Goal: Task Accomplishment & Management: Use online tool/utility

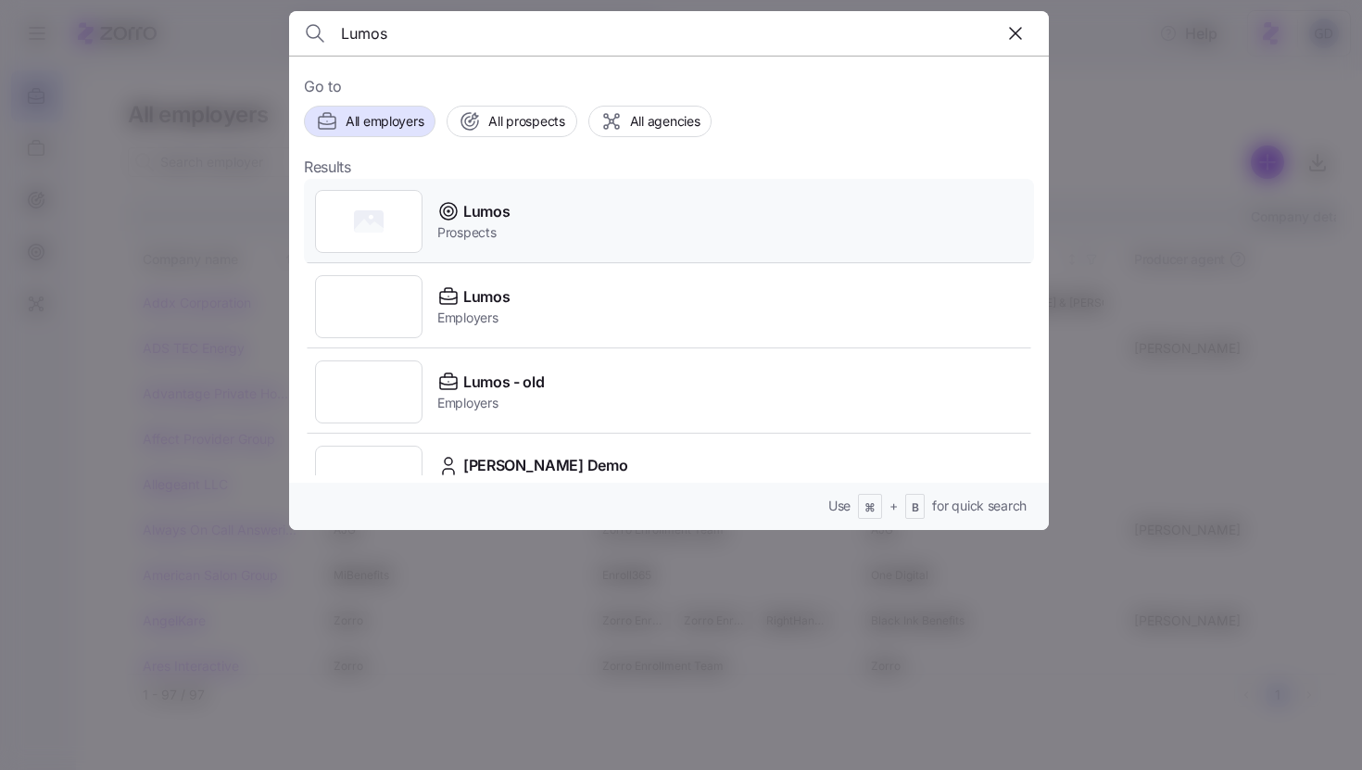
type input "Lumos"
drag, startPoint x: 510, startPoint y: 219, endPoint x: 513, endPoint y: 252, distance: 33.6
click at [512, 252] on div "Lumos Prospects" at bounding box center [669, 221] width 730 height 85
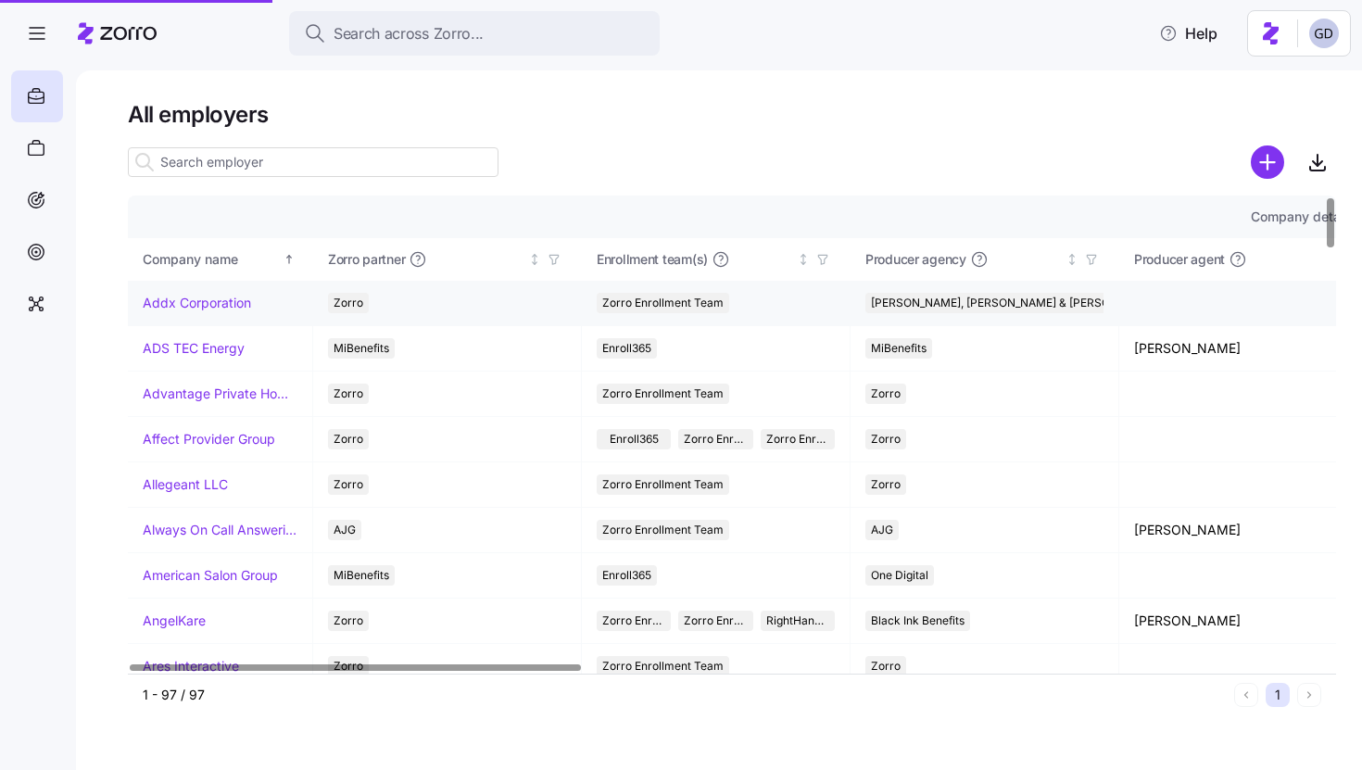
click at [477, 296] on div "Zorro" at bounding box center [447, 303] width 238 height 20
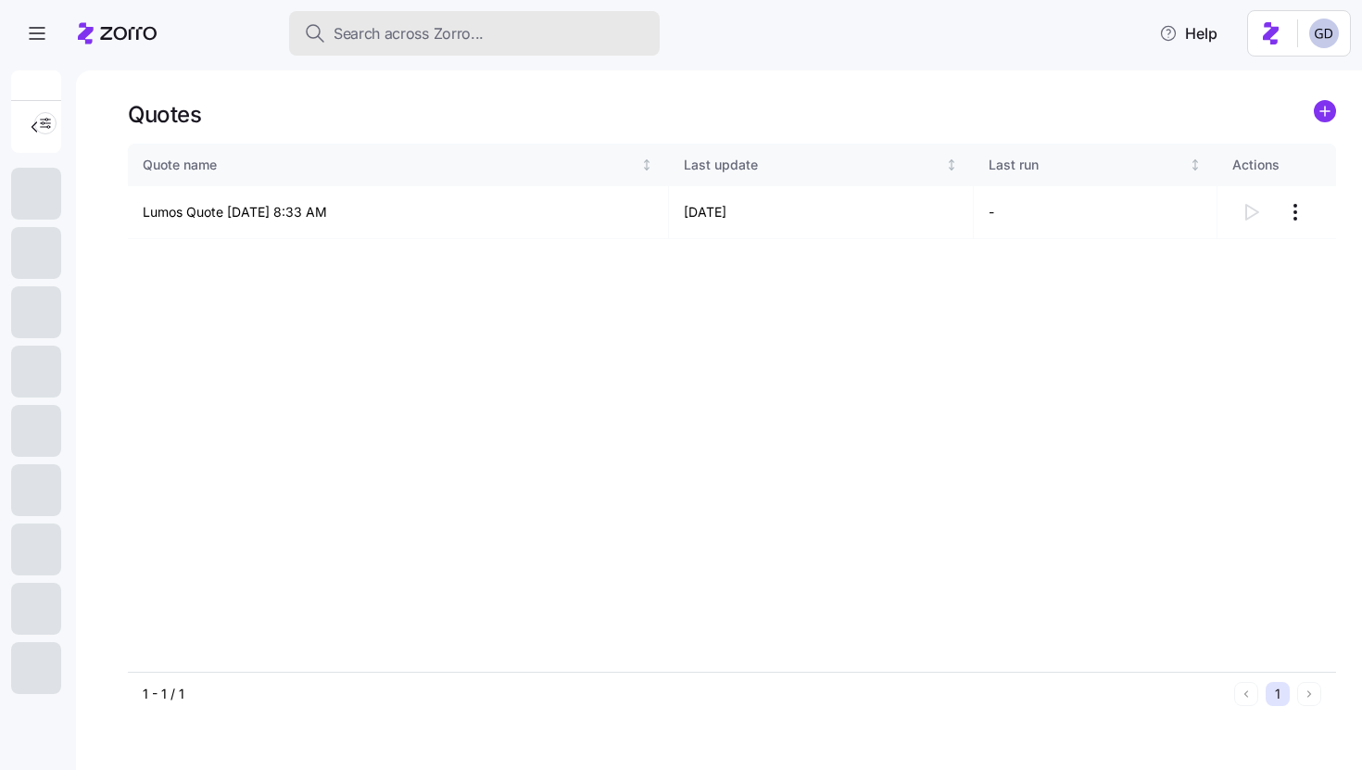
click at [459, 36] on span "Search across Zorro..." at bounding box center [409, 33] width 150 height 23
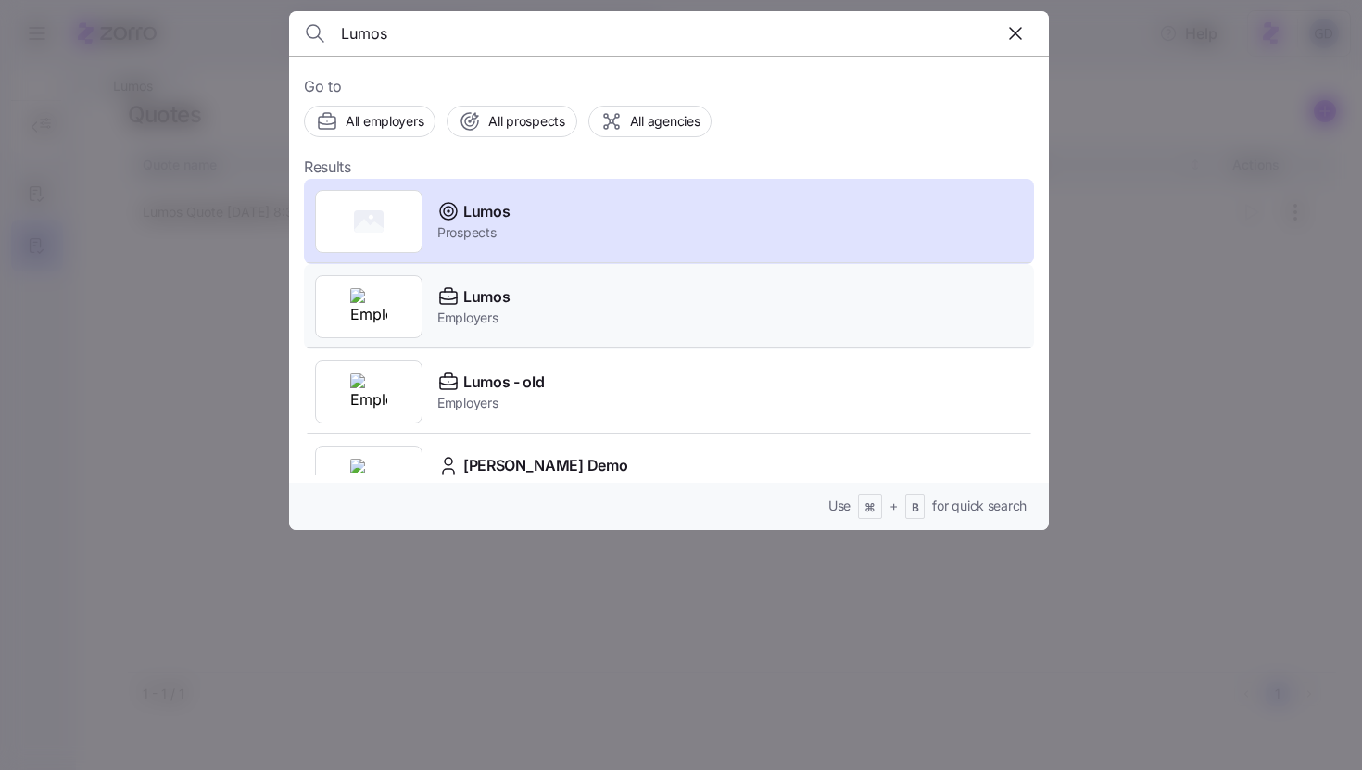
type input "Lumos"
click at [461, 310] on span "Employers" at bounding box center [473, 318] width 72 height 19
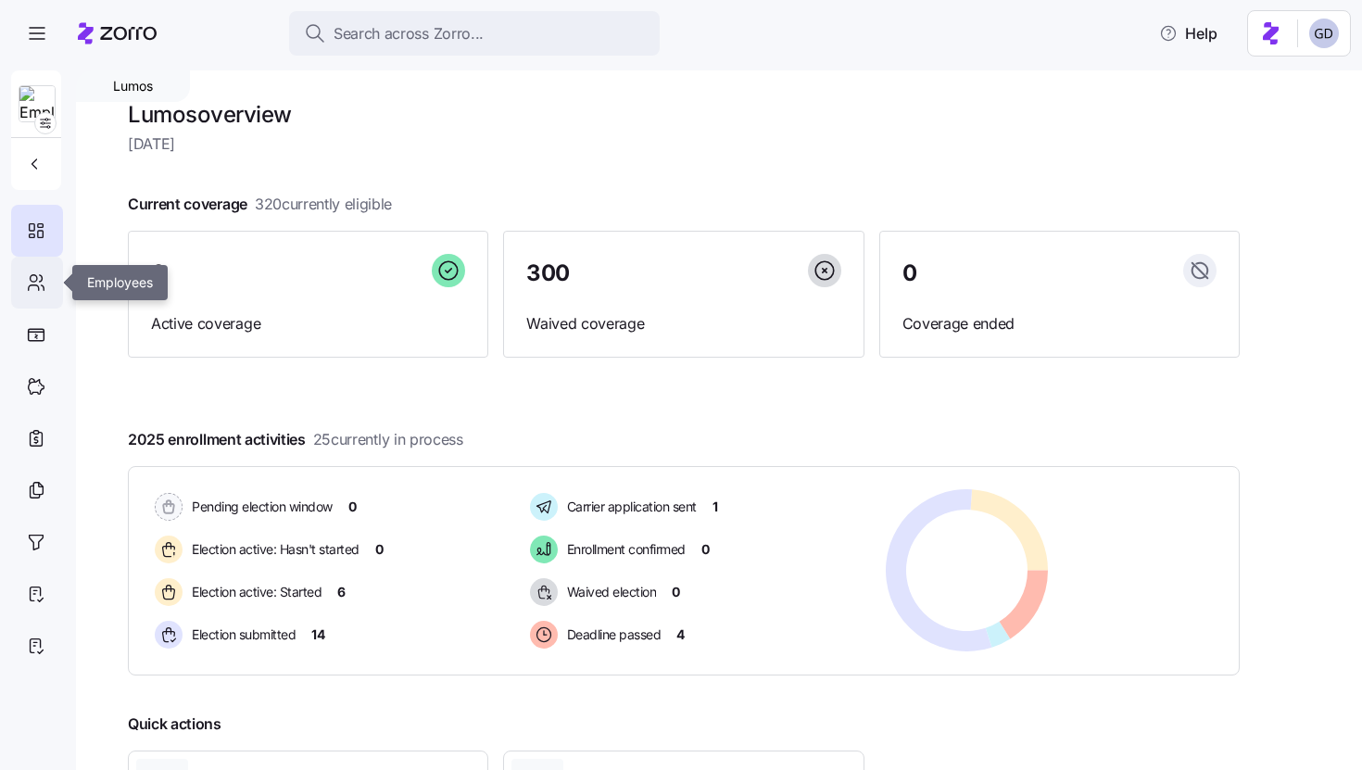
click at [30, 293] on icon at bounding box center [36, 283] width 20 height 22
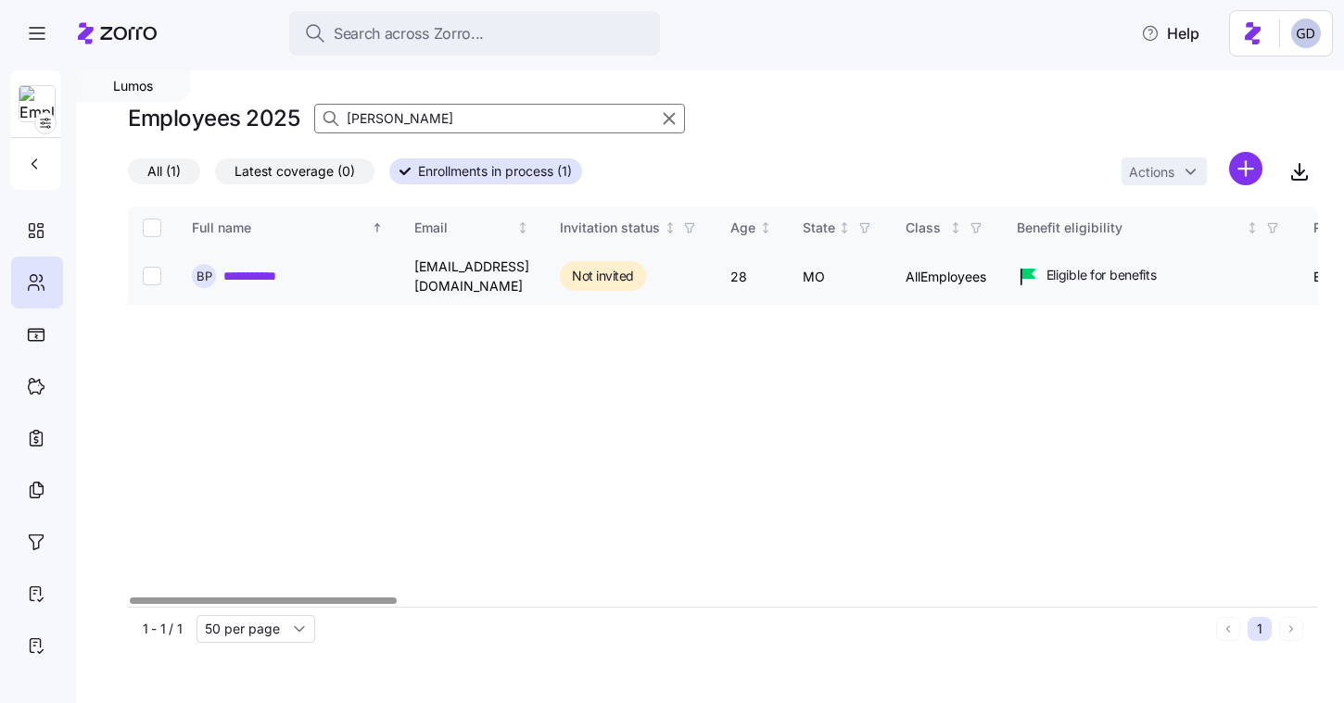
click at [259, 269] on link "**********" at bounding box center [260, 276] width 75 height 19
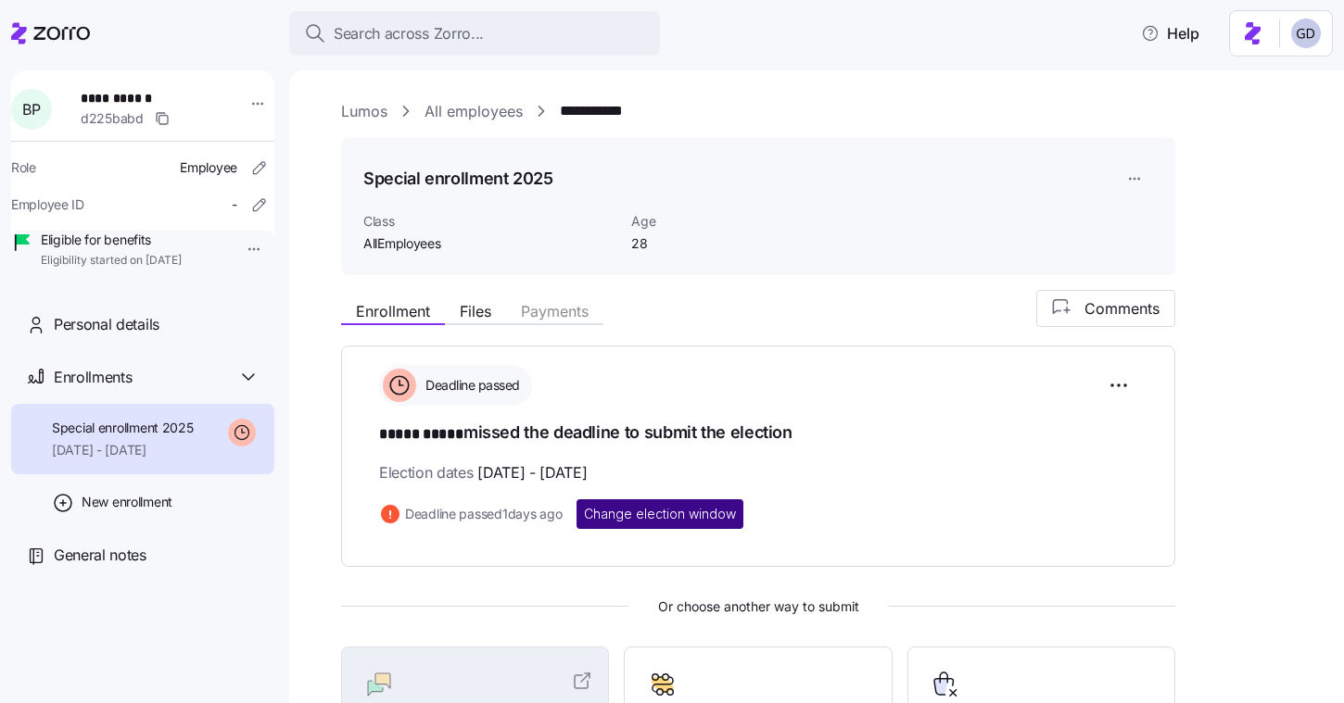
click at [665, 501] on button "Change election window" at bounding box center [659, 514] width 167 height 30
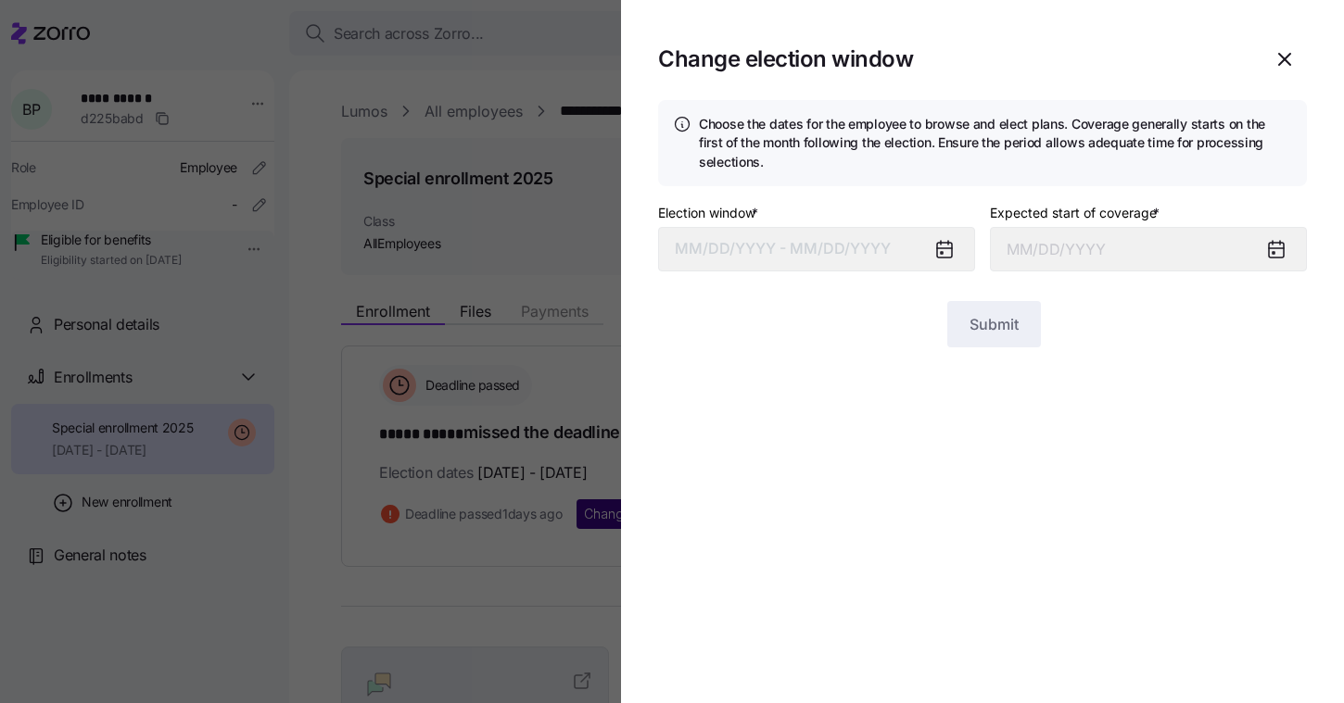
type input "November 1, 2025"
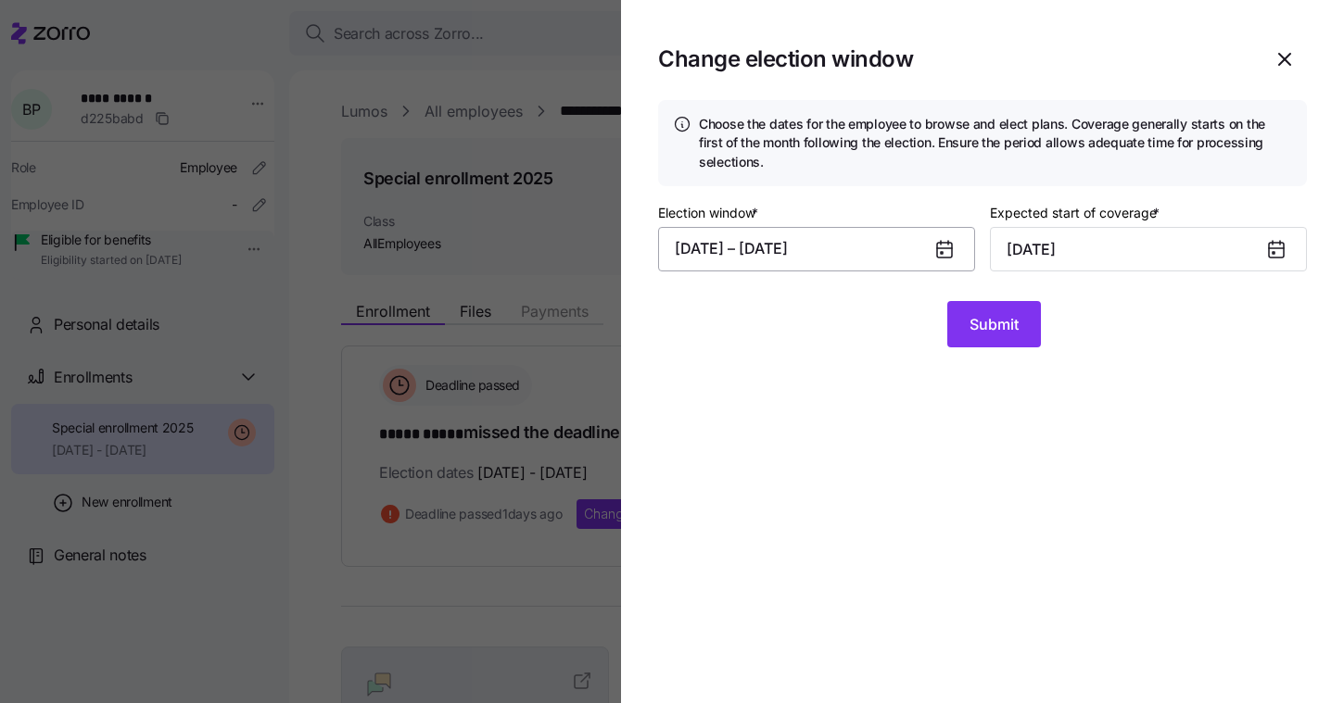
click at [848, 258] on button "09/23/2025 – 10/05/2025" at bounding box center [816, 249] width 317 height 44
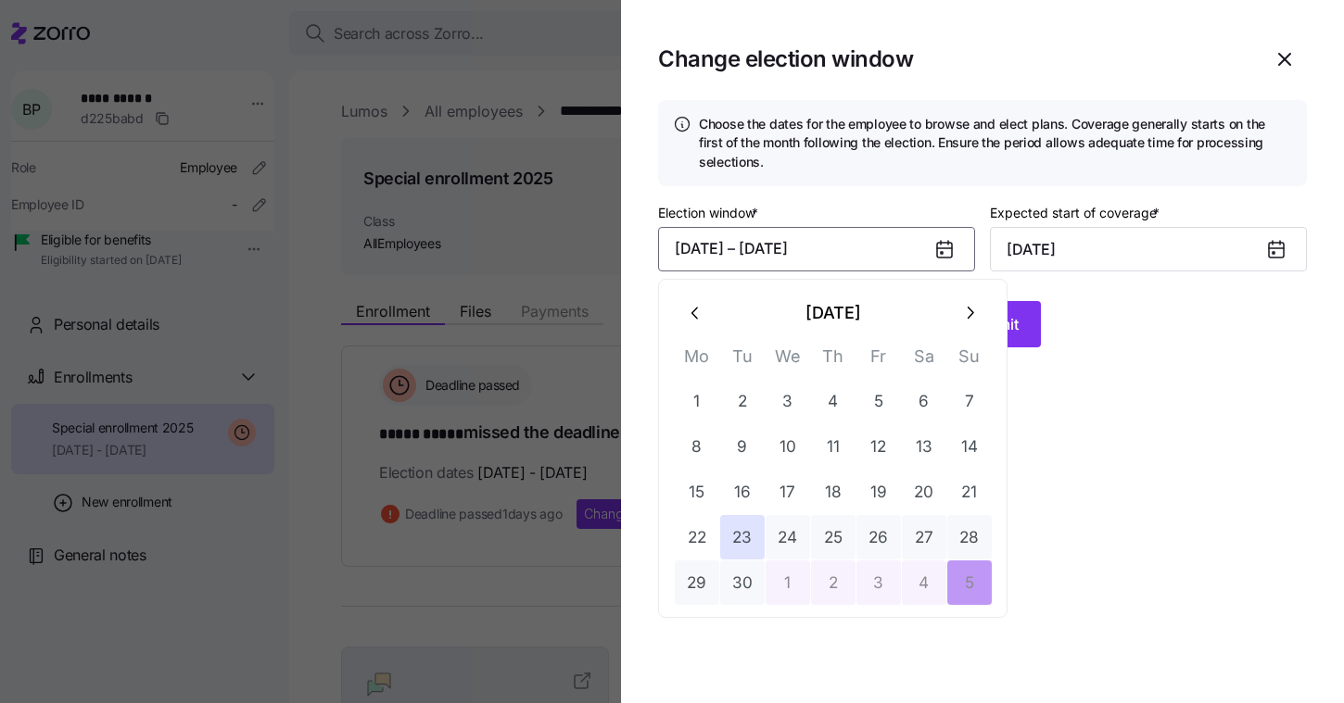
click at [972, 324] on button "button" at bounding box center [969, 313] width 44 height 44
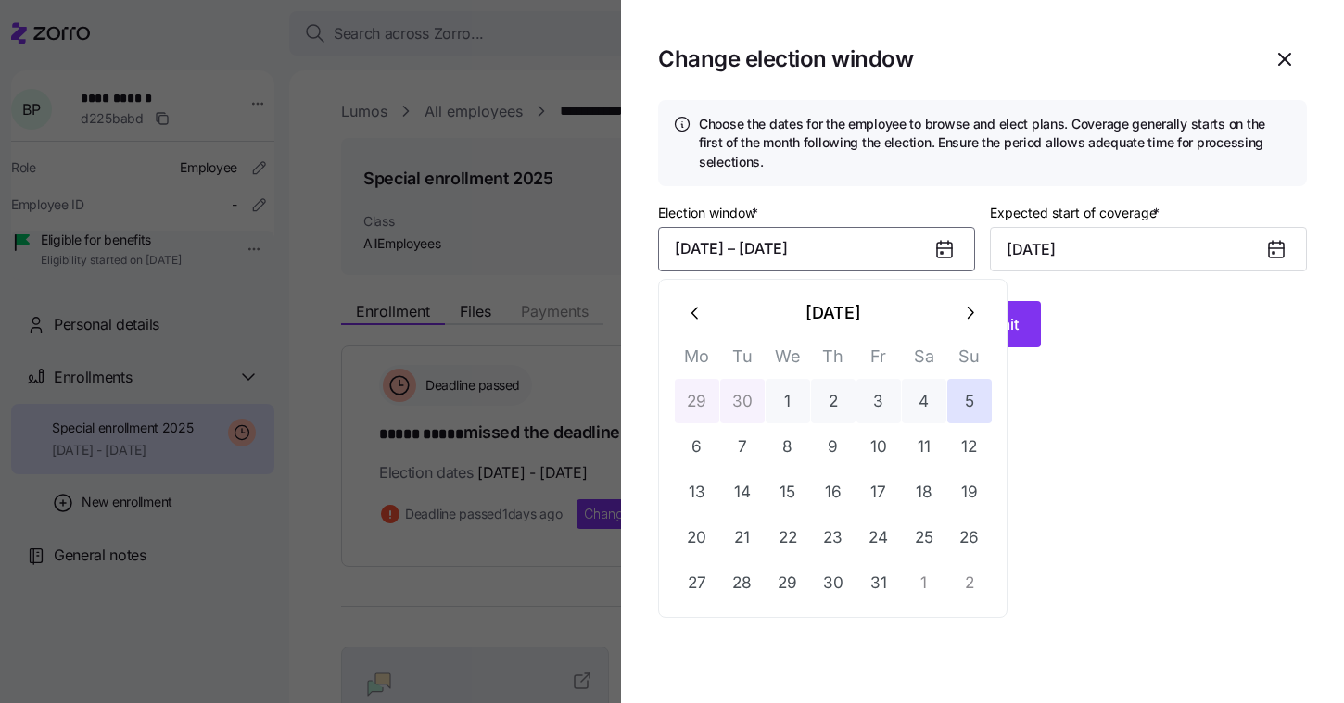
click at [740, 401] on button "30" at bounding box center [742, 401] width 44 height 44
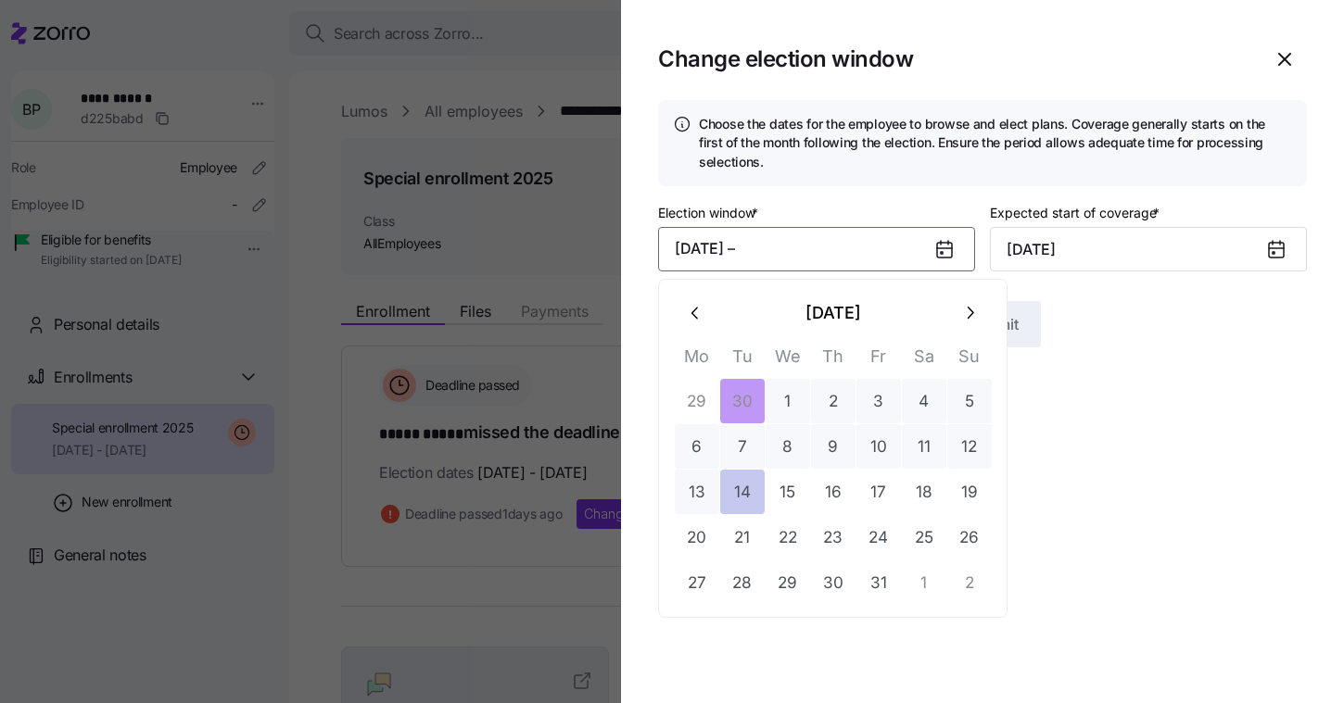
click at [744, 511] on button "14" at bounding box center [742, 492] width 44 height 44
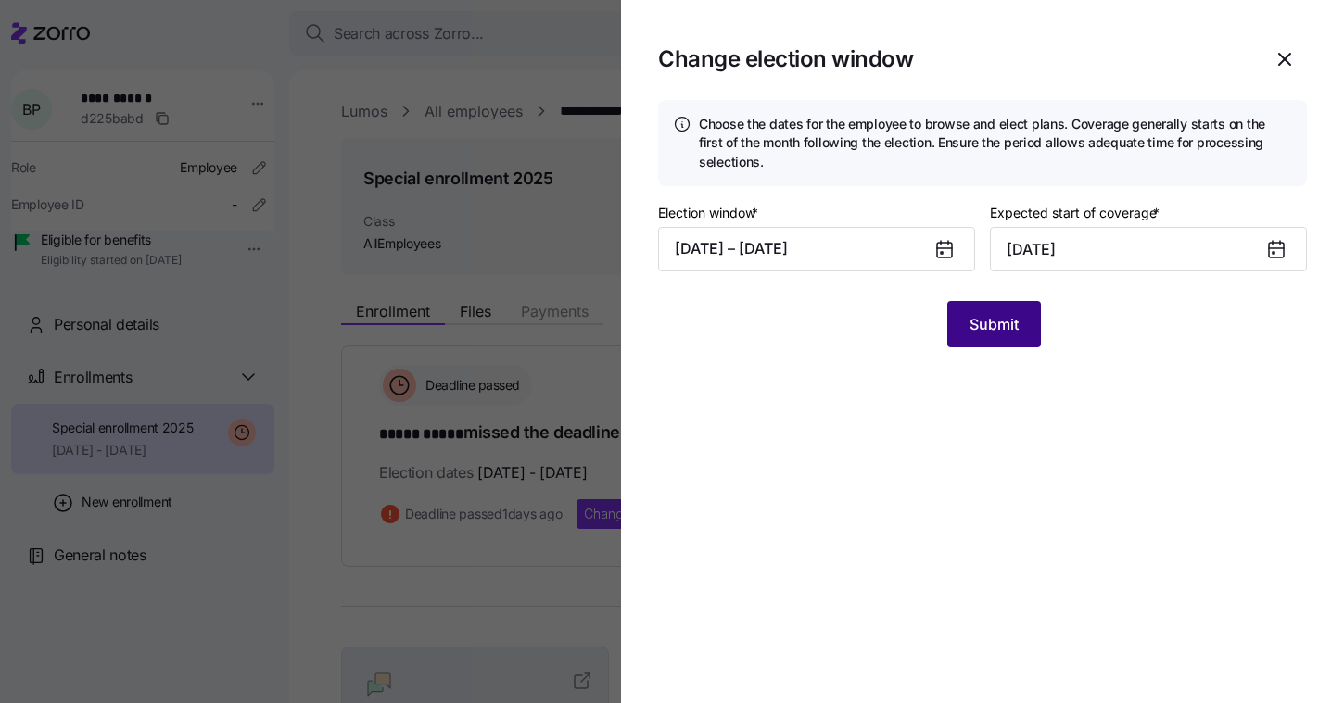
click at [1030, 319] on button "Submit" at bounding box center [994, 324] width 94 height 46
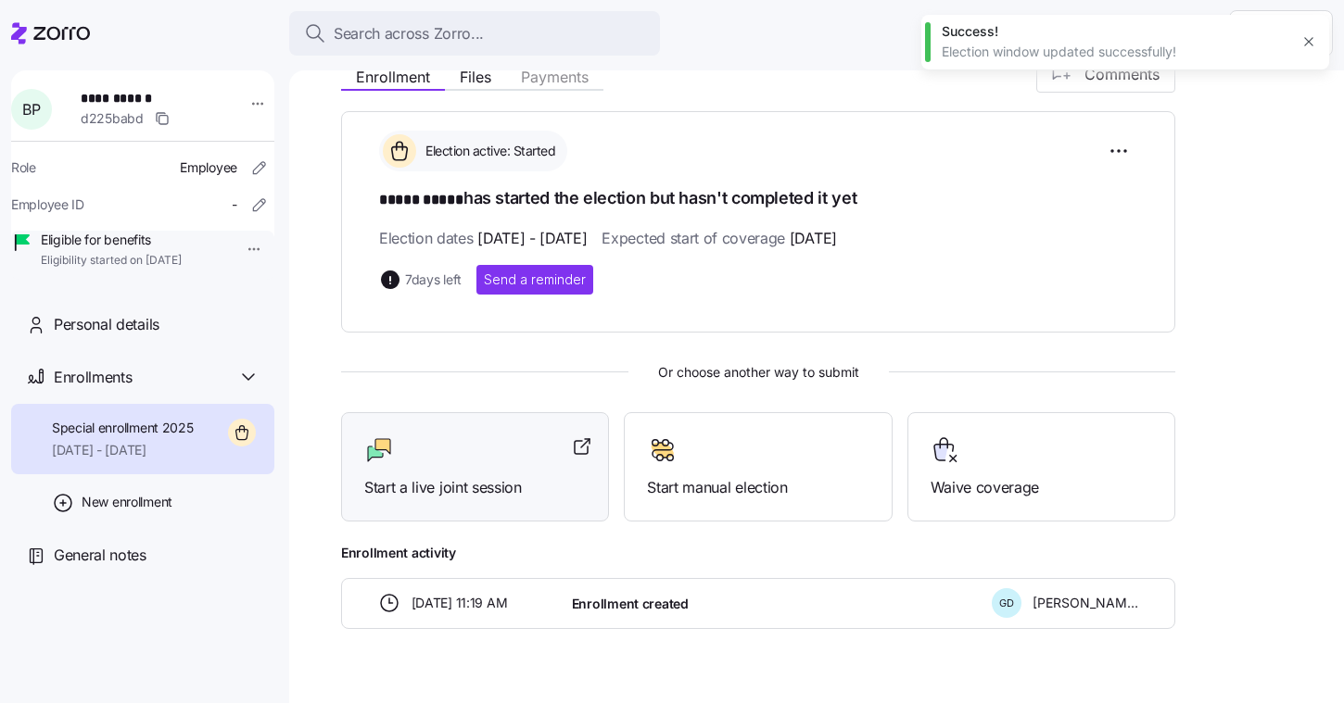
scroll to position [270, 0]
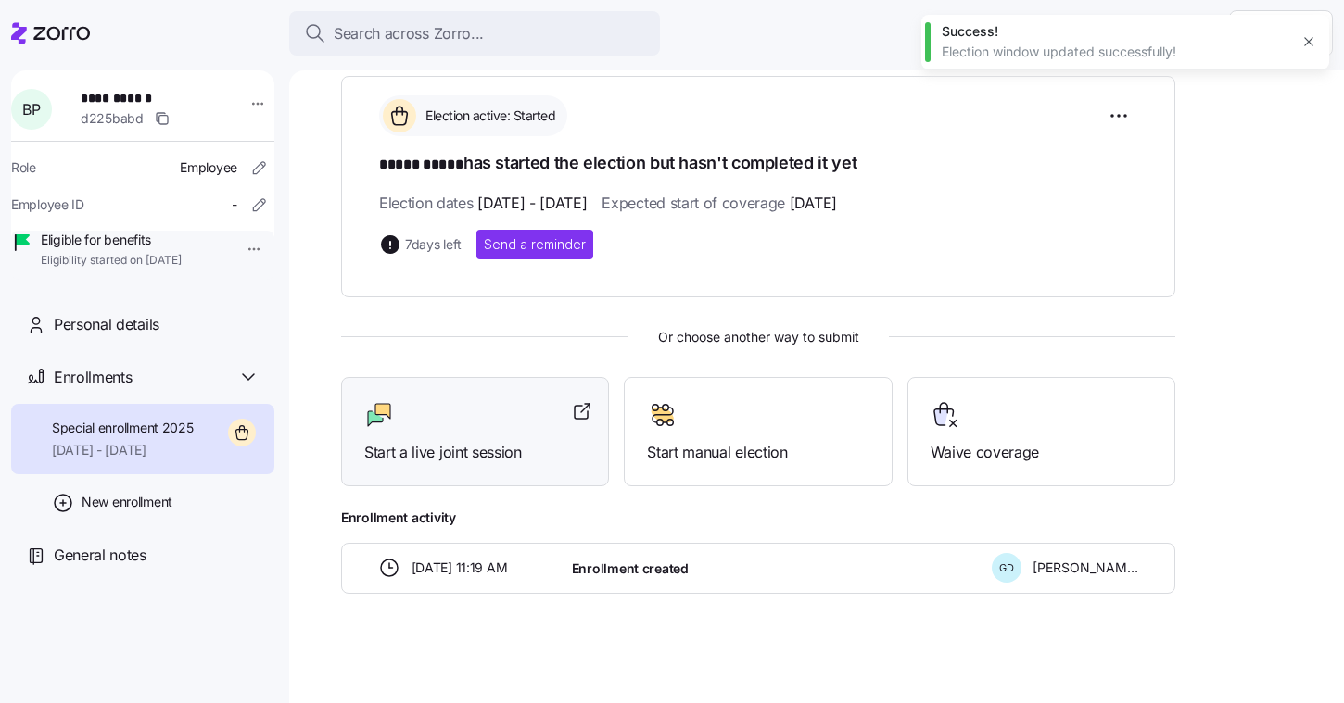
click at [423, 438] on div "Start a live joint session" at bounding box center [474, 432] width 221 height 64
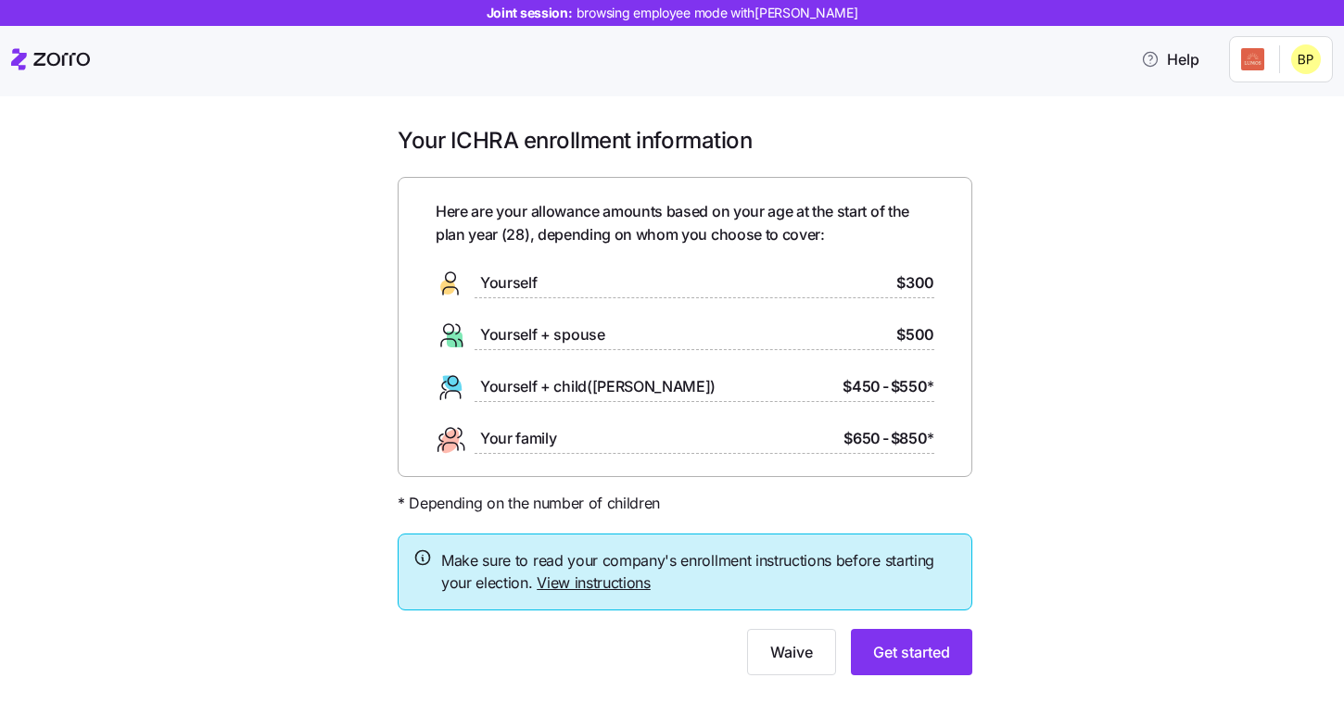
scroll to position [39, 0]
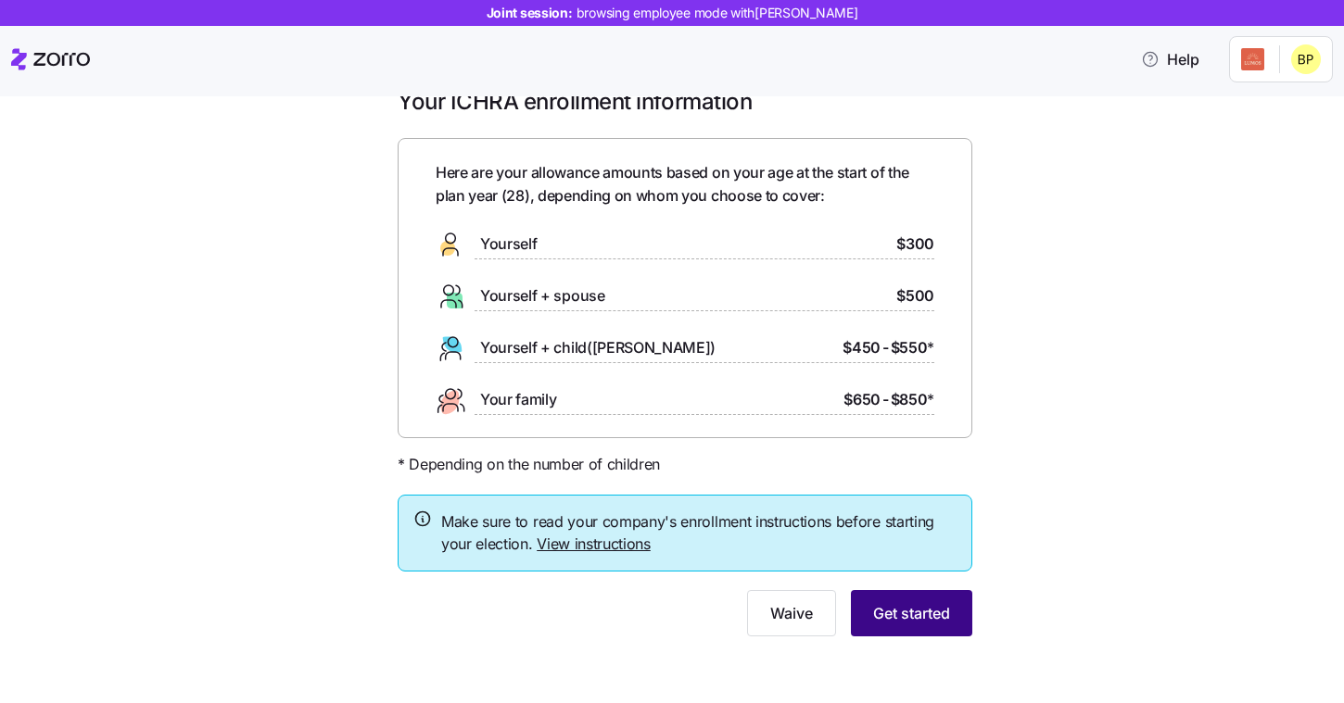
click at [937, 613] on span "Get started" at bounding box center [911, 613] width 77 height 22
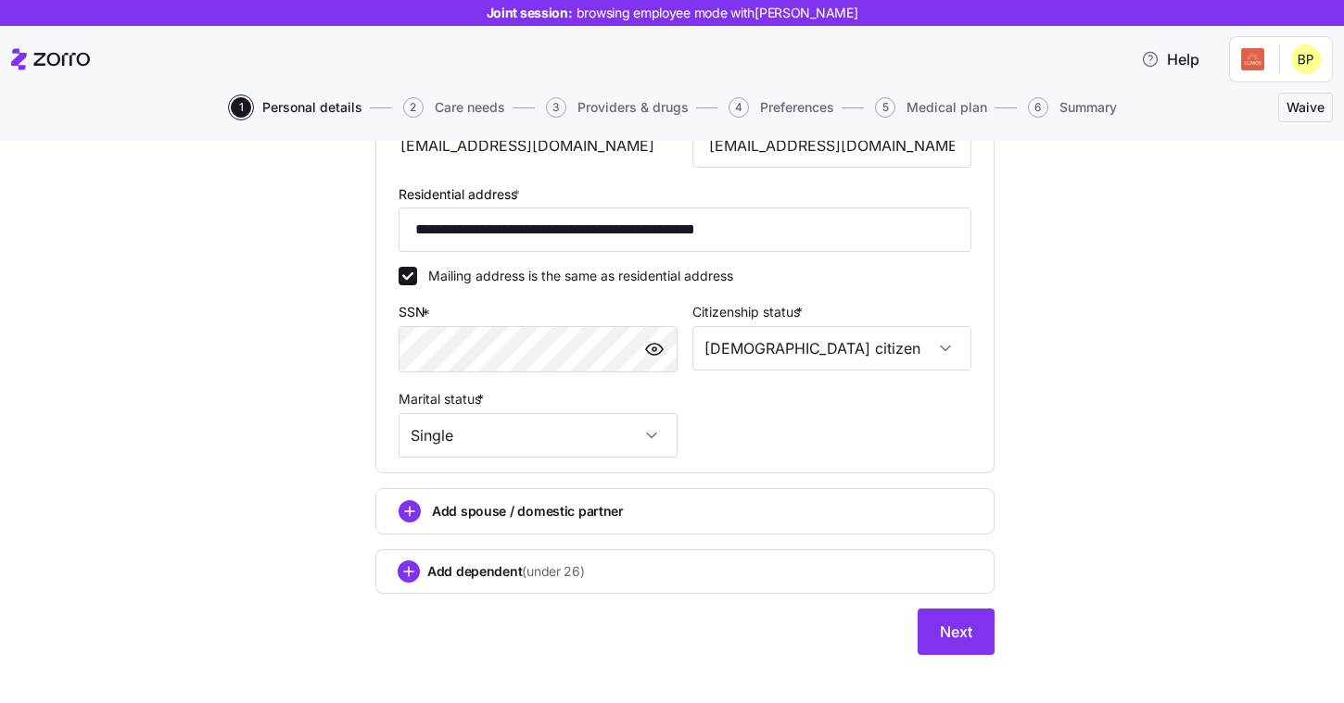
scroll to position [507, 0]
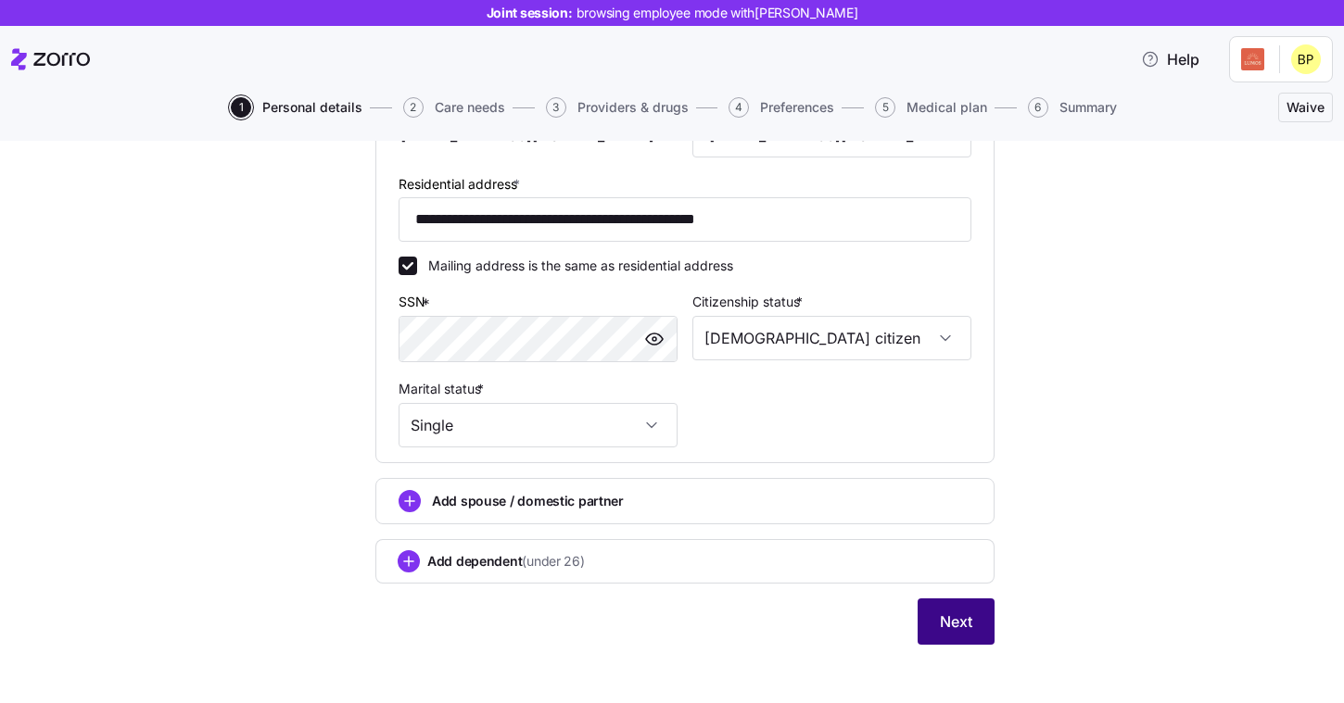
click at [941, 630] on span "Next" at bounding box center [956, 622] width 32 height 22
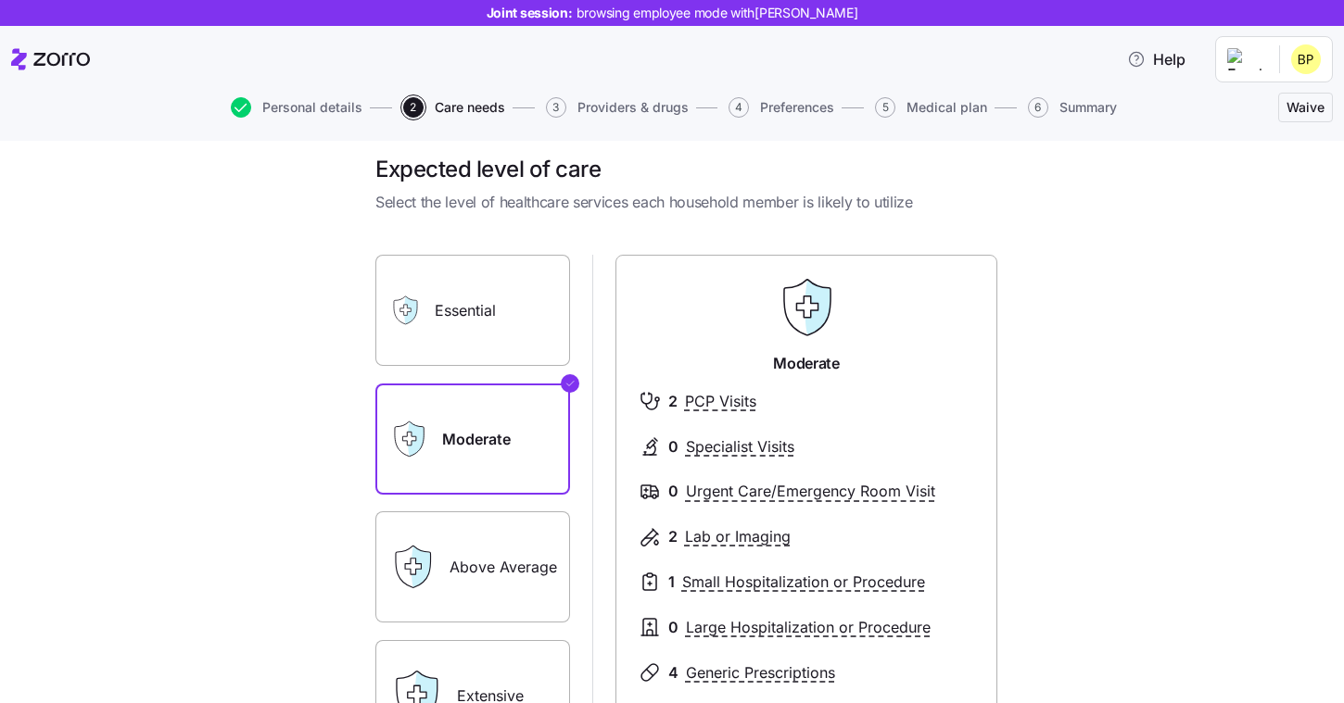
scroll to position [11, 0]
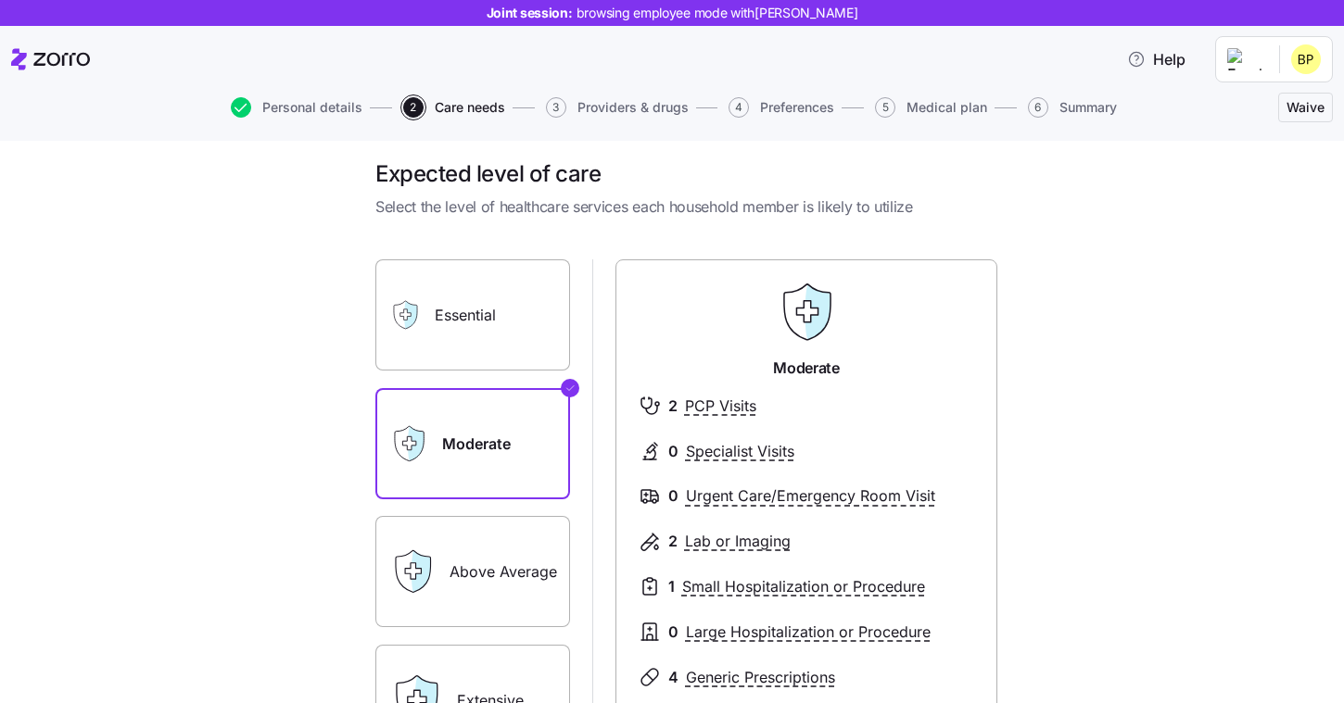
click at [449, 312] on label "Essential" at bounding box center [472, 314] width 195 height 111
click at [0, 0] on input "Essential" at bounding box center [0, 0] width 0 height 0
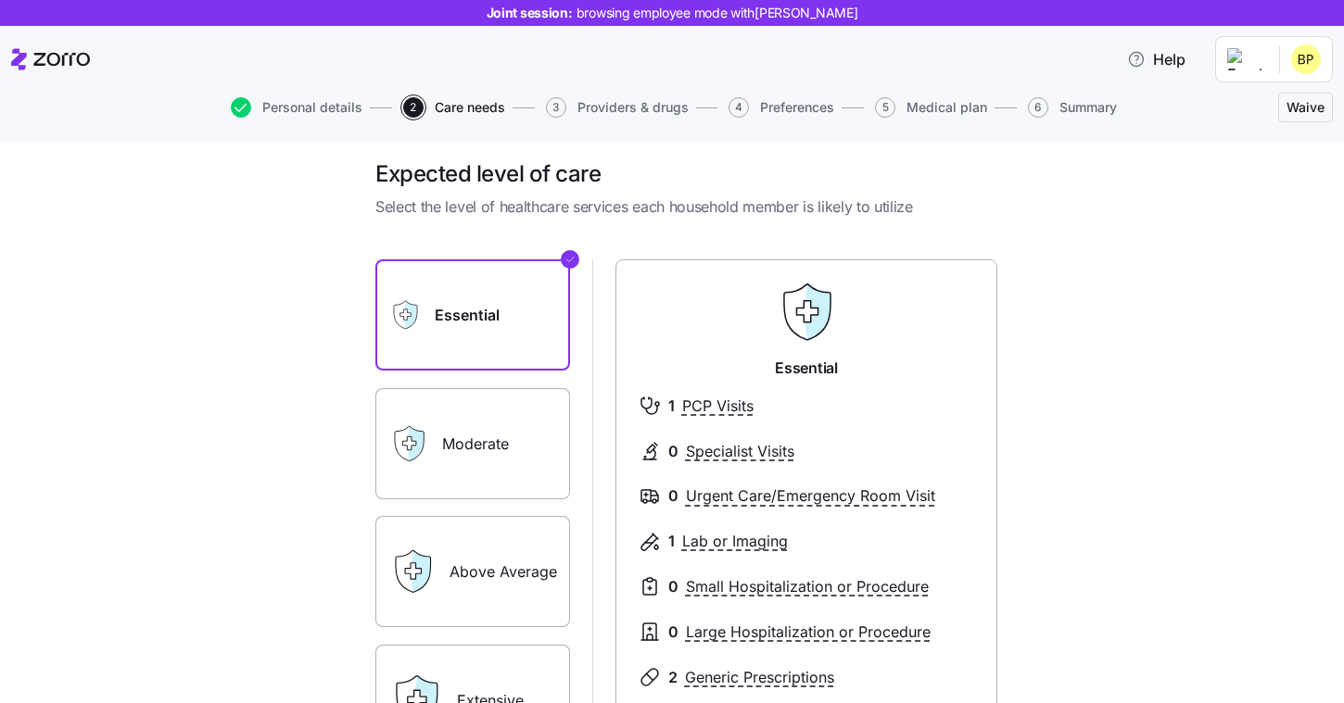
scroll to position [44, 0]
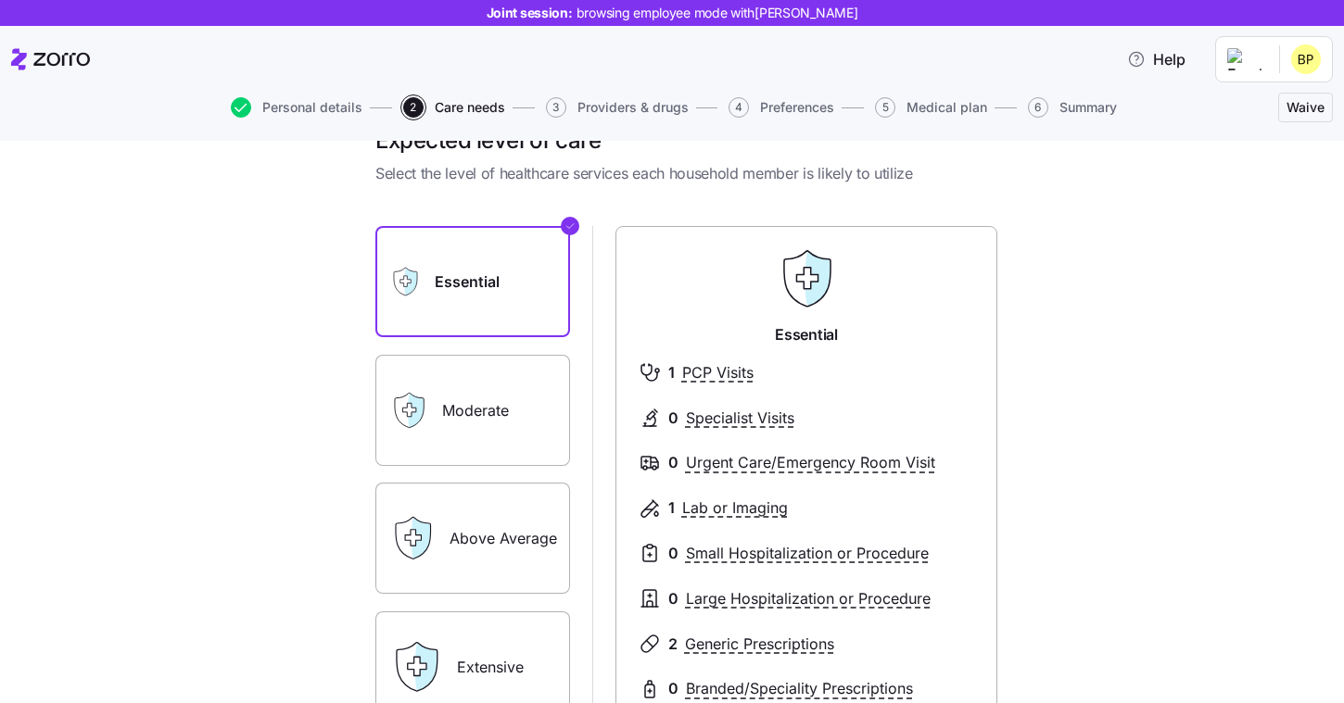
click at [500, 258] on label "Essential" at bounding box center [472, 281] width 195 height 111
click at [0, 0] on input "Essential" at bounding box center [0, 0] width 0 height 0
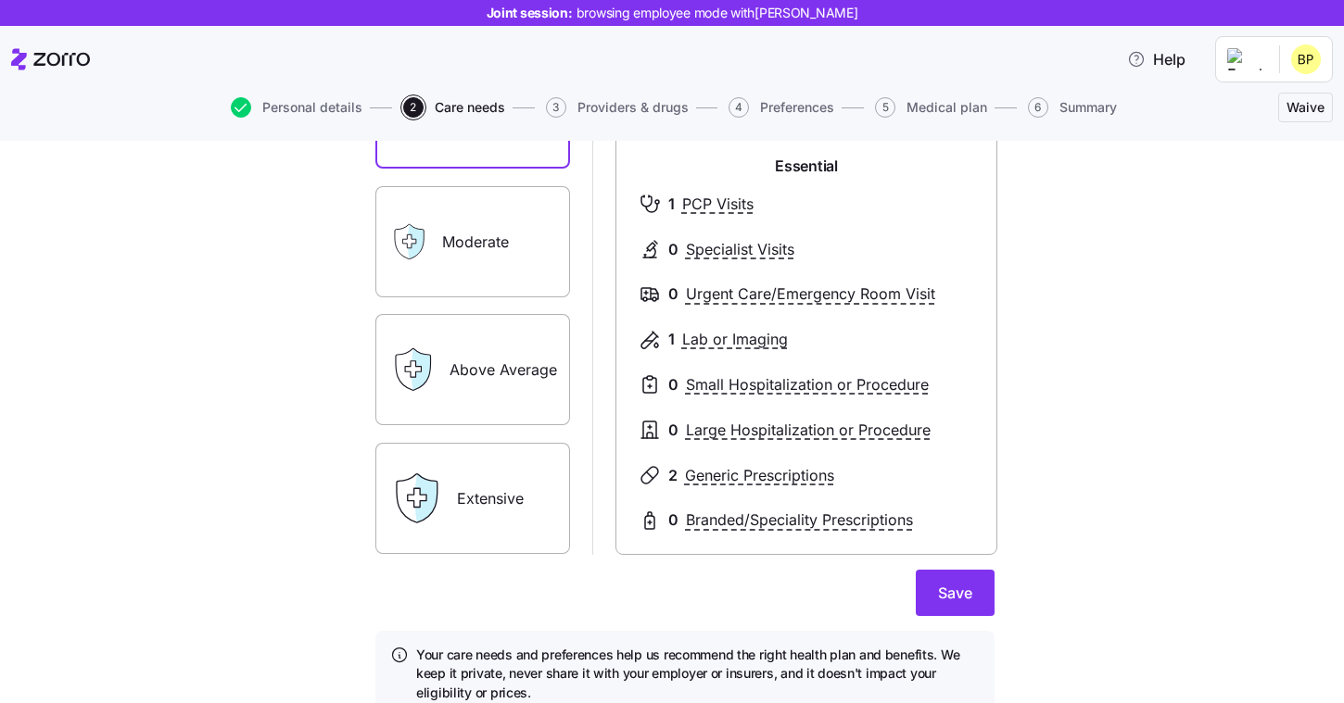
scroll to position [221, 0]
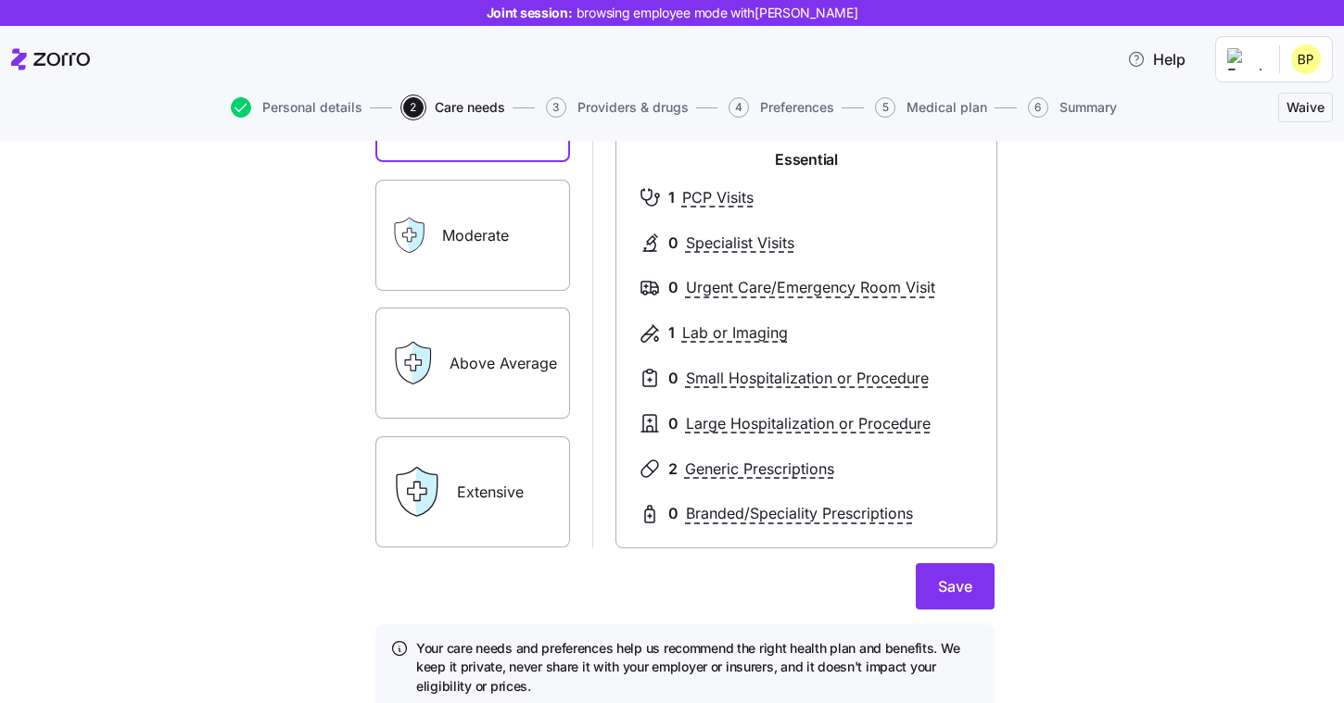
click at [475, 403] on label "Above Average" at bounding box center [472, 363] width 195 height 111
click at [0, 0] on input "Above Average" at bounding box center [0, 0] width 0 height 0
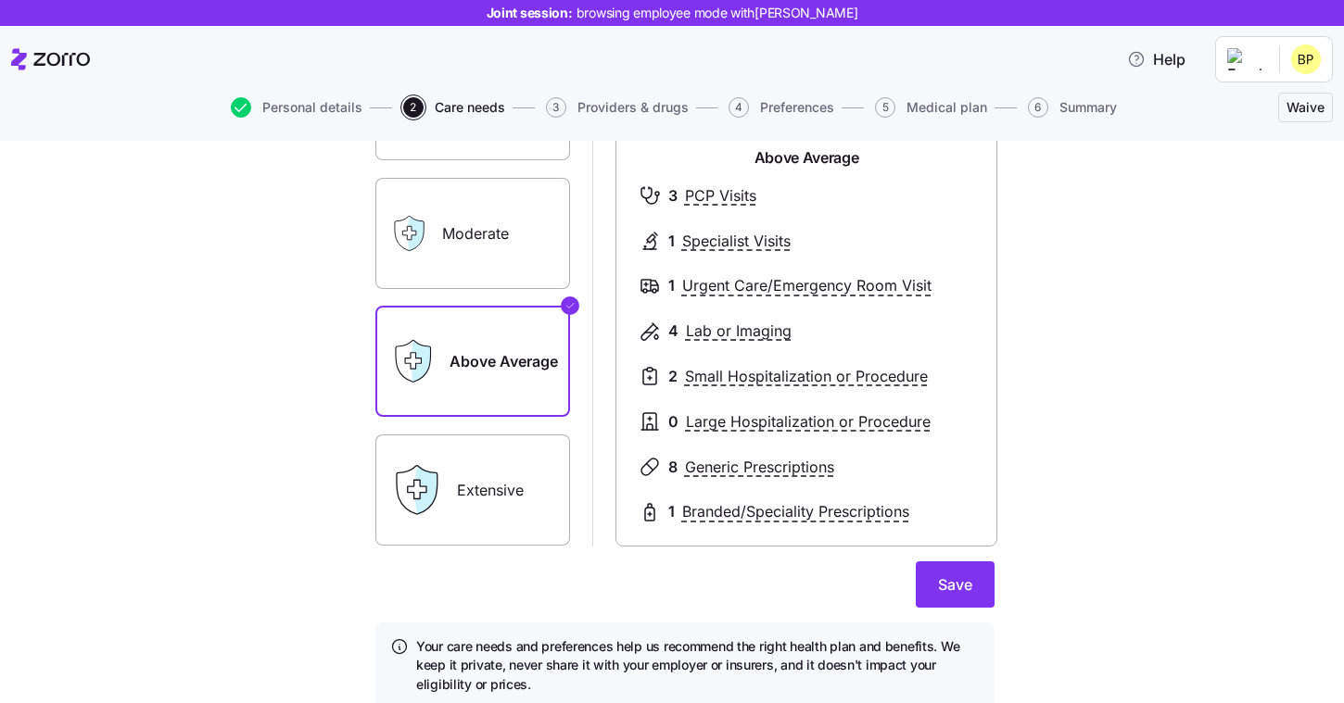
click at [478, 509] on label "Extensive" at bounding box center [472, 490] width 195 height 111
click at [0, 0] on input "Extensive" at bounding box center [0, 0] width 0 height 0
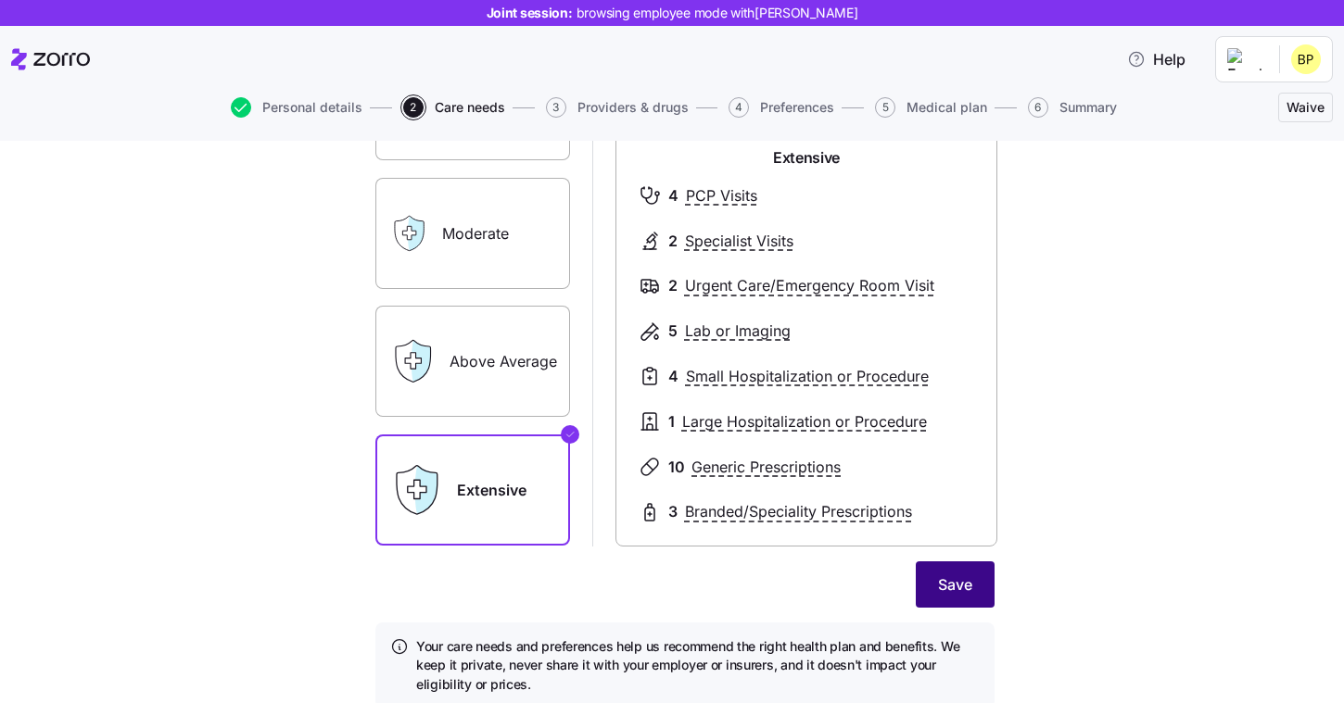
click at [940, 576] on span "Save" at bounding box center [955, 585] width 34 height 22
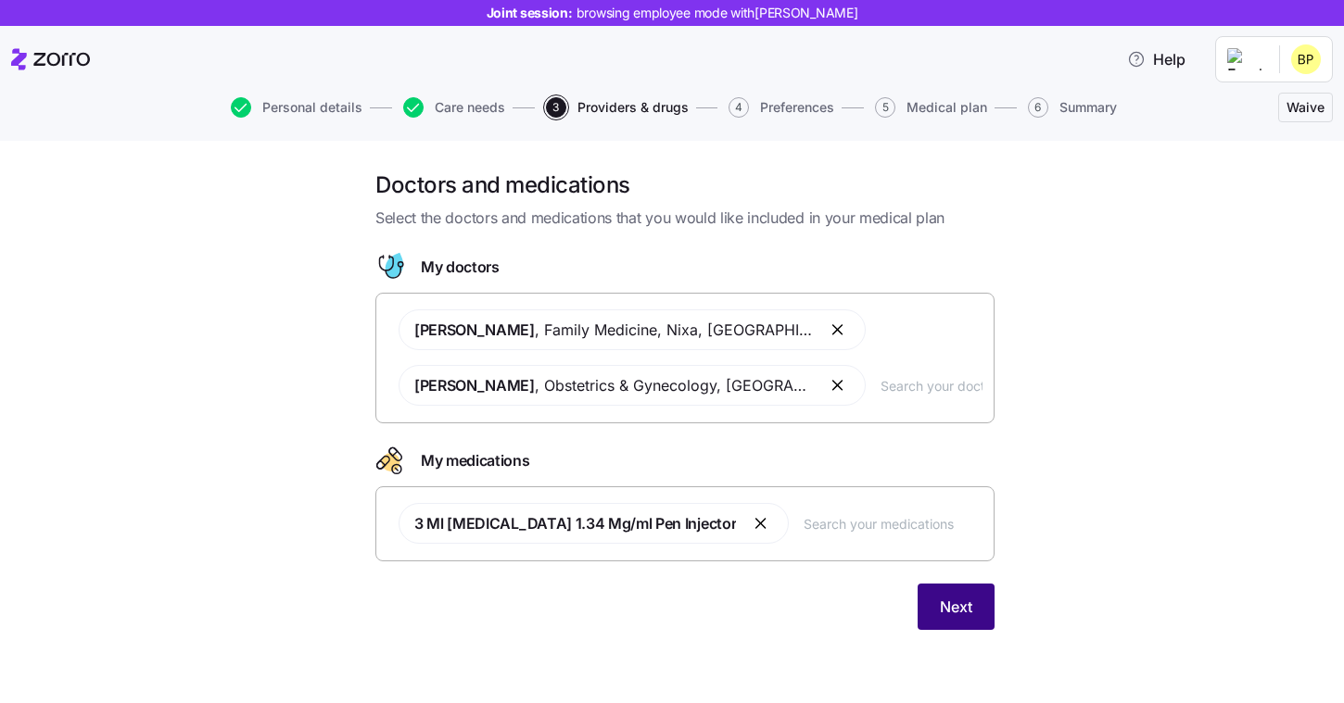
click at [965, 619] on button "Next" at bounding box center [955, 607] width 77 height 46
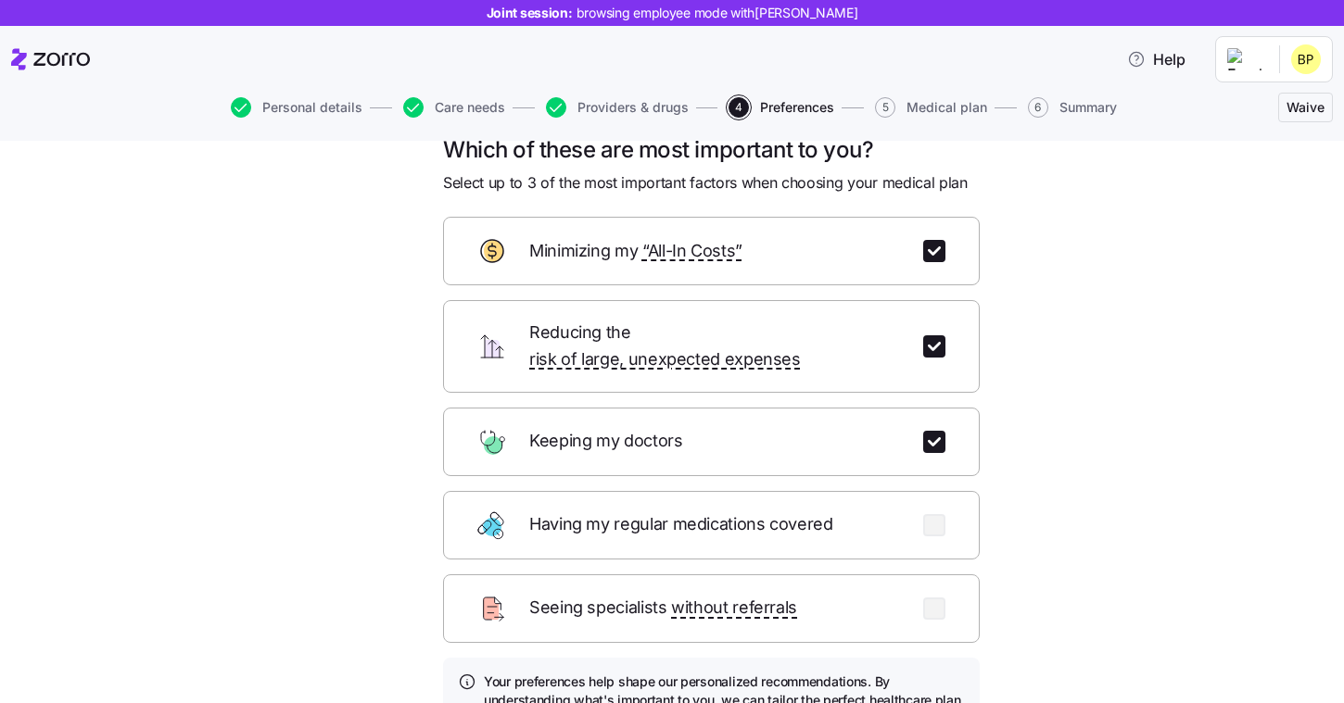
scroll to position [37, 0]
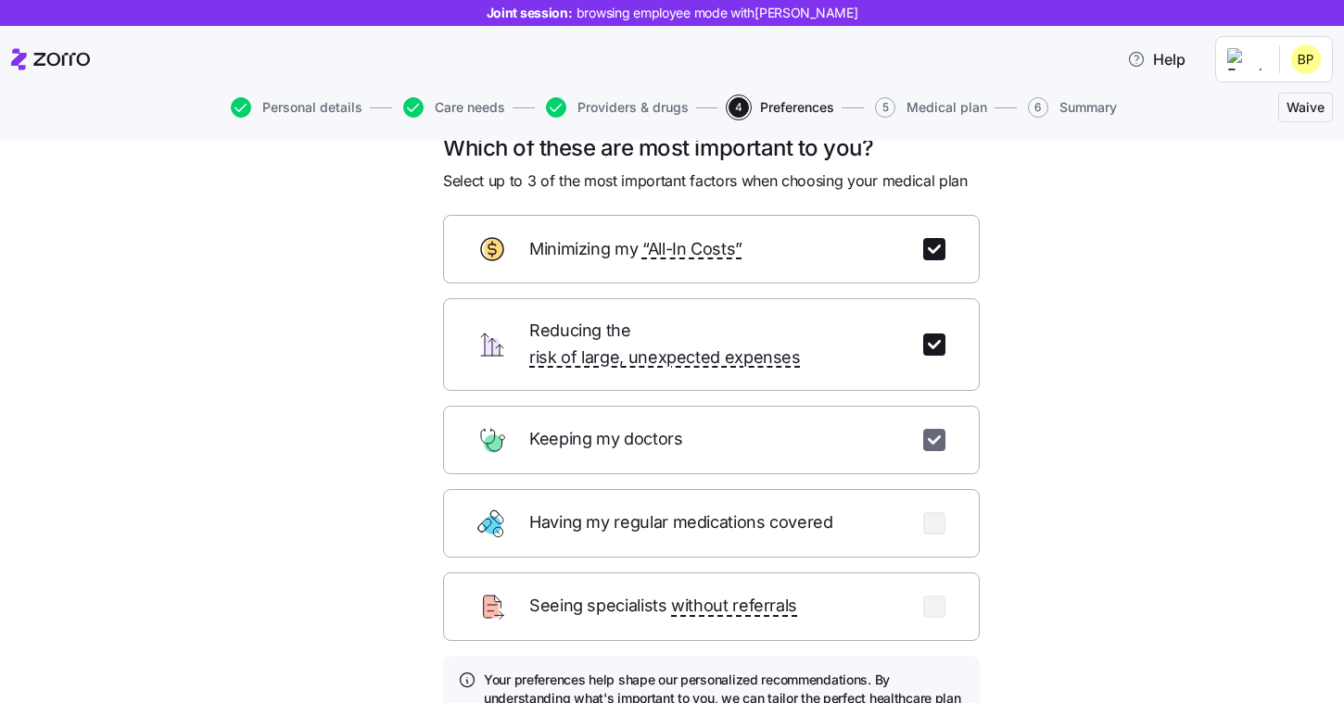
click at [925, 429] on input "checkbox" at bounding box center [934, 440] width 22 height 22
checkbox input "false"
click at [927, 341] on input "checkbox" at bounding box center [934, 345] width 22 height 22
checkbox input "false"
click at [927, 241] on input "checkbox" at bounding box center [934, 249] width 22 height 22
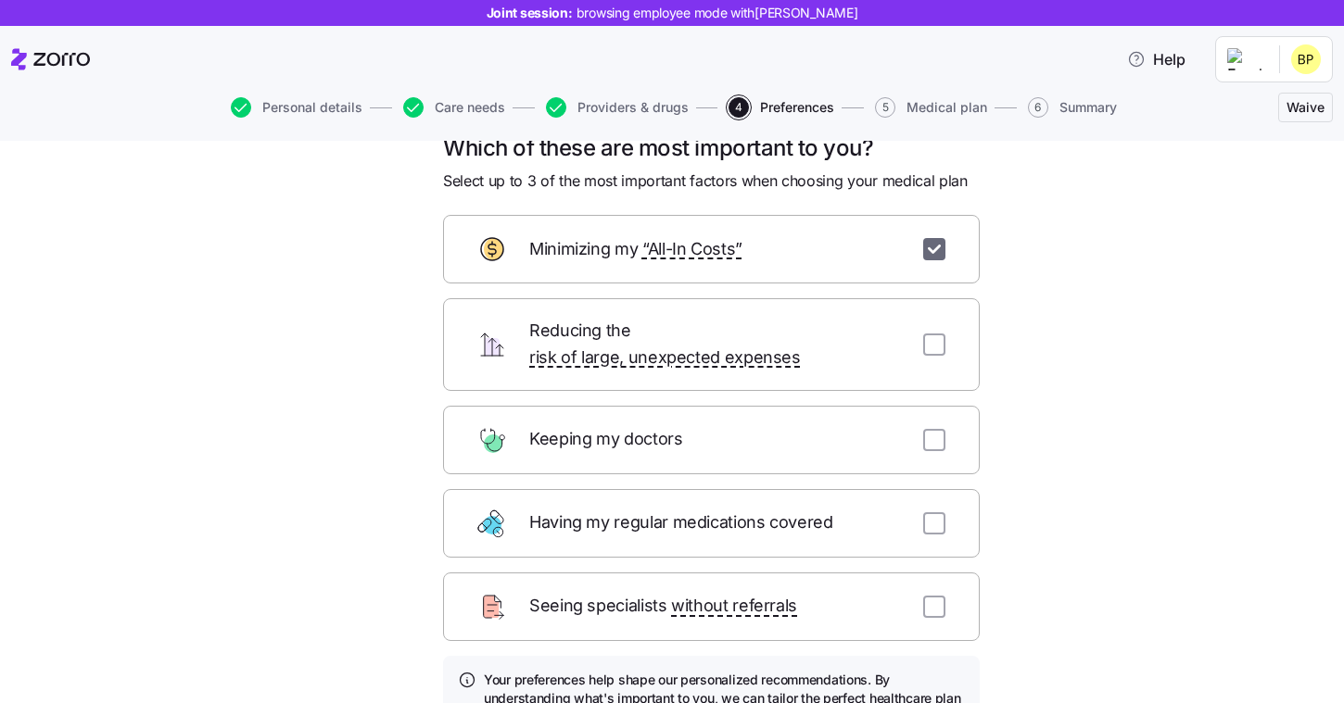
checkbox input "false"
click at [930, 511] on div "Having my regular medications covered" at bounding box center [711, 523] width 537 height 69
click at [933, 429] on input "checkbox" at bounding box center [934, 440] width 22 height 22
checkbox input "true"
click at [936, 335] on input "checkbox" at bounding box center [934, 345] width 22 height 22
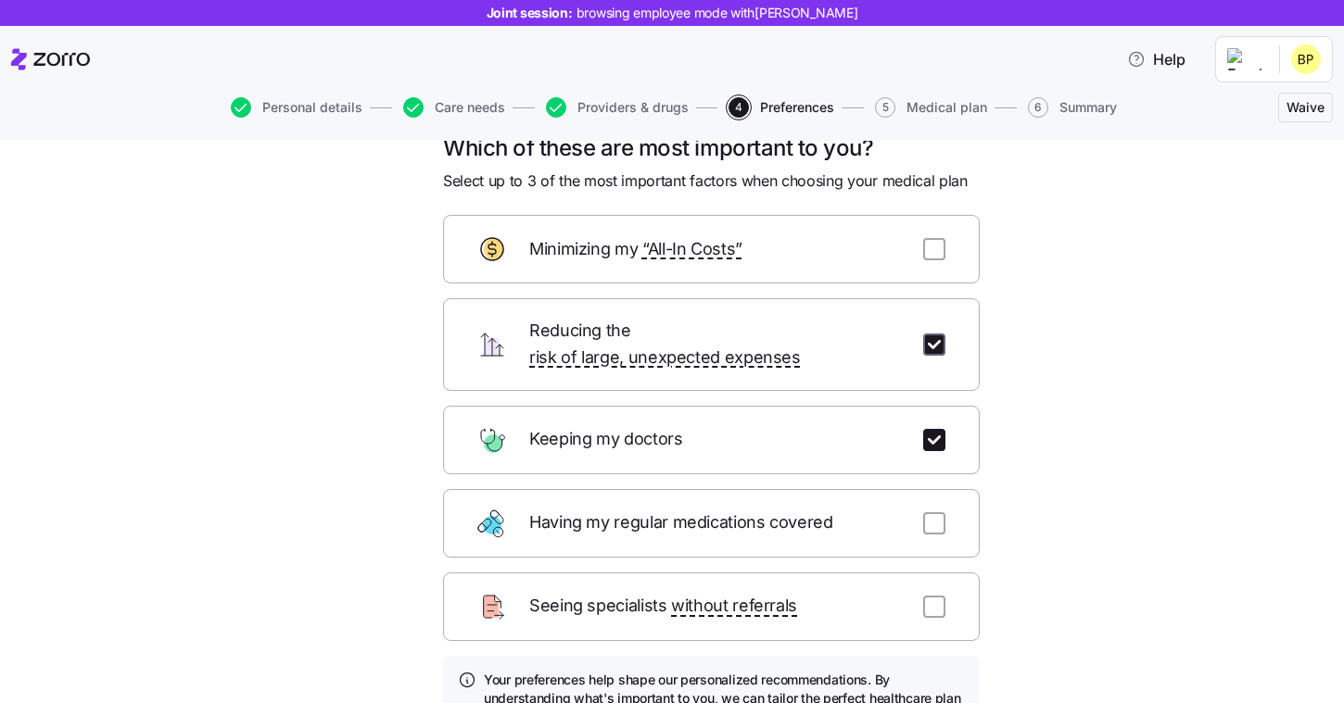
checkbox input "true"
click at [928, 249] on input "checkbox" at bounding box center [934, 249] width 22 height 22
checkbox input "true"
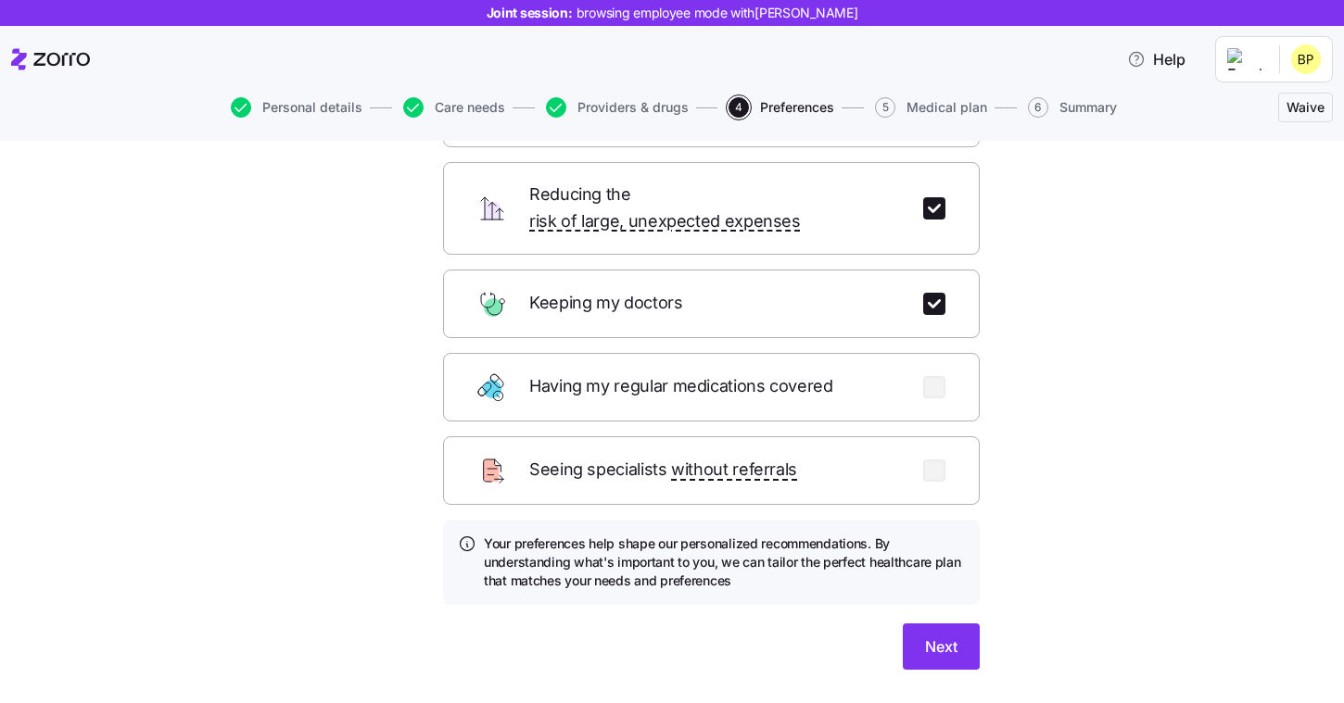
scroll to position [183, 0]
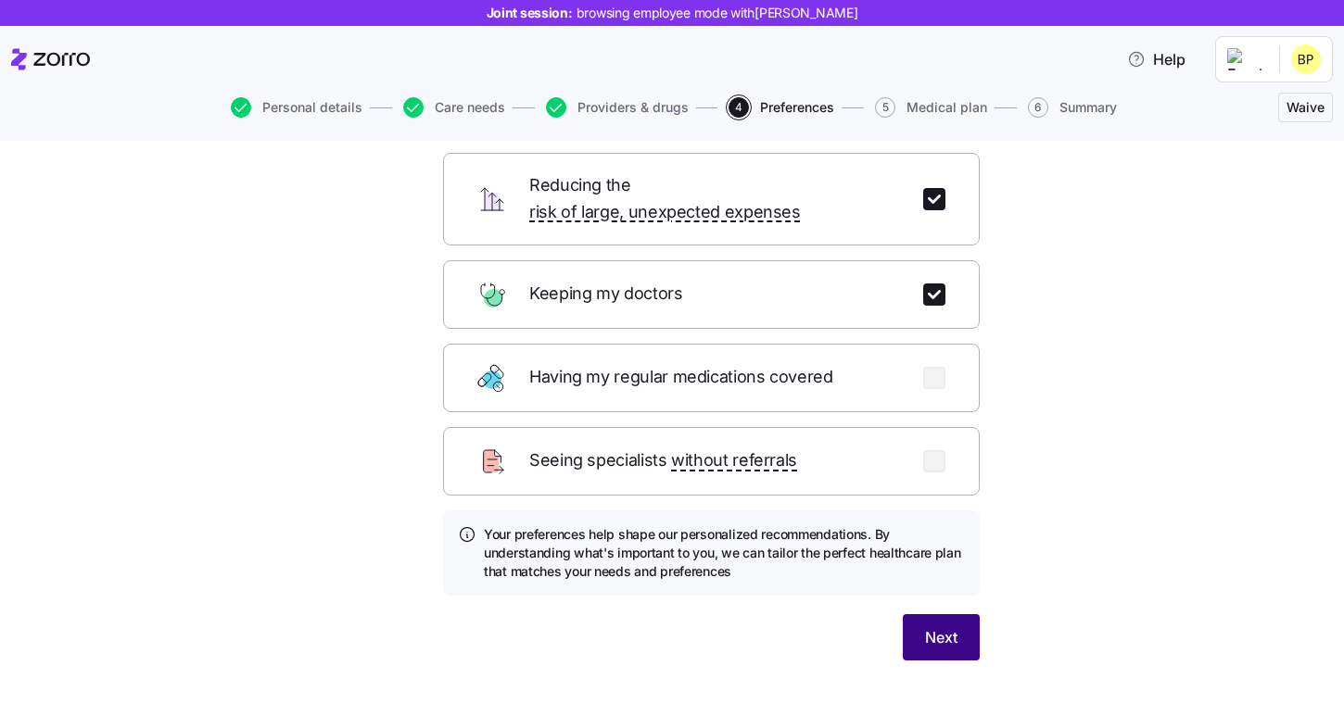
click at [947, 626] on span "Next" at bounding box center [941, 637] width 32 height 22
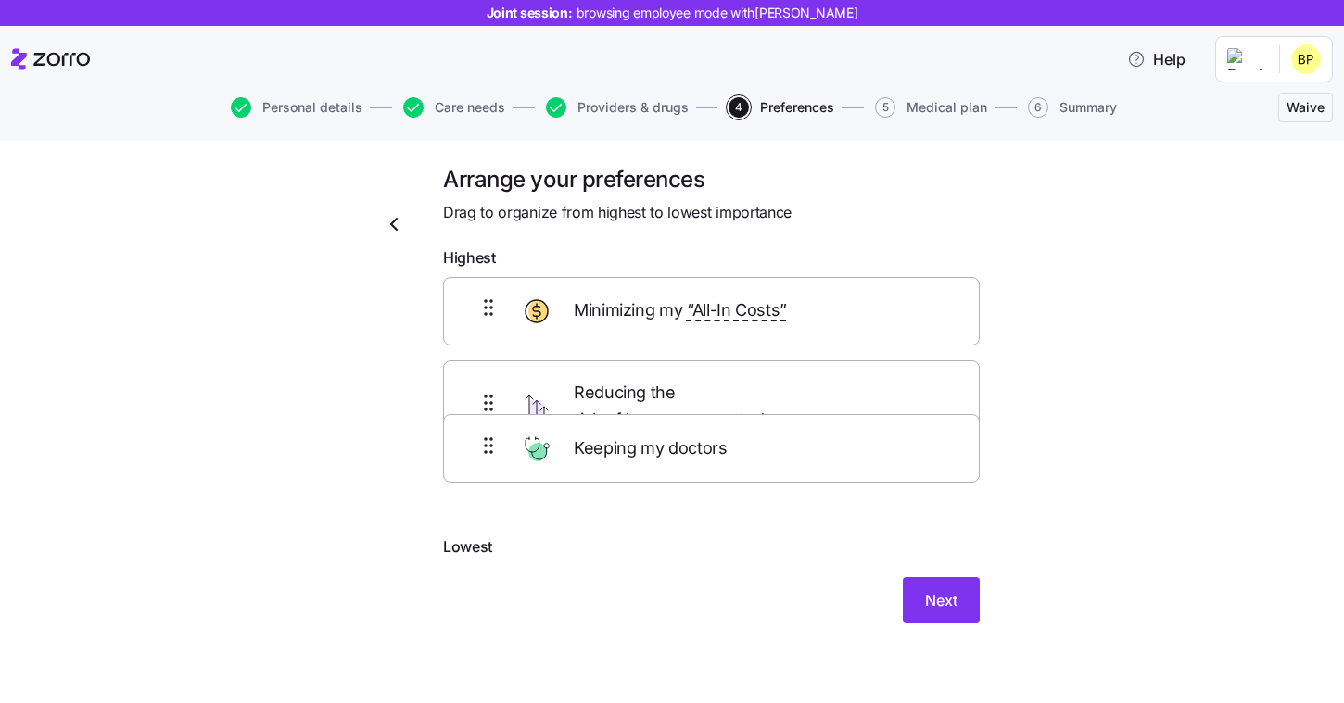
scroll to position [0, 0]
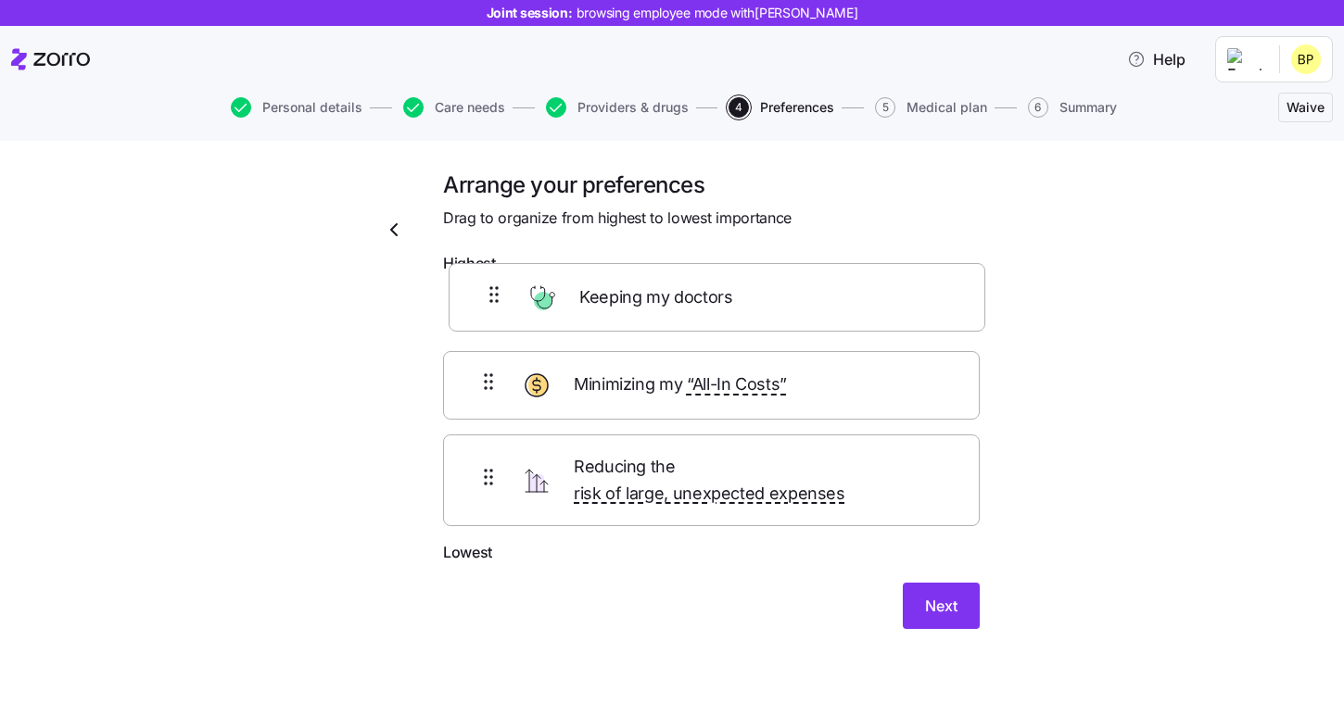
drag, startPoint x: 755, startPoint y: 486, endPoint x: 761, endPoint y: 297, distance: 188.2
click at [761, 297] on div "Minimizing my “All-In Costs” Reducing the risk of large, unexpected expenses Ke…" at bounding box center [711, 412] width 537 height 259
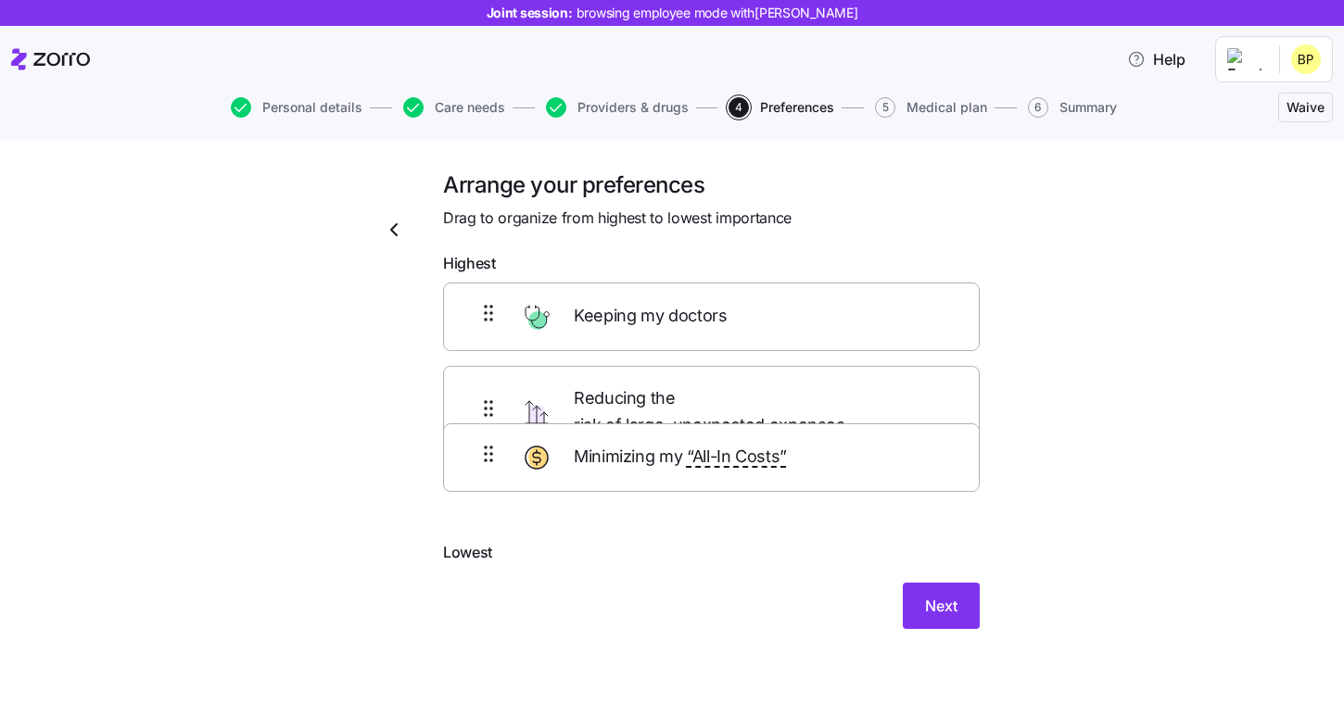
drag, startPoint x: 761, startPoint y: 484, endPoint x: 761, endPoint y: 395, distance: 89.0
click at [761, 395] on div "Keeping my doctors Reducing the risk of large, unexpected expenses Minimizing m…" at bounding box center [711, 412] width 537 height 259
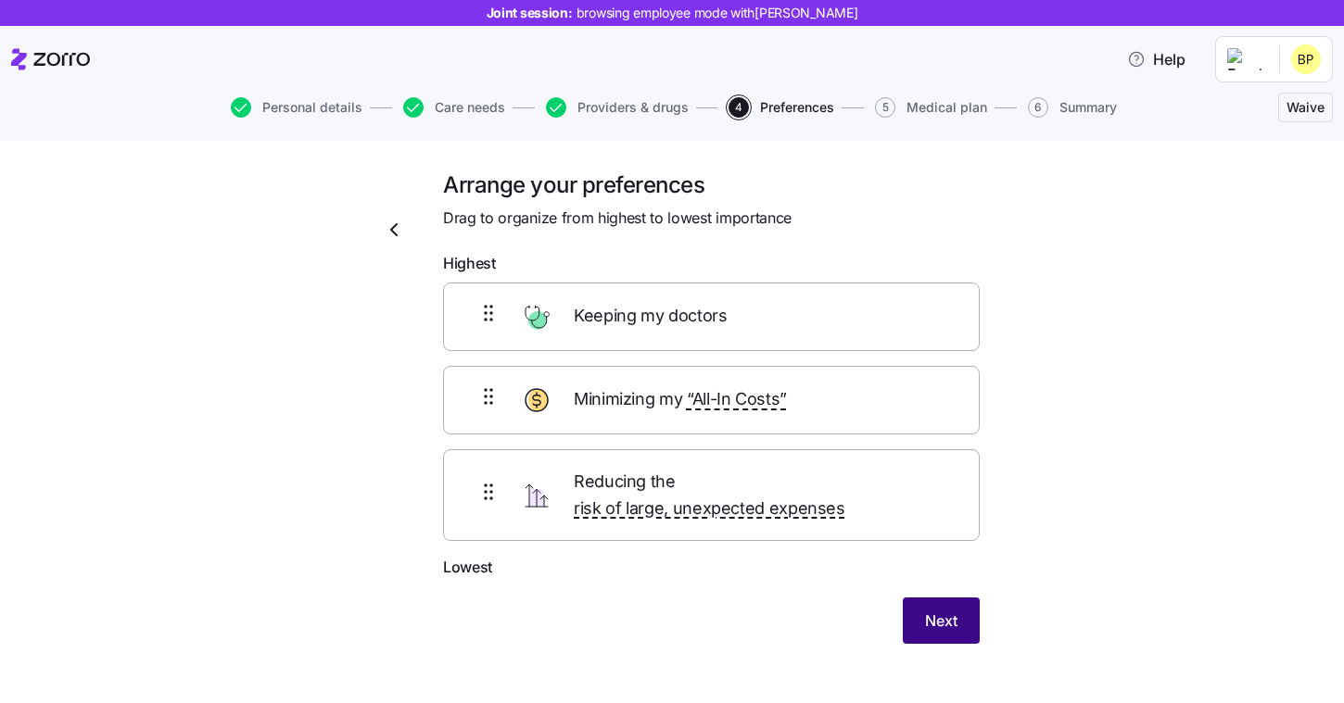
click at [946, 610] on span "Next" at bounding box center [941, 621] width 32 height 22
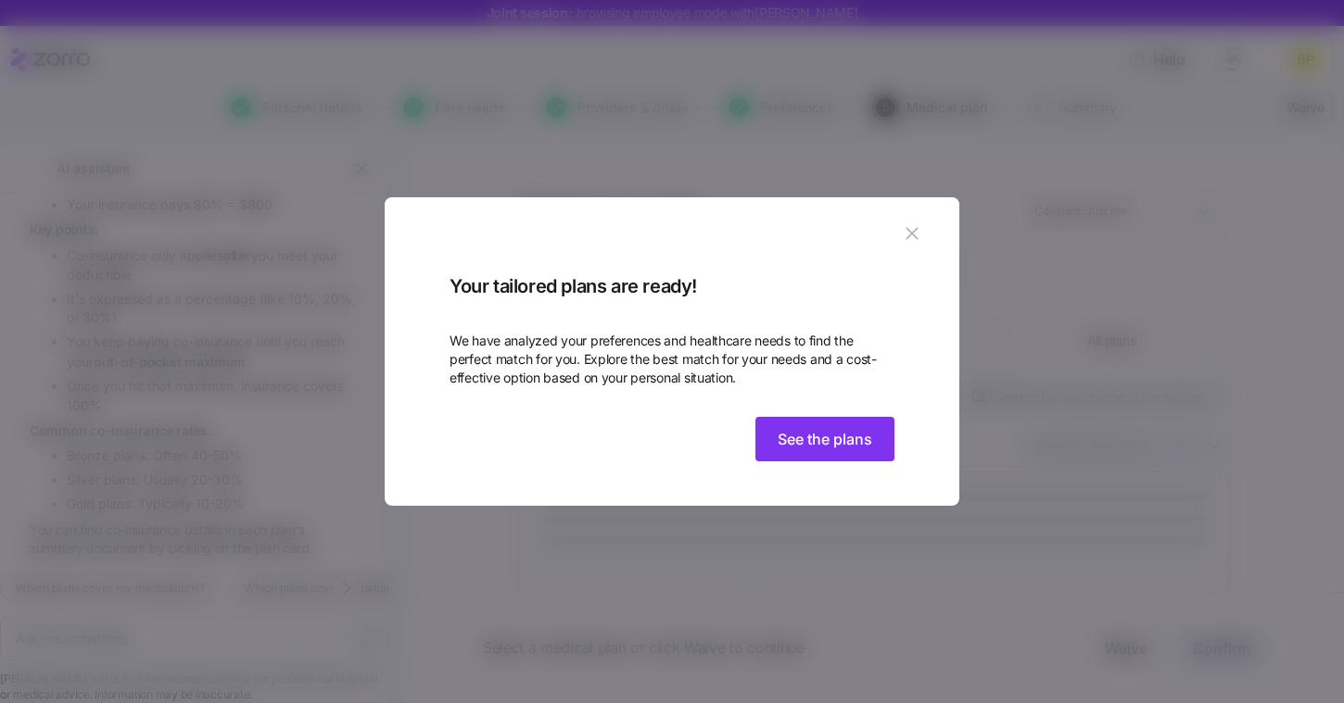
scroll to position [2468, 0]
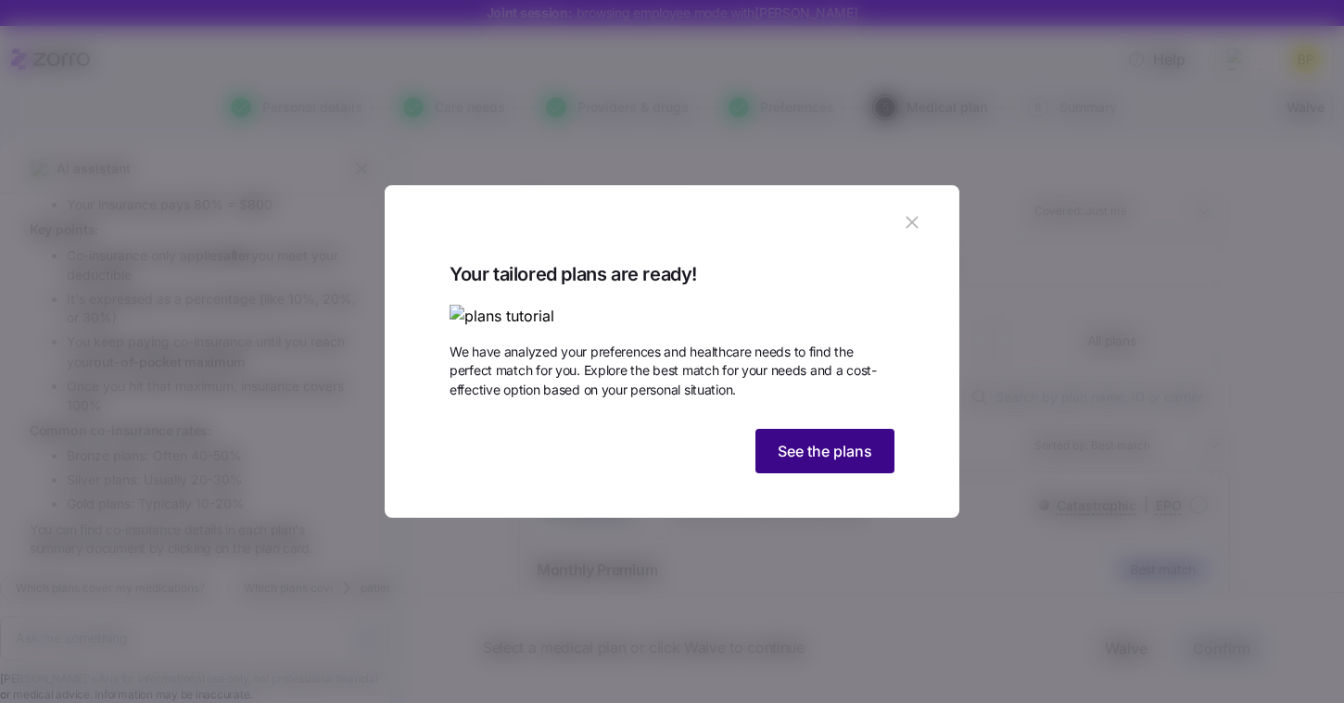
click at [823, 462] on span "See the plans" at bounding box center [824, 451] width 95 height 22
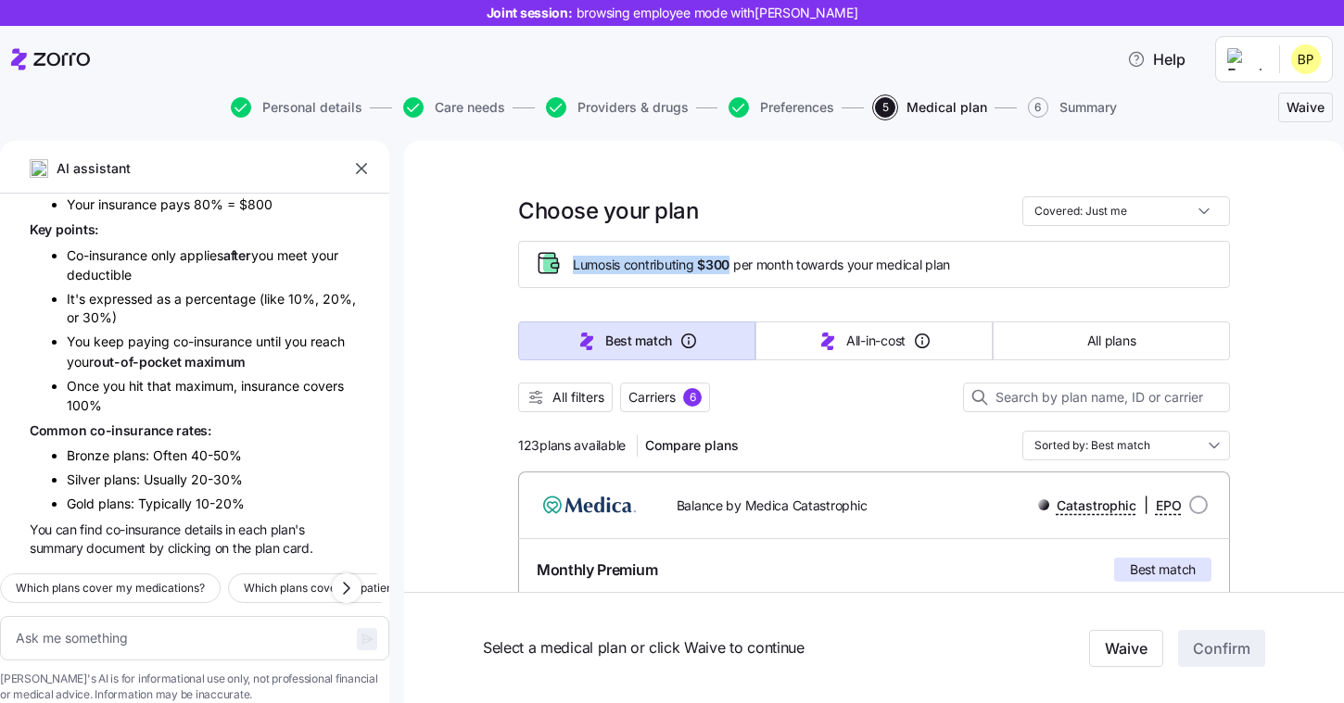
drag, startPoint x: 572, startPoint y: 263, endPoint x: 736, endPoint y: 263, distance: 164.0
click at [736, 263] on span "Lumos is contributing $300 per month towards your medical plan" at bounding box center [761, 265] width 377 height 19
click at [764, 284] on div "Lumos is contributing $300 per month towards your medical plan" at bounding box center [874, 264] width 712 height 47
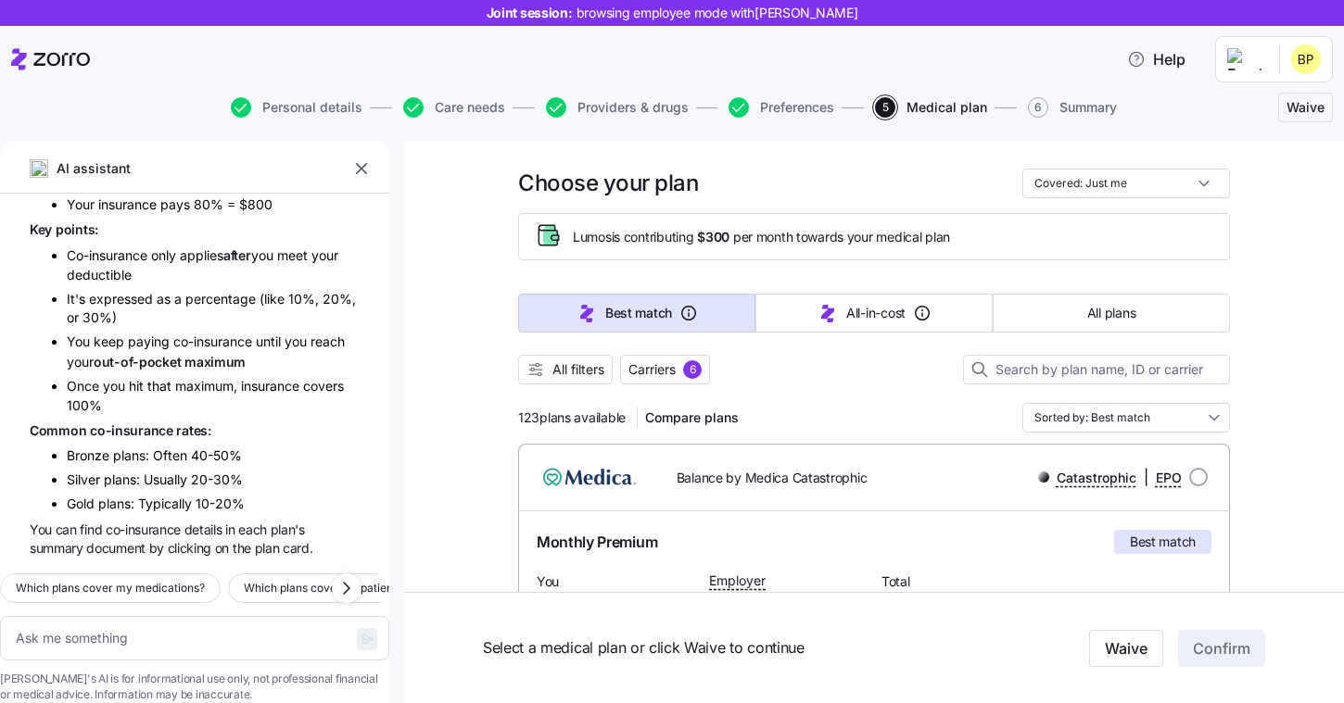
scroll to position [31, 0]
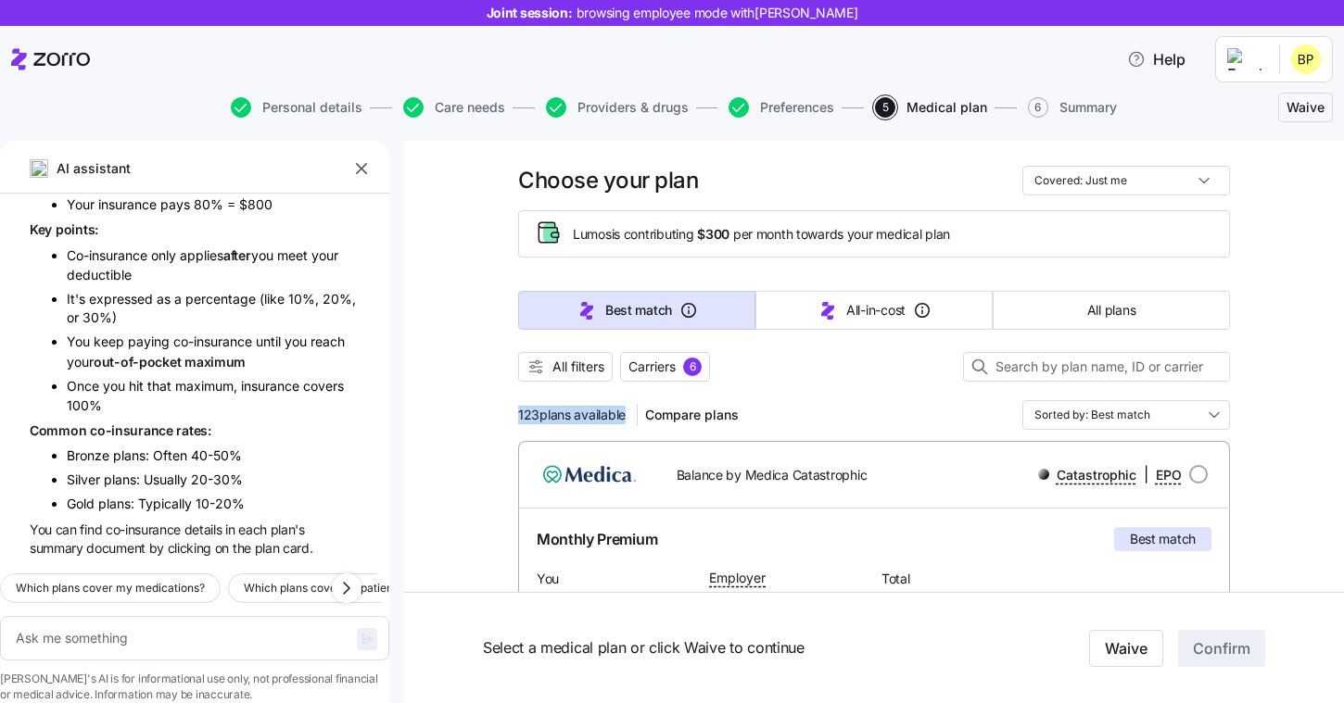
drag, startPoint x: 516, startPoint y: 416, endPoint x: 633, endPoint y: 410, distance: 116.9
click at [812, 364] on div "All filters Carriers 6" at bounding box center [874, 367] width 712 height 30
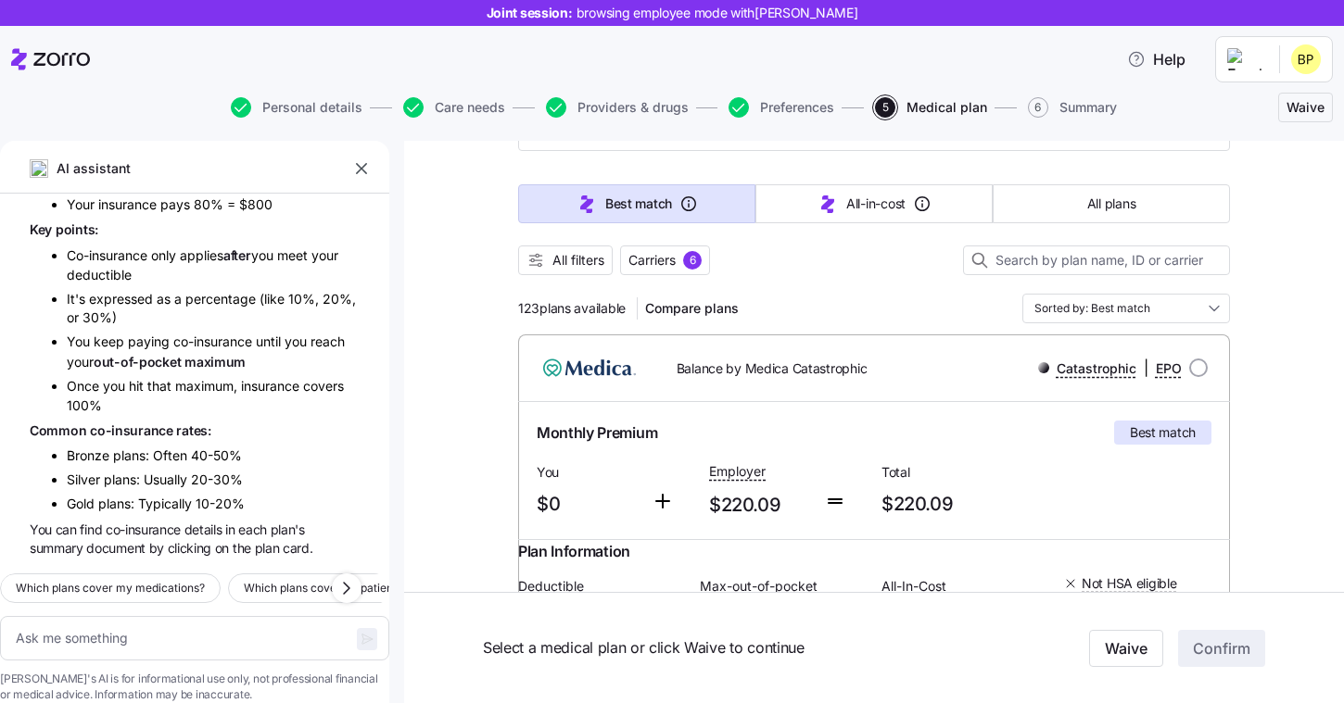
scroll to position [135, 0]
click at [573, 254] on span "All filters" at bounding box center [578, 262] width 52 height 19
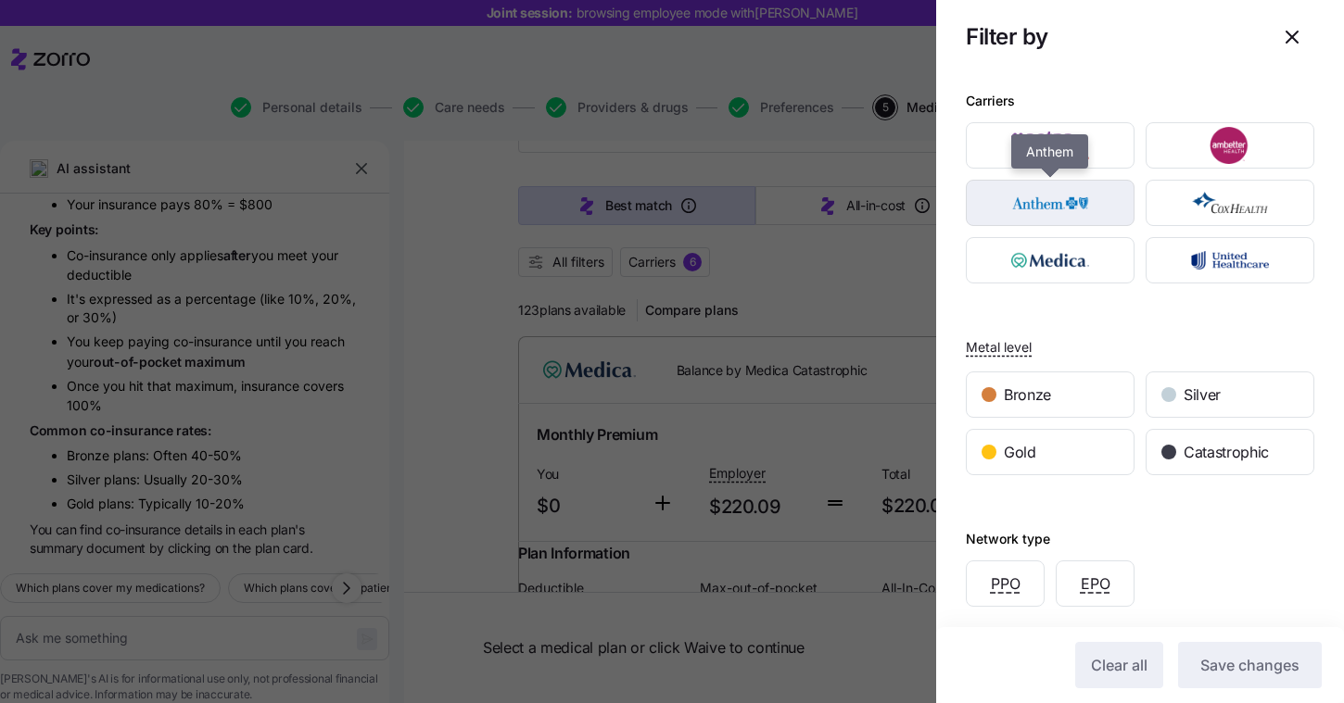
click at [1059, 201] on img "button" at bounding box center [1050, 202] width 136 height 37
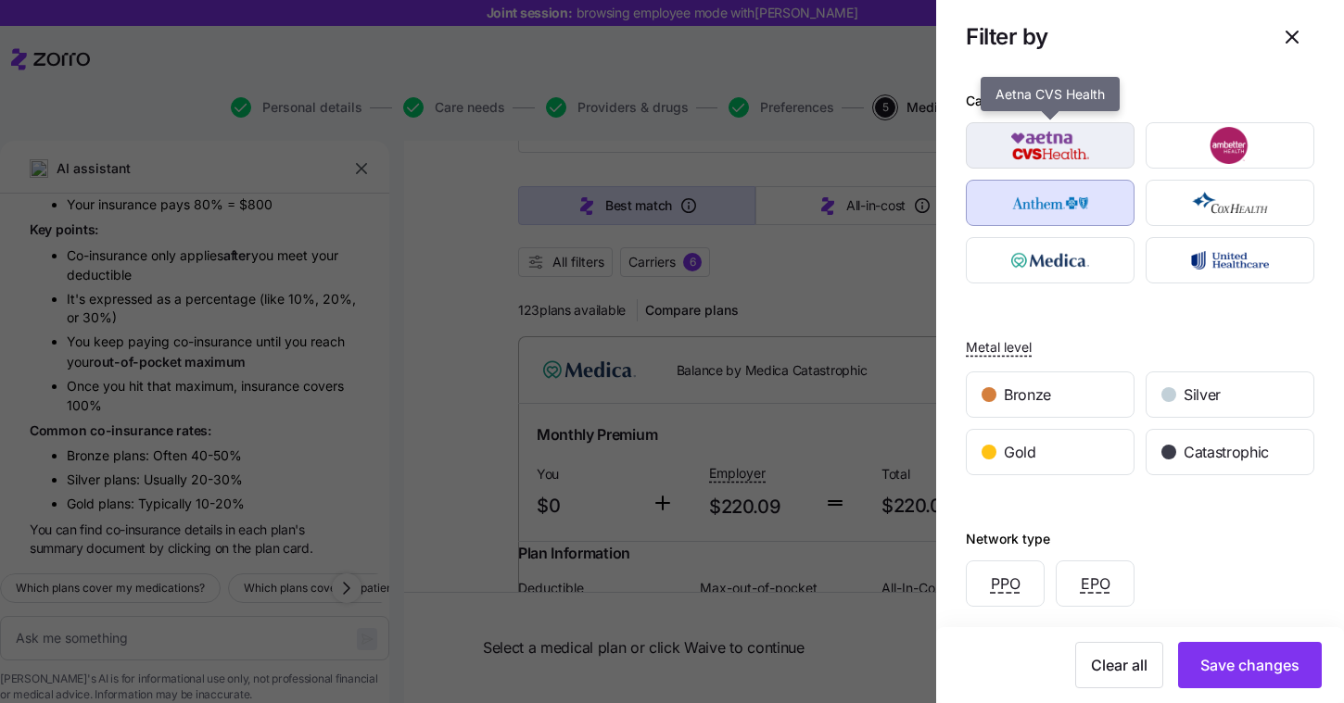
click at [1059, 168] on button "button" at bounding box center [1050, 145] width 169 height 46
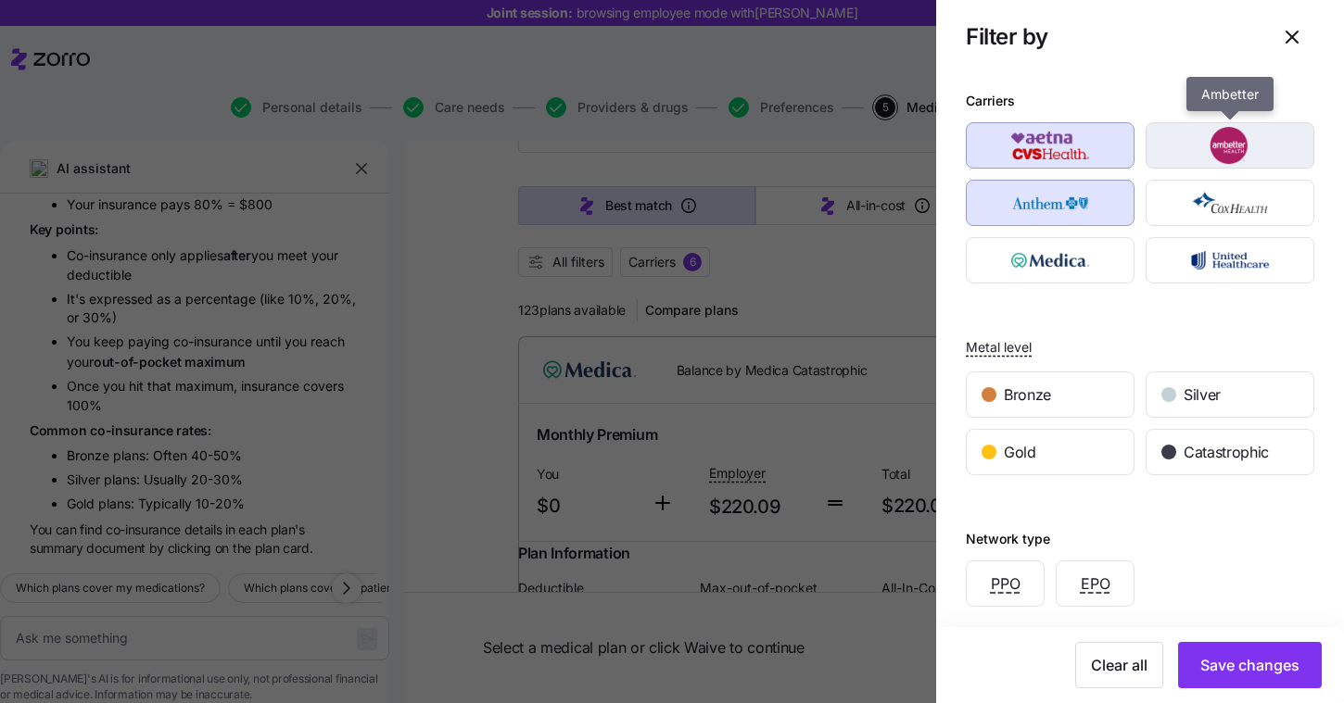
click at [1186, 157] on img "button" at bounding box center [1230, 145] width 136 height 37
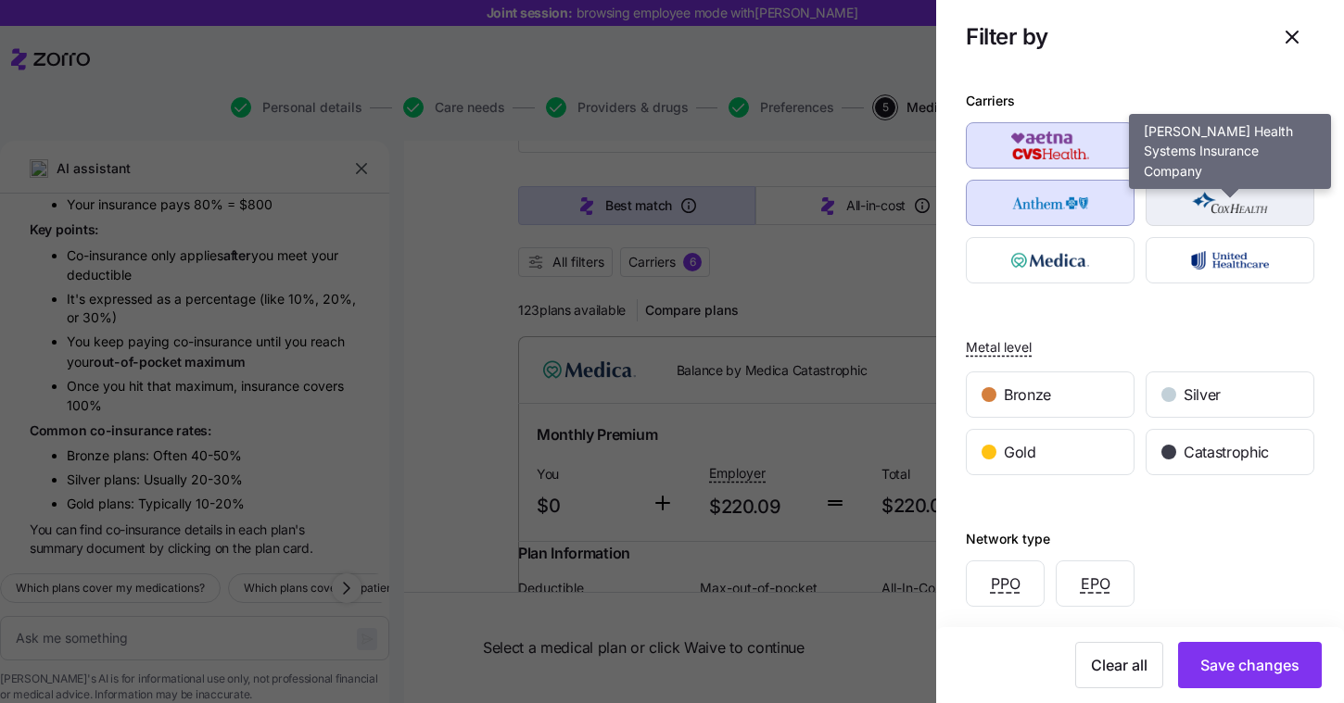
click at [1186, 191] on img "button" at bounding box center [1230, 202] width 136 height 37
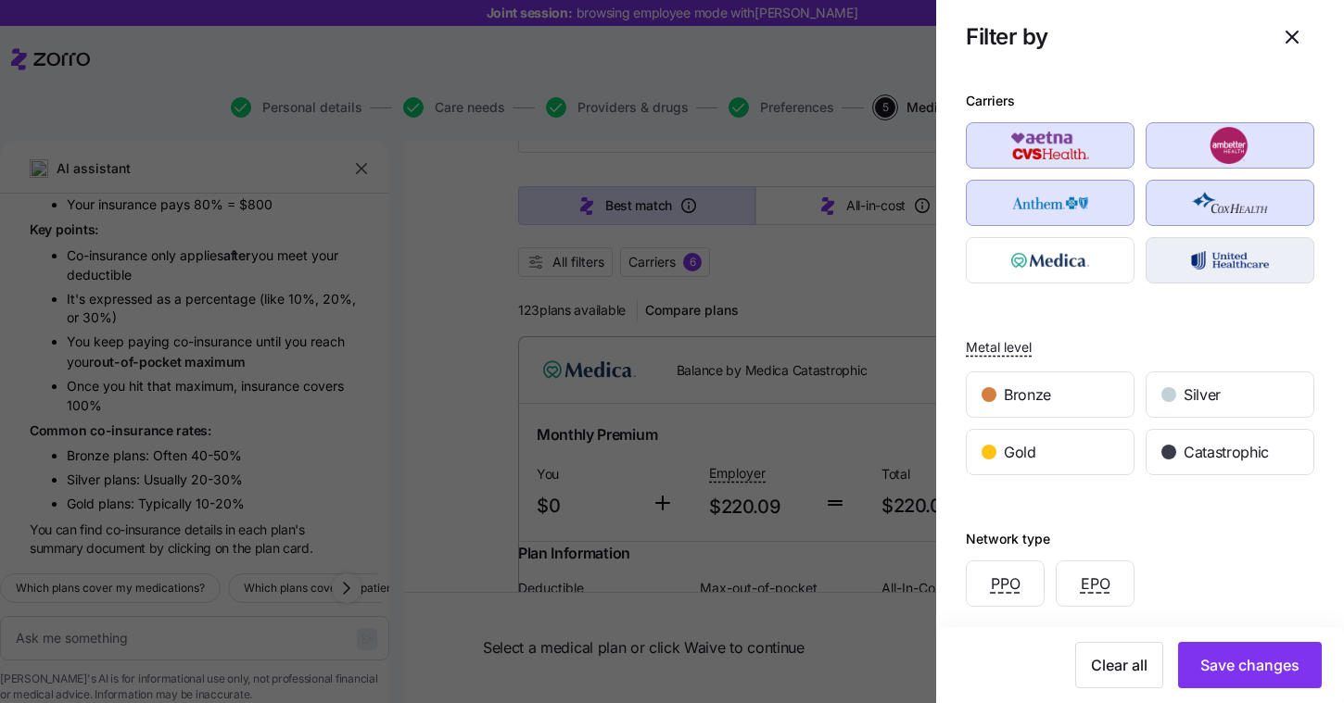
click at [1190, 259] on img "button" at bounding box center [1230, 260] width 136 height 37
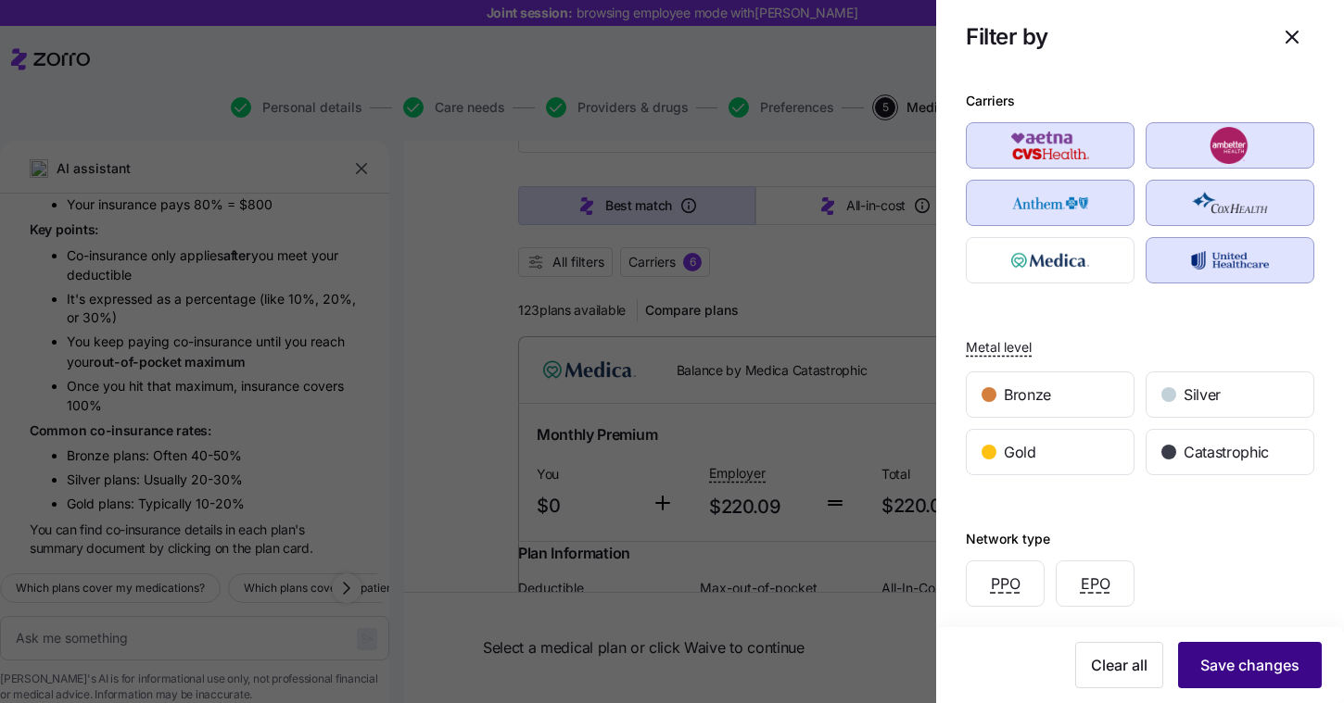
click at [1272, 681] on button "Save changes" at bounding box center [1250, 665] width 144 height 46
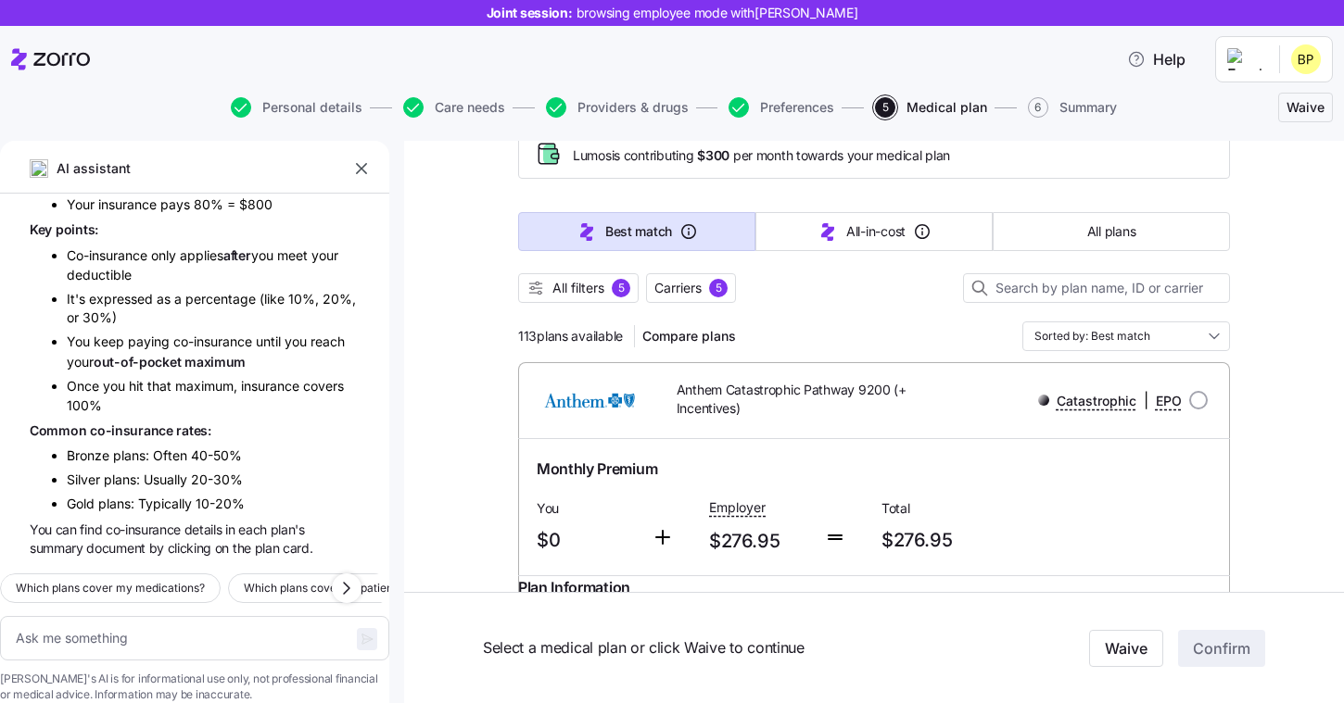
scroll to position [108, 0]
click at [708, 286] on span "Carriers 5" at bounding box center [690, 289] width 73 height 19
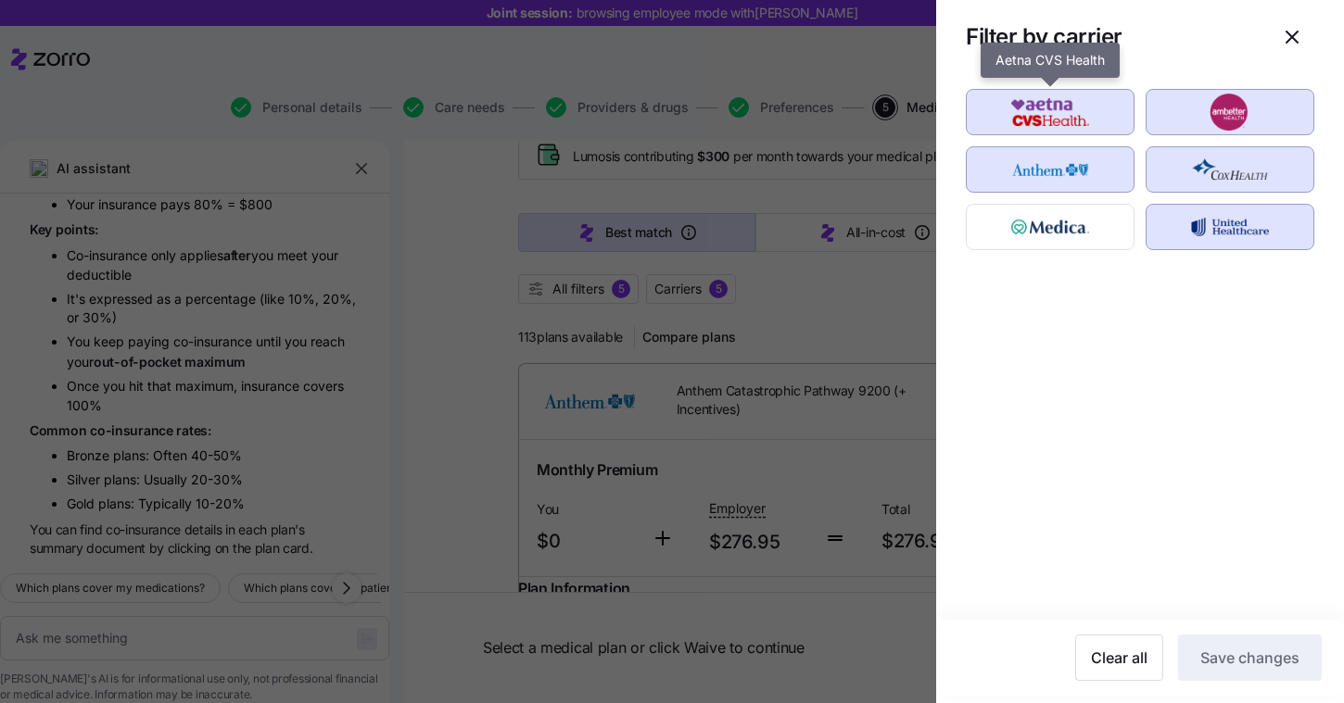
click at [1100, 123] on img "button" at bounding box center [1050, 112] width 136 height 37
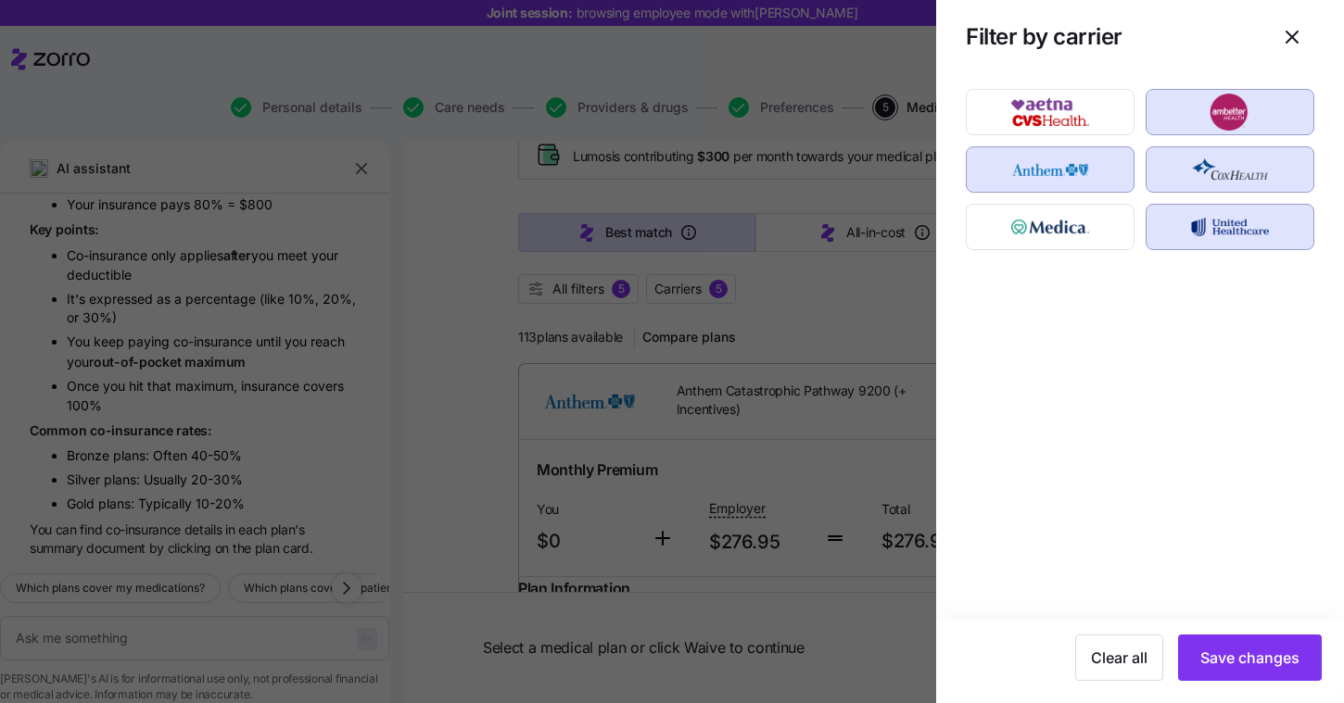
click at [1186, 123] on img "button" at bounding box center [1230, 112] width 136 height 37
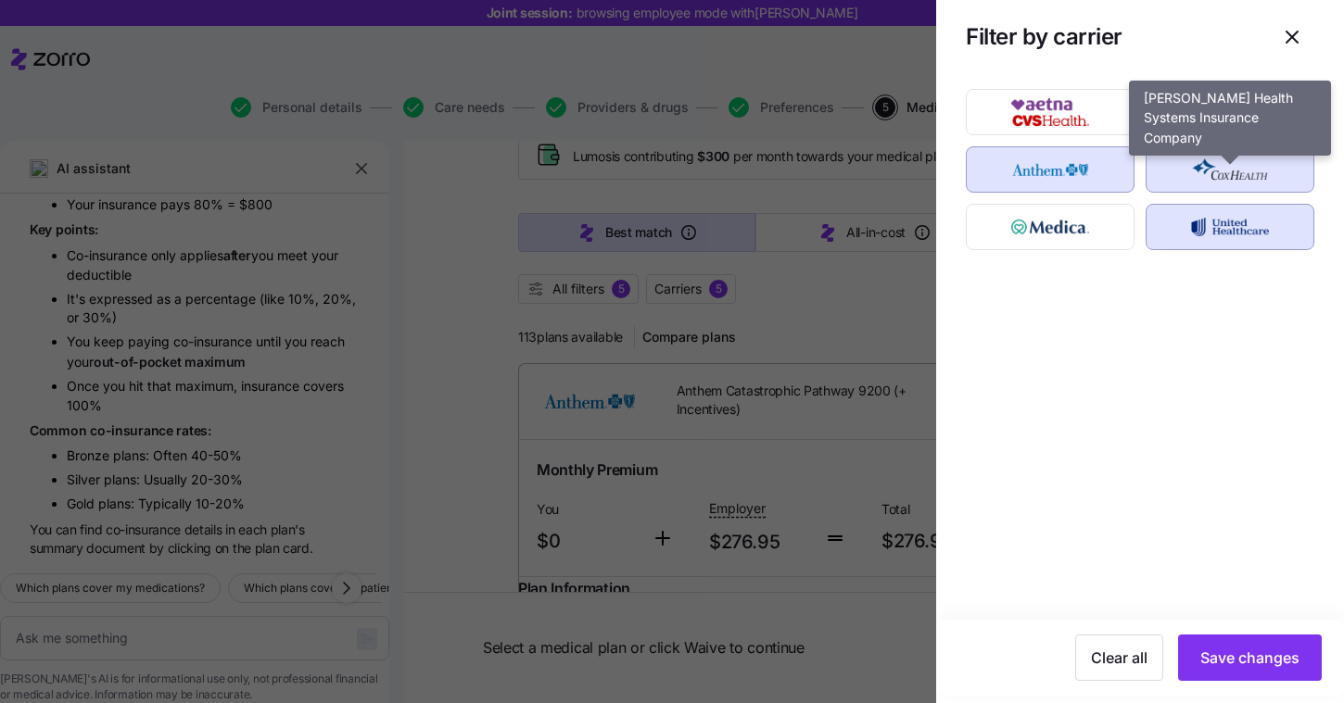
click at [1186, 187] on img "button" at bounding box center [1230, 169] width 136 height 37
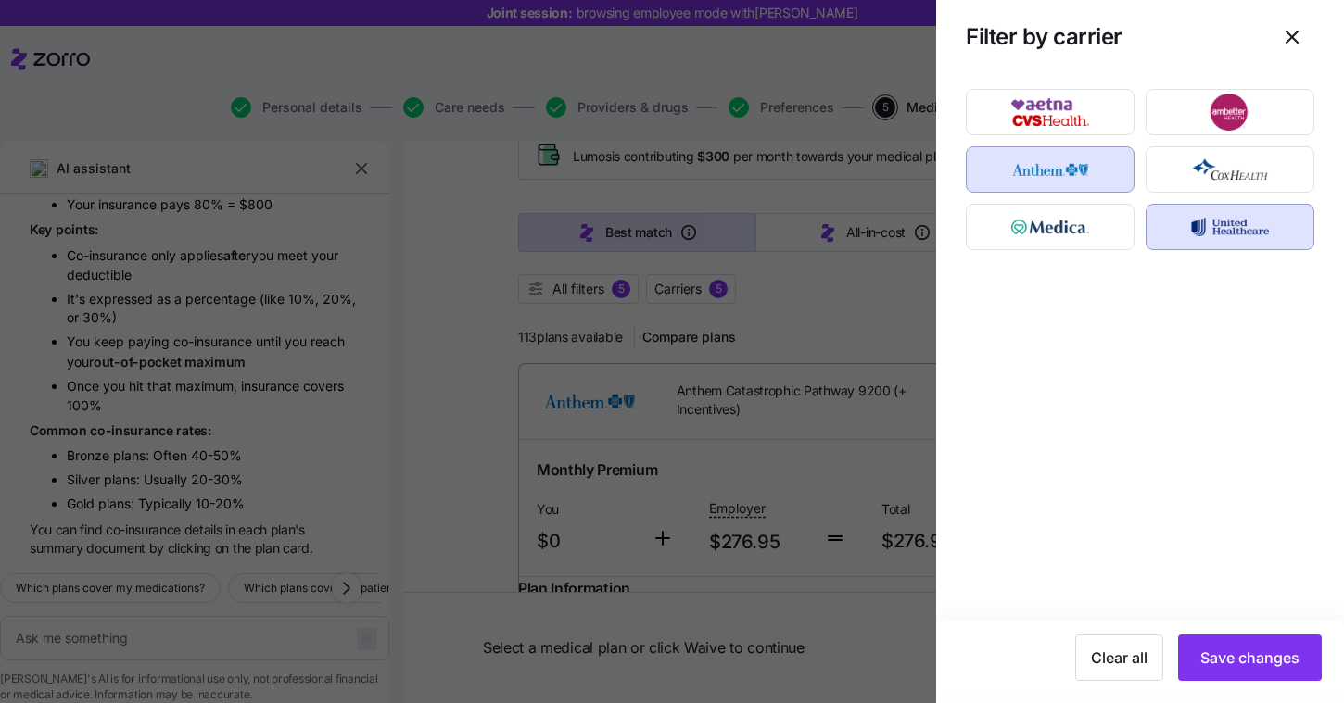
click at [1186, 256] on div "UnitedHealthcare" at bounding box center [1140, 347] width 408 height 546
click at [1191, 234] on img "button" at bounding box center [1230, 226] width 136 height 37
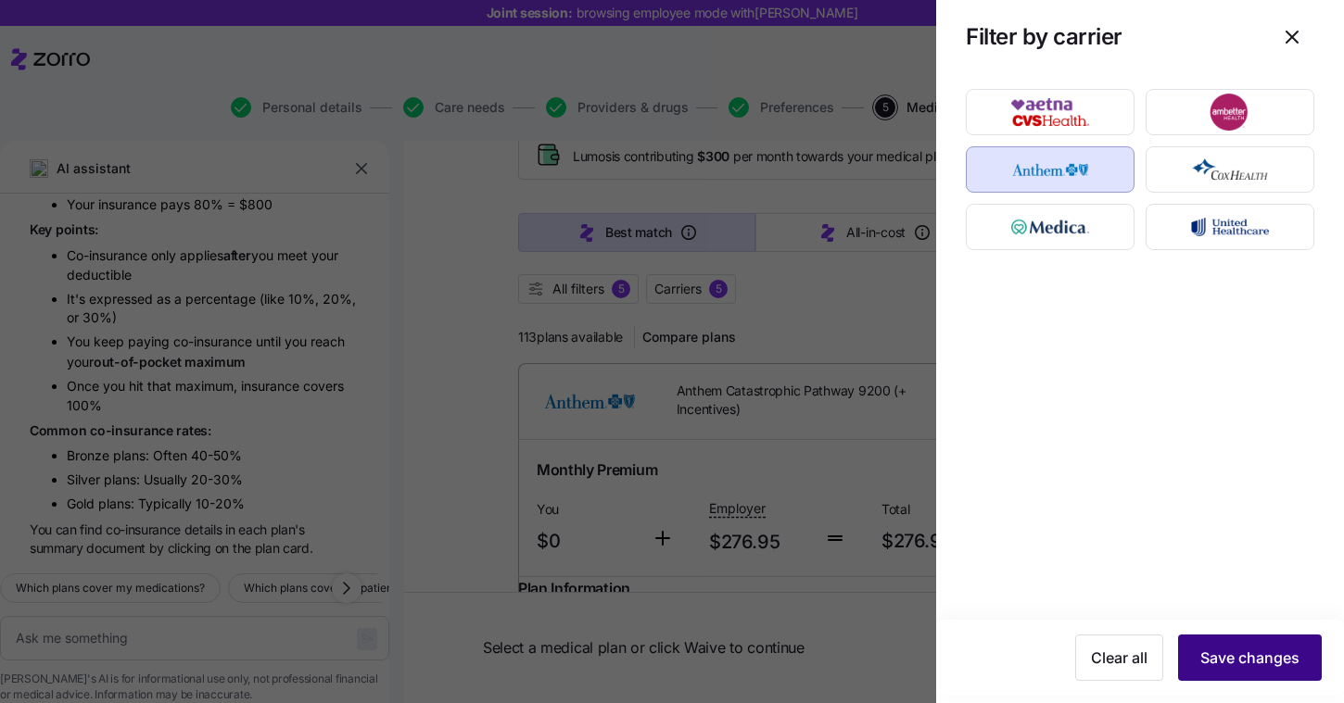
click at [1223, 658] on span "Save changes" at bounding box center [1249, 658] width 99 height 22
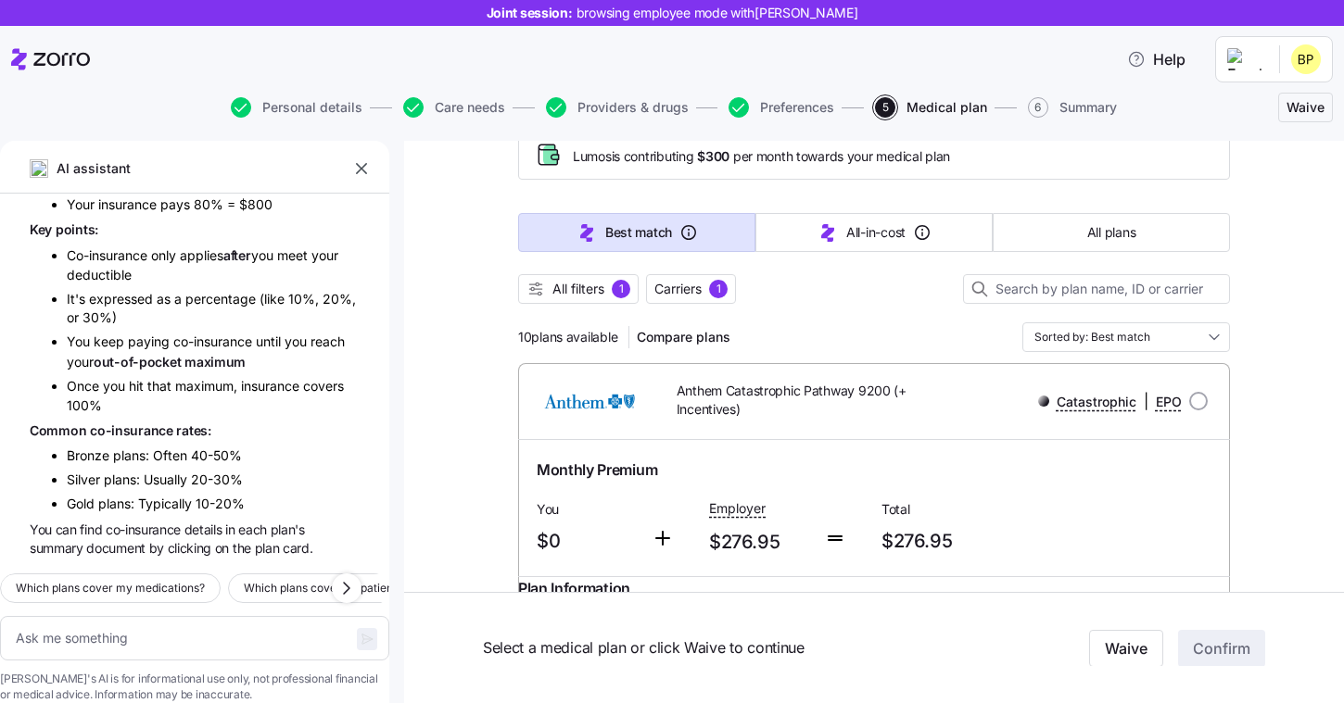
scroll to position [145, 0]
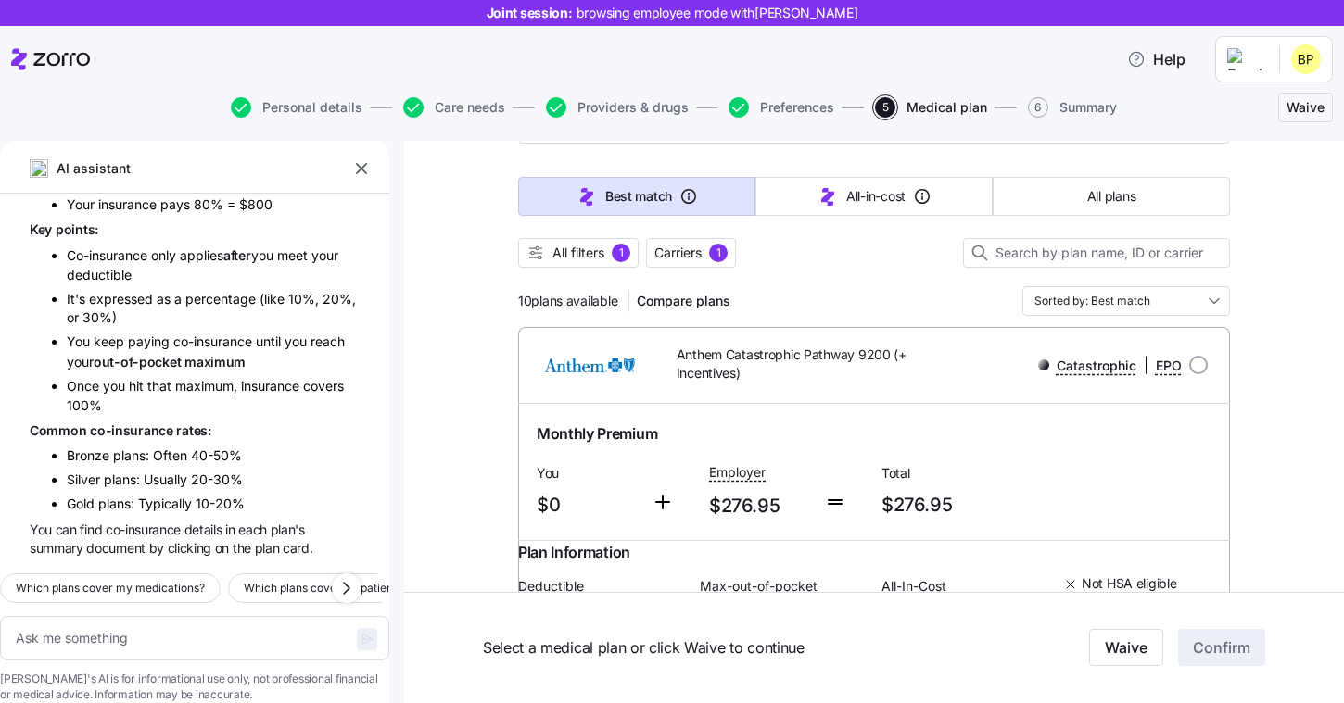
drag, startPoint x: 618, startPoint y: 301, endPoint x: 485, endPoint y: 301, distance: 133.4
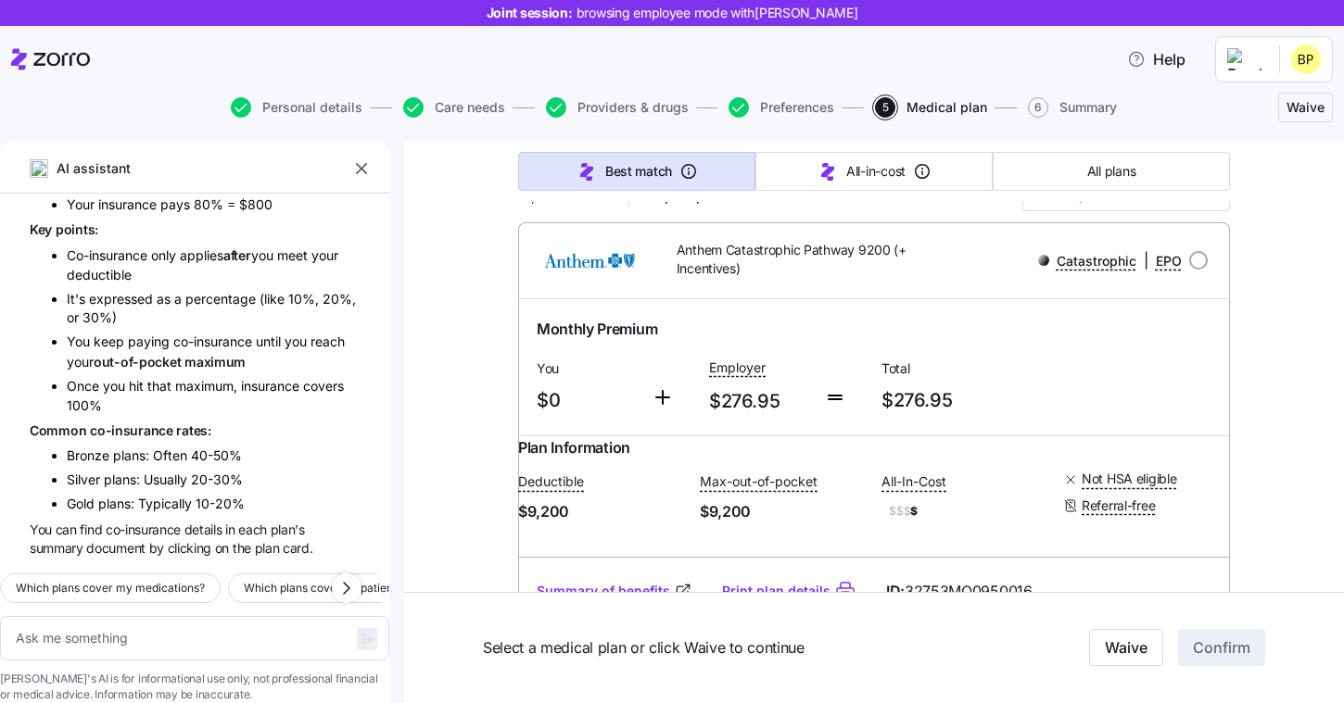
scroll to position [205, 0]
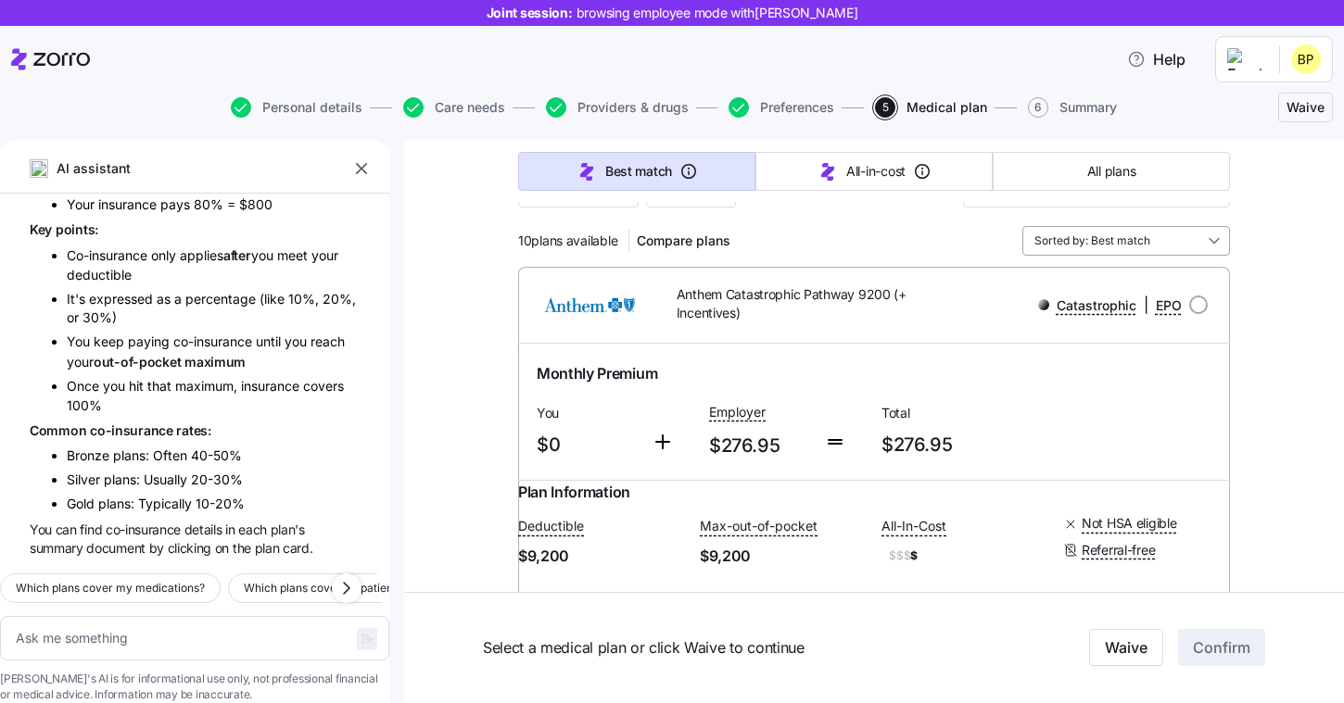
click at [1126, 248] on input "Sorted by: Best match" at bounding box center [1126, 241] width 208 height 30
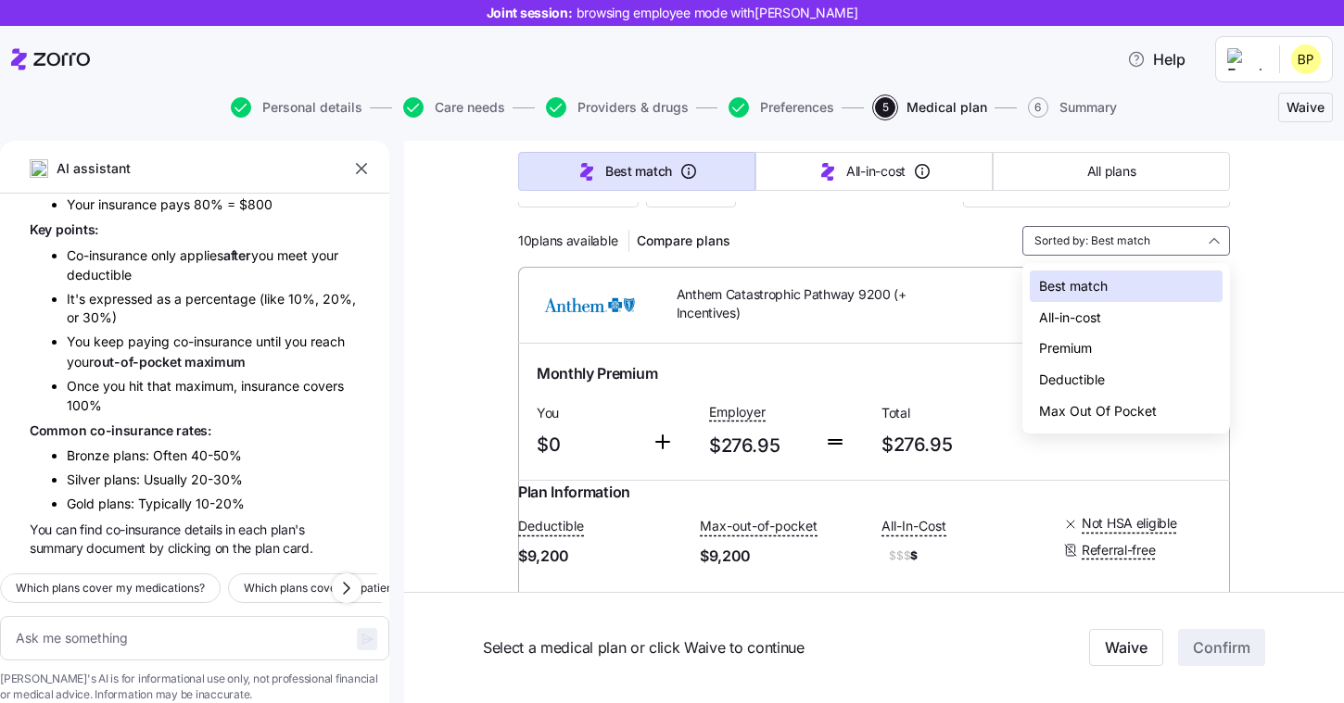
click at [1074, 377] on div "Deductible" at bounding box center [1125, 380] width 193 height 32
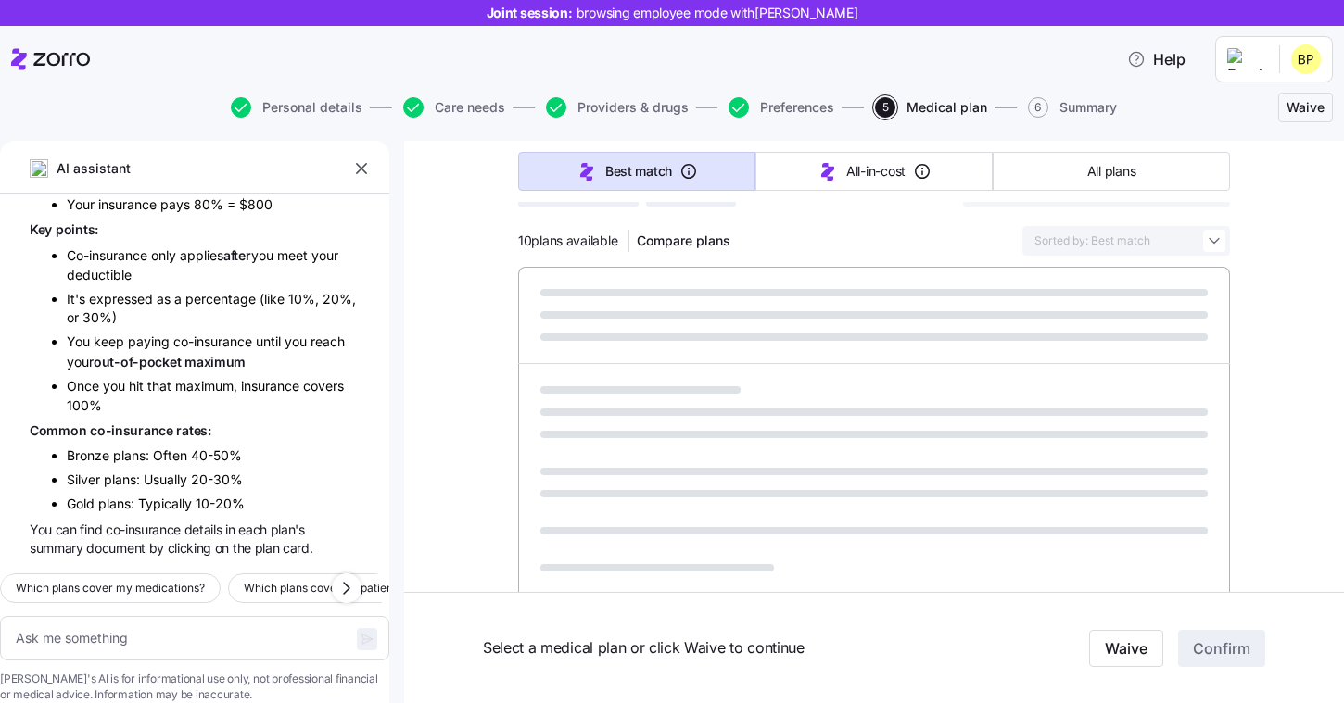
type textarea "x"
type input "Sorted by: Deductible"
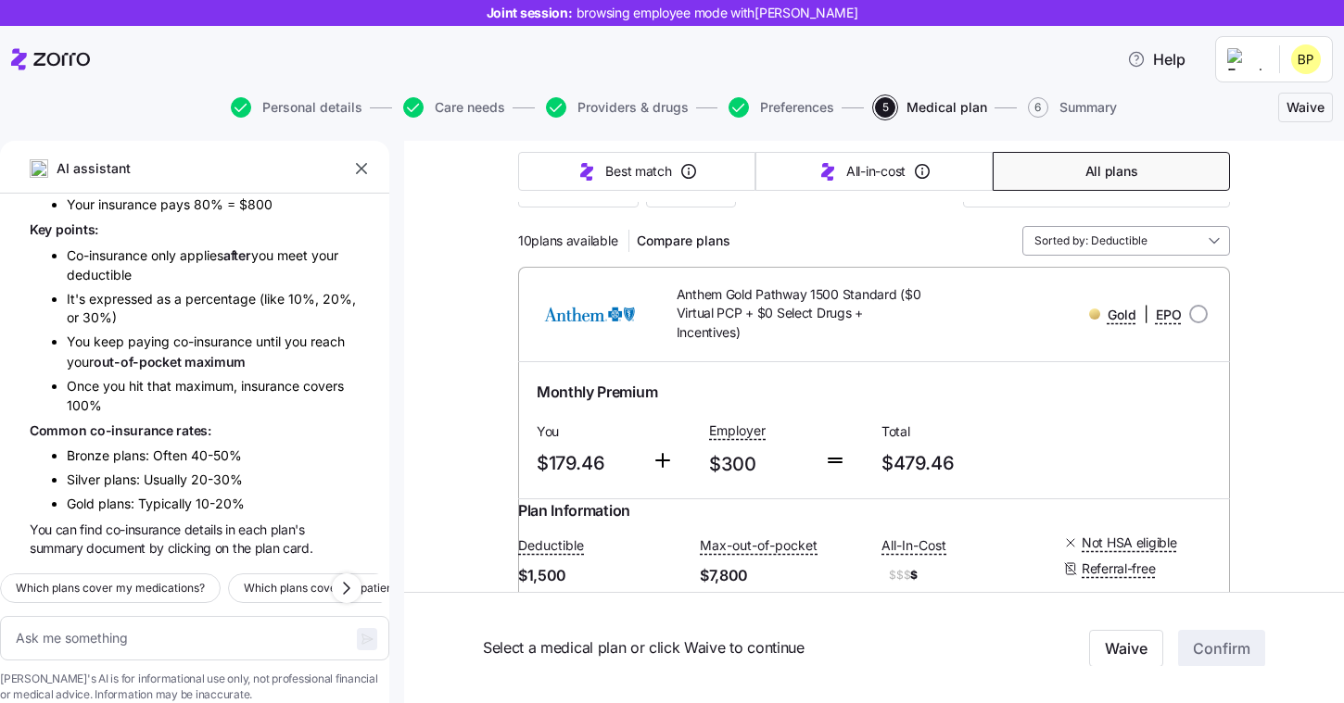
click at [1143, 248] on input "Sorted by: Deductible" at bounding box center [1126, 241] width 208 height 30
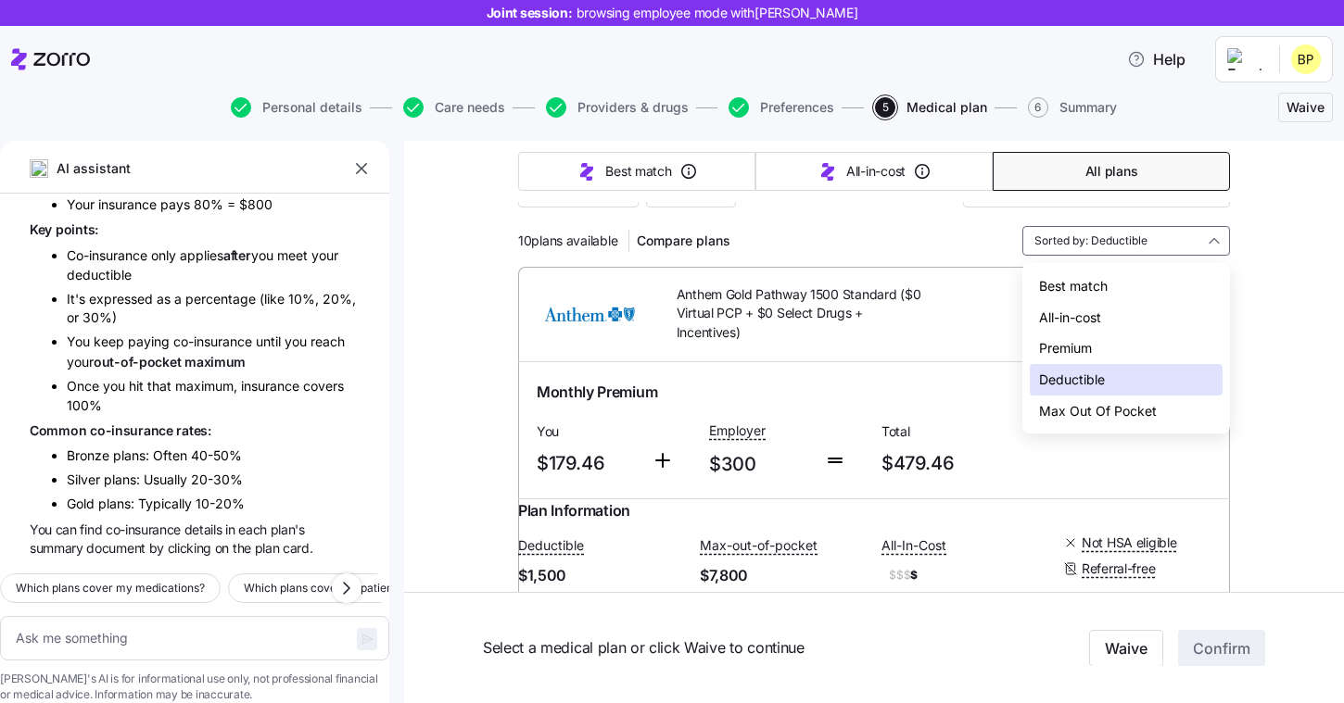
click at [1087, 342] on div "Premium" at bounding box center [1125, 349] width 193 height 32
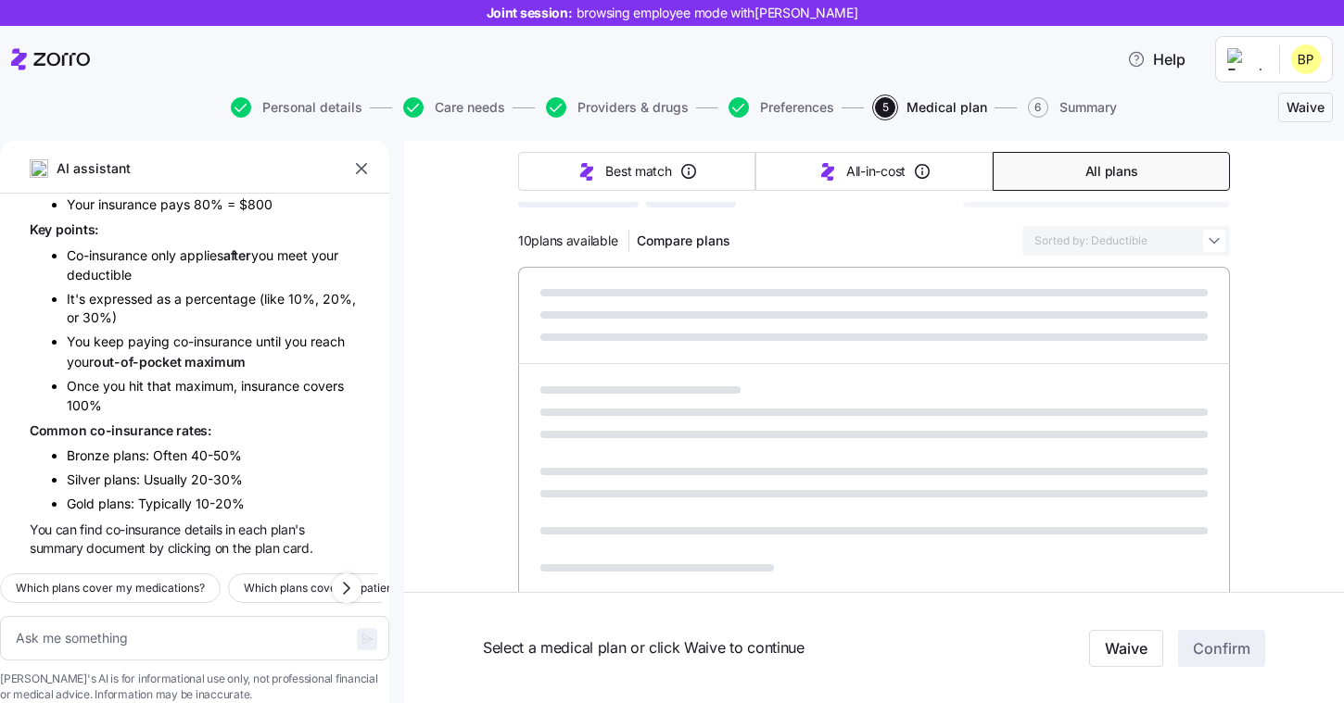
type textarea "x"
type input "Sorted by: Premium"
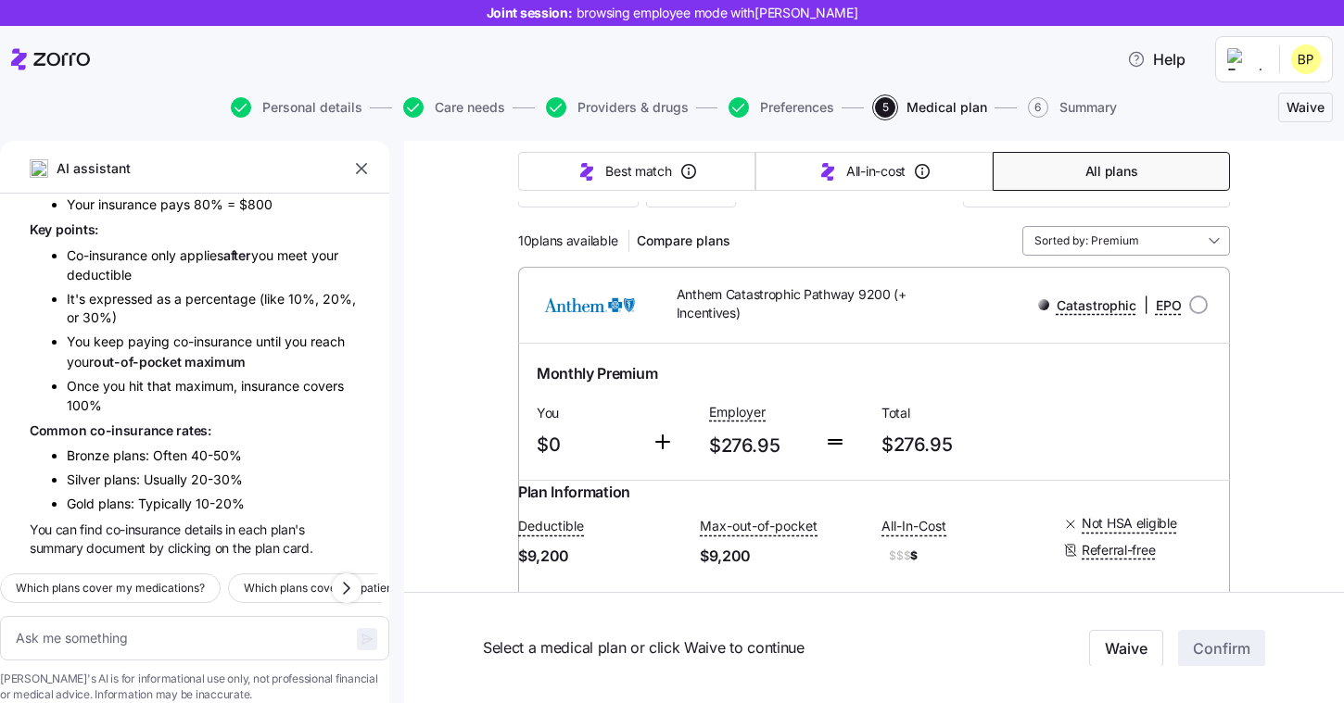
click at [1136, 233] on input "Sorted by: Premium" at bounding box center [1126, 241] width 208 height 30
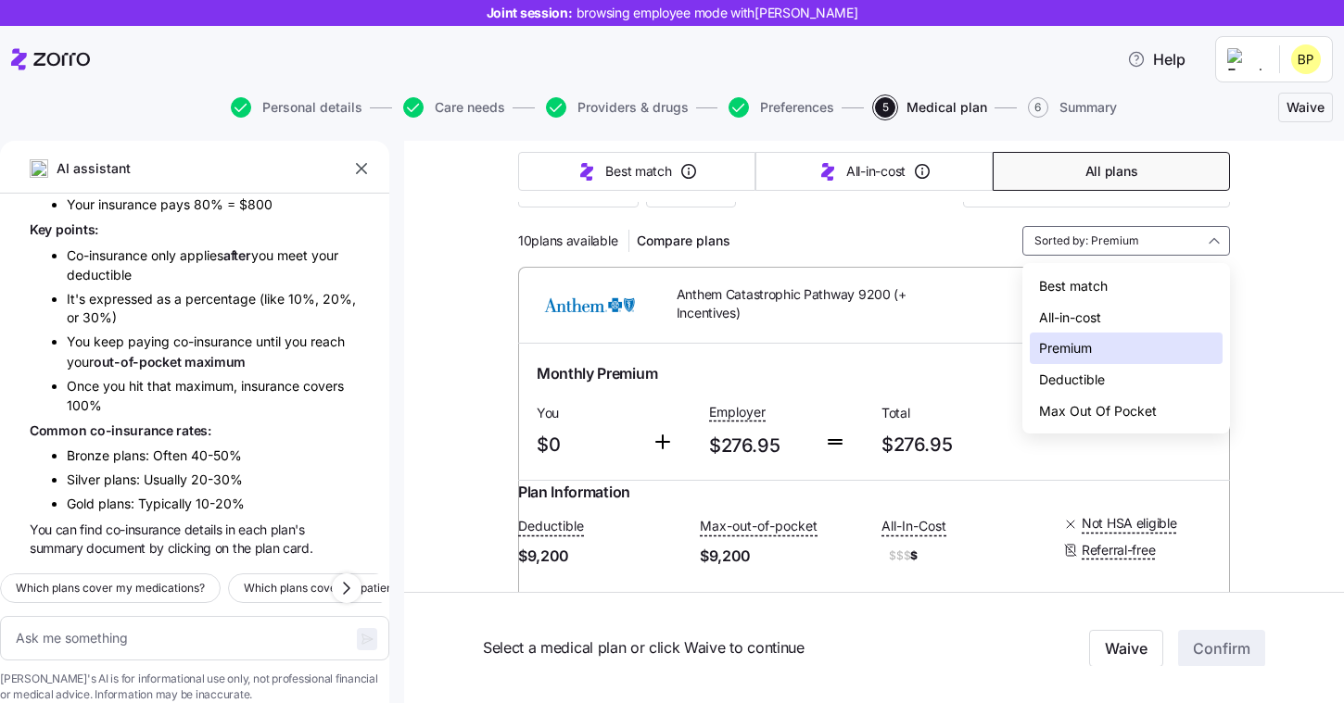
click at [1102, 410] on div "Max Out Of Pocket" at bounding box center [1125, 412] width 193 height 32
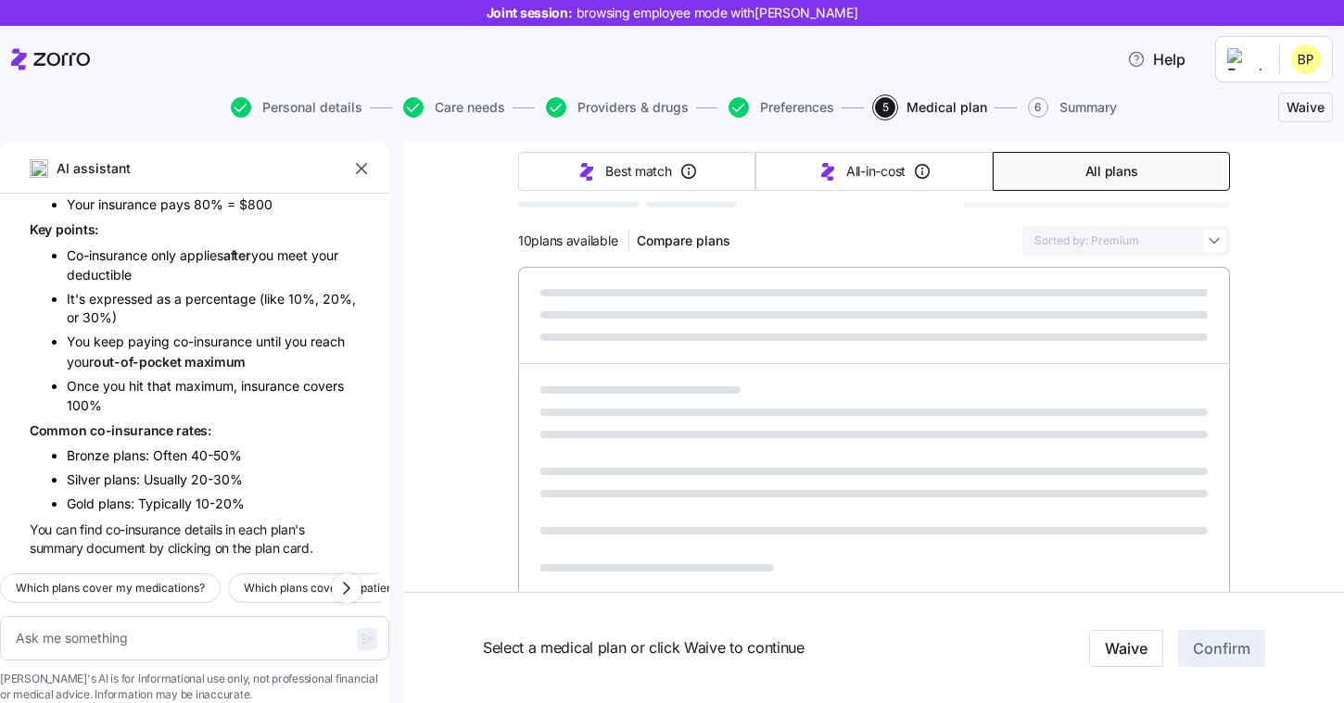
type textarea "x"
type input "Sorted by: Max Out Of Pocket"
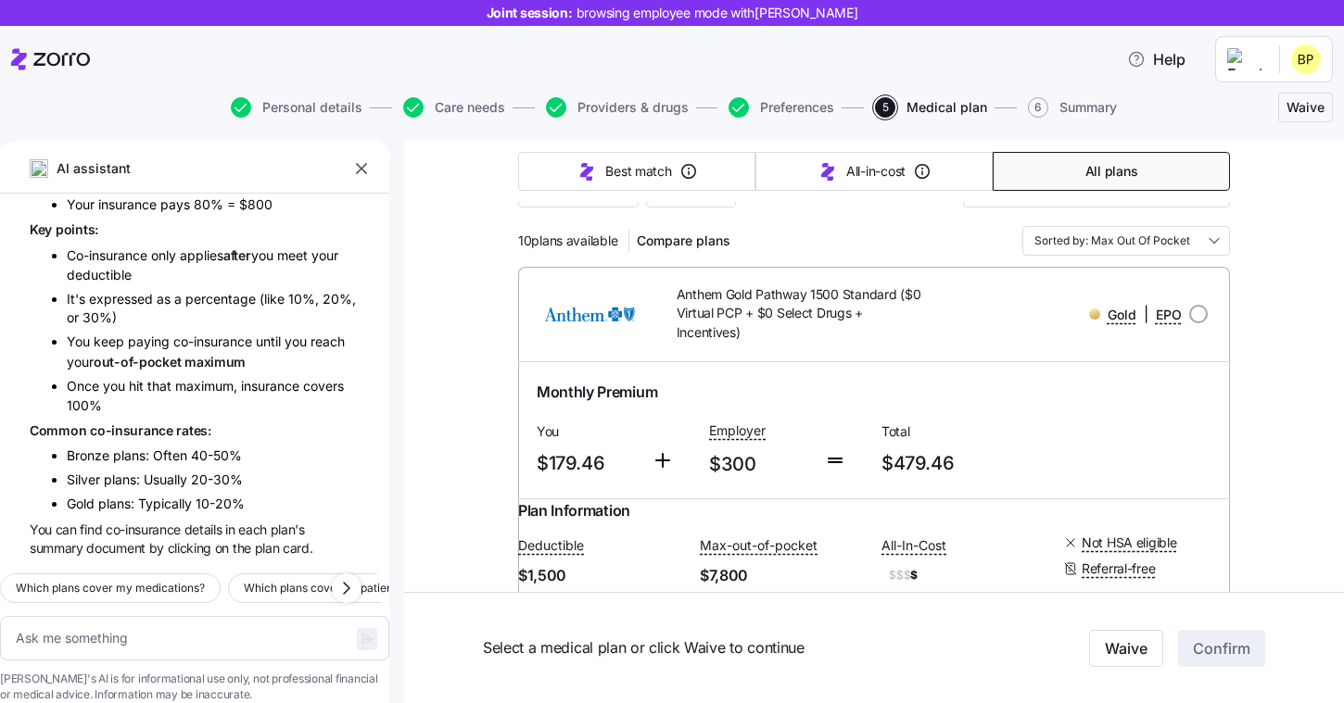
scroll to position [243, 0]
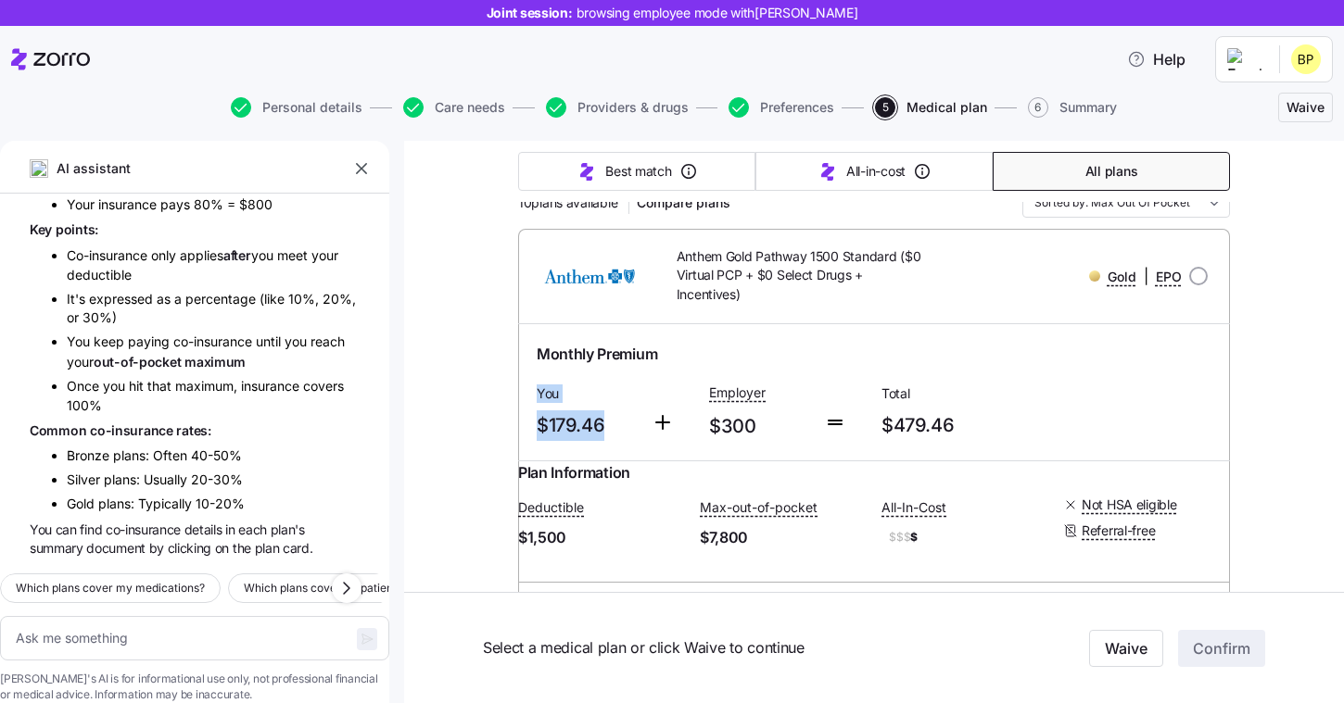
drag, startPoint x: 615, startPoint y: 428, endPoint x: 524, endPoint y: 398, distance: 95.8
click at [524, 397] on div "Monthly Premium You $179.46 Employer $300 Total $479.46" at bounding box center [874, 392] width 712 height 136
click at [615, 412] on span "$179.46" at bounding box center [587, 425] width 100 height 31
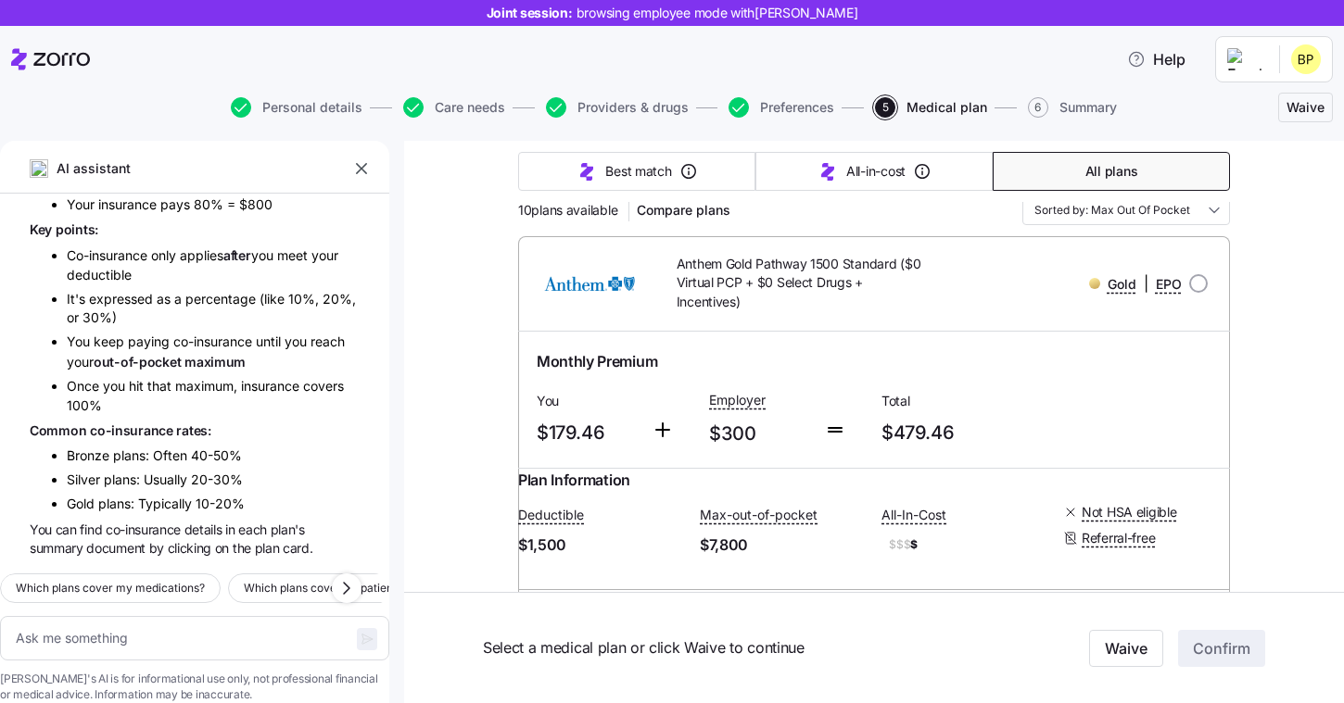
scroll to position [232, 0]
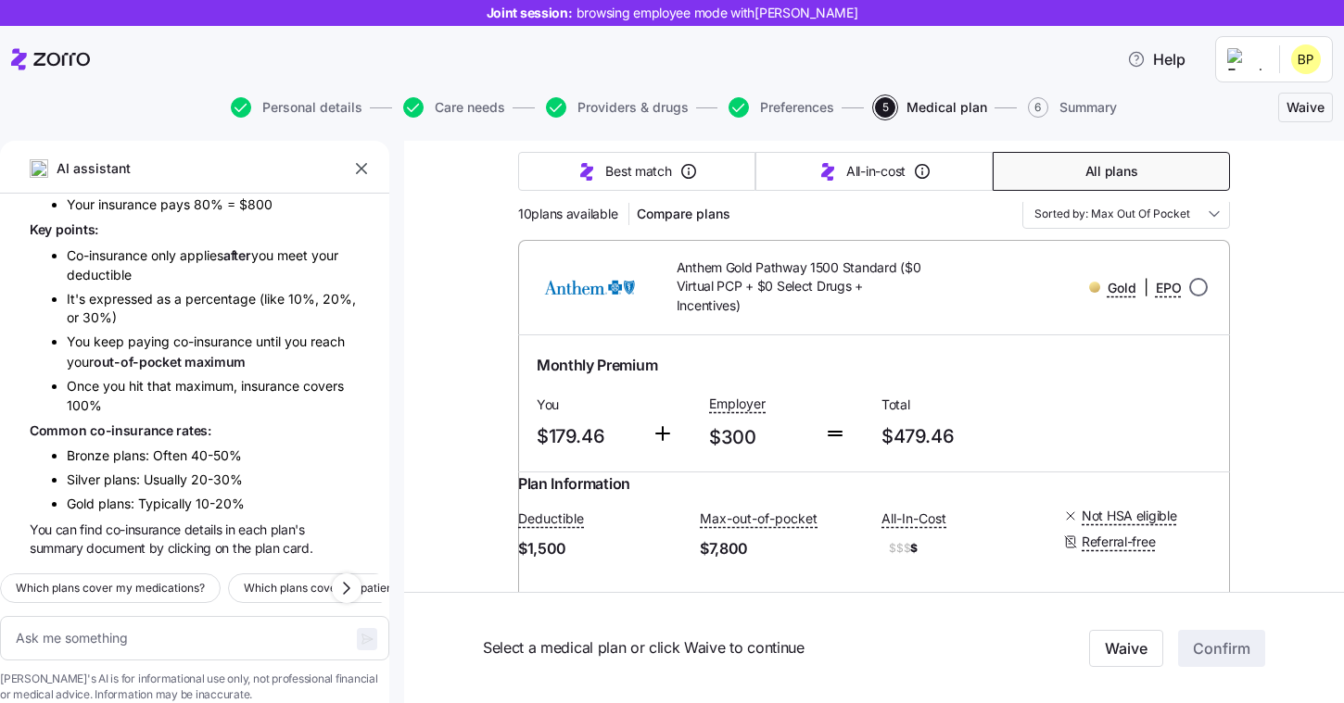
click at [1193, 288] on input "radio" at bounding box center [1198, 287] width 19 height 19
radio input "true"
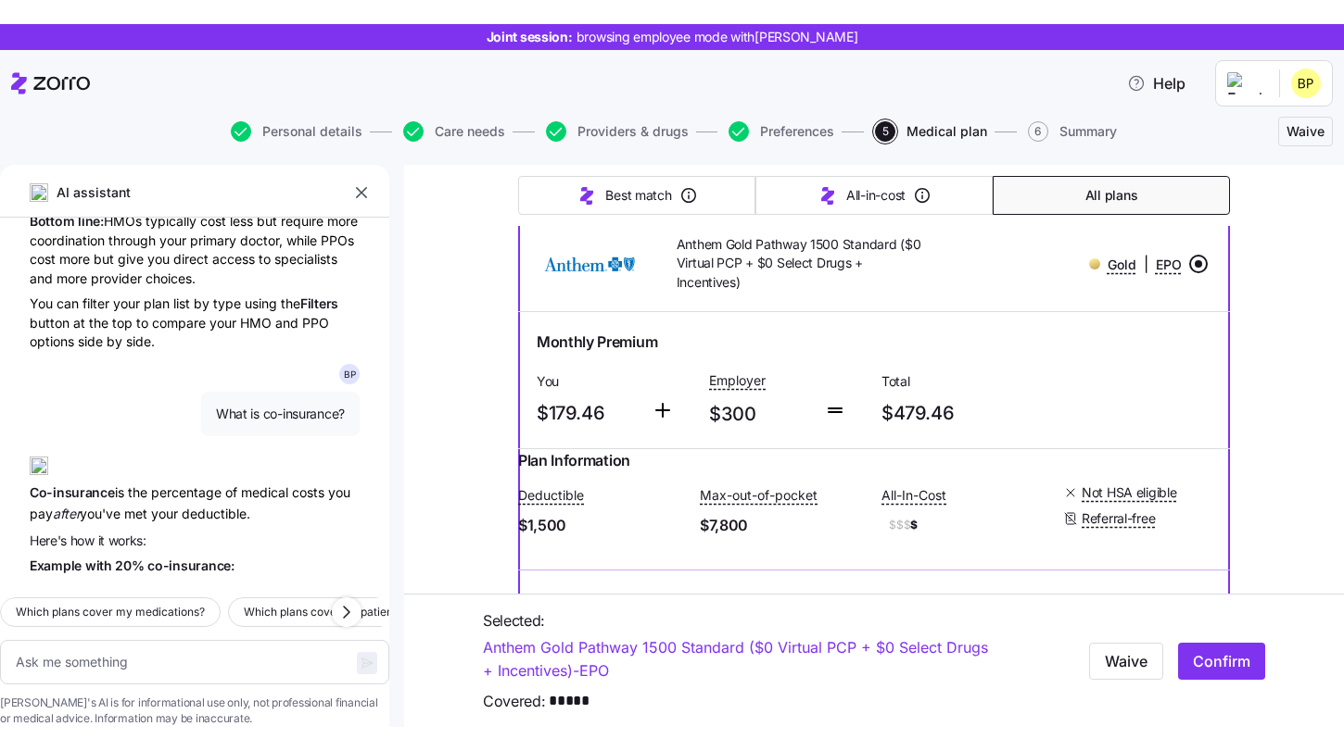
scroll to position [2000, 0]
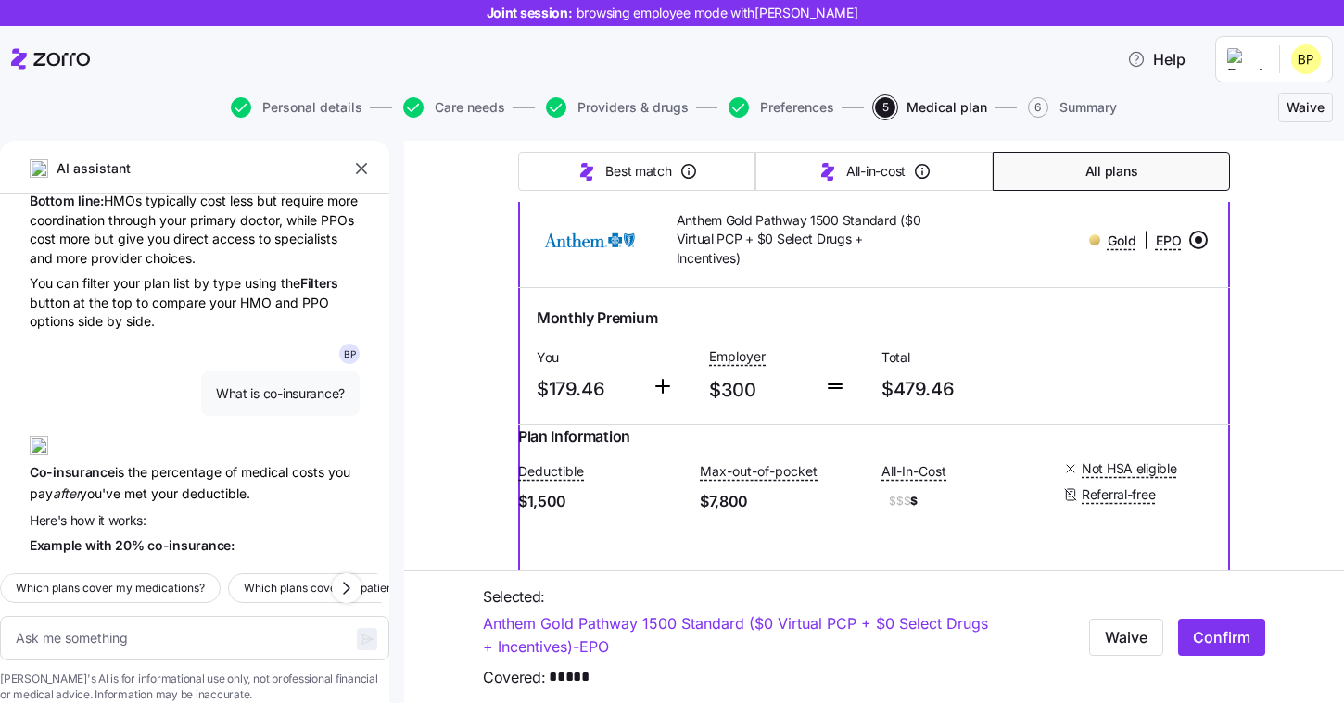
type textarea "x"
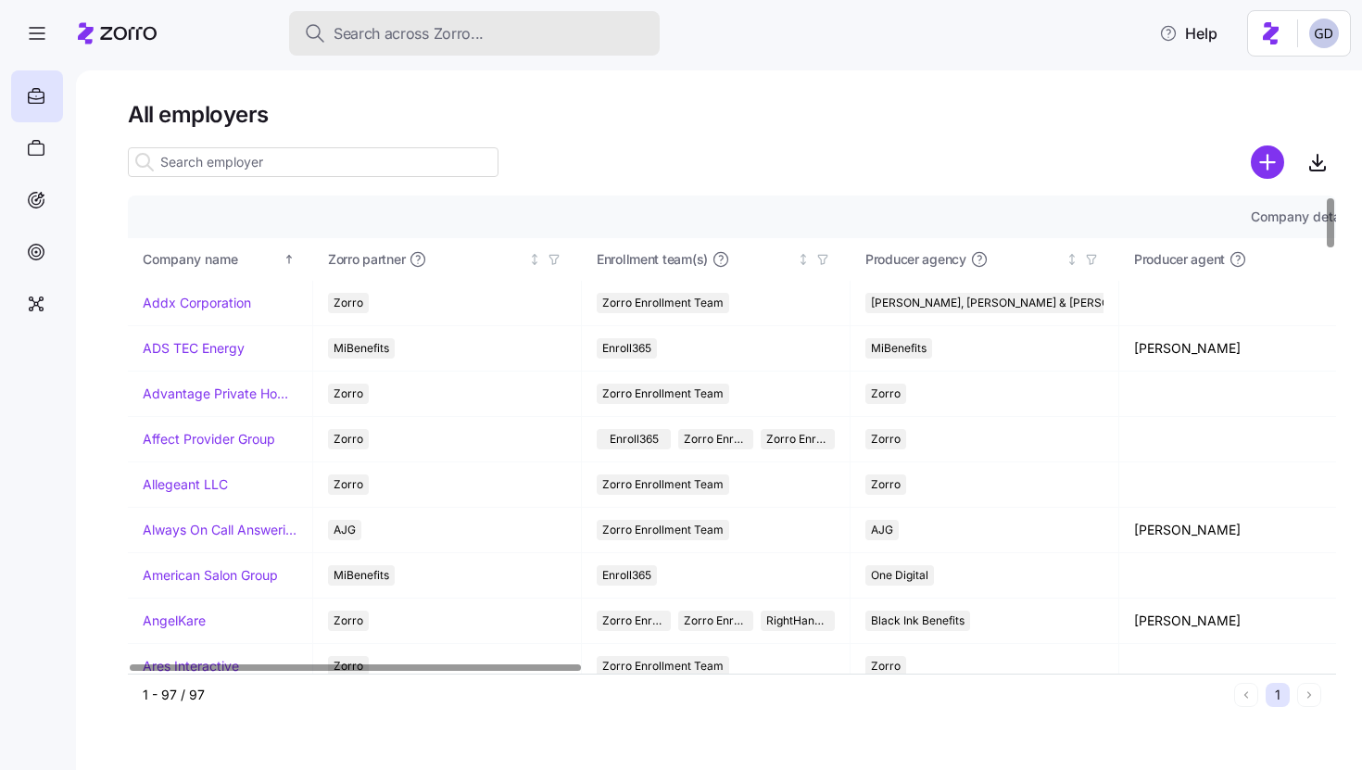
click at [485, 29] on div "Search across Zorro..." at bounding box center [474, 33] width 341 height 23
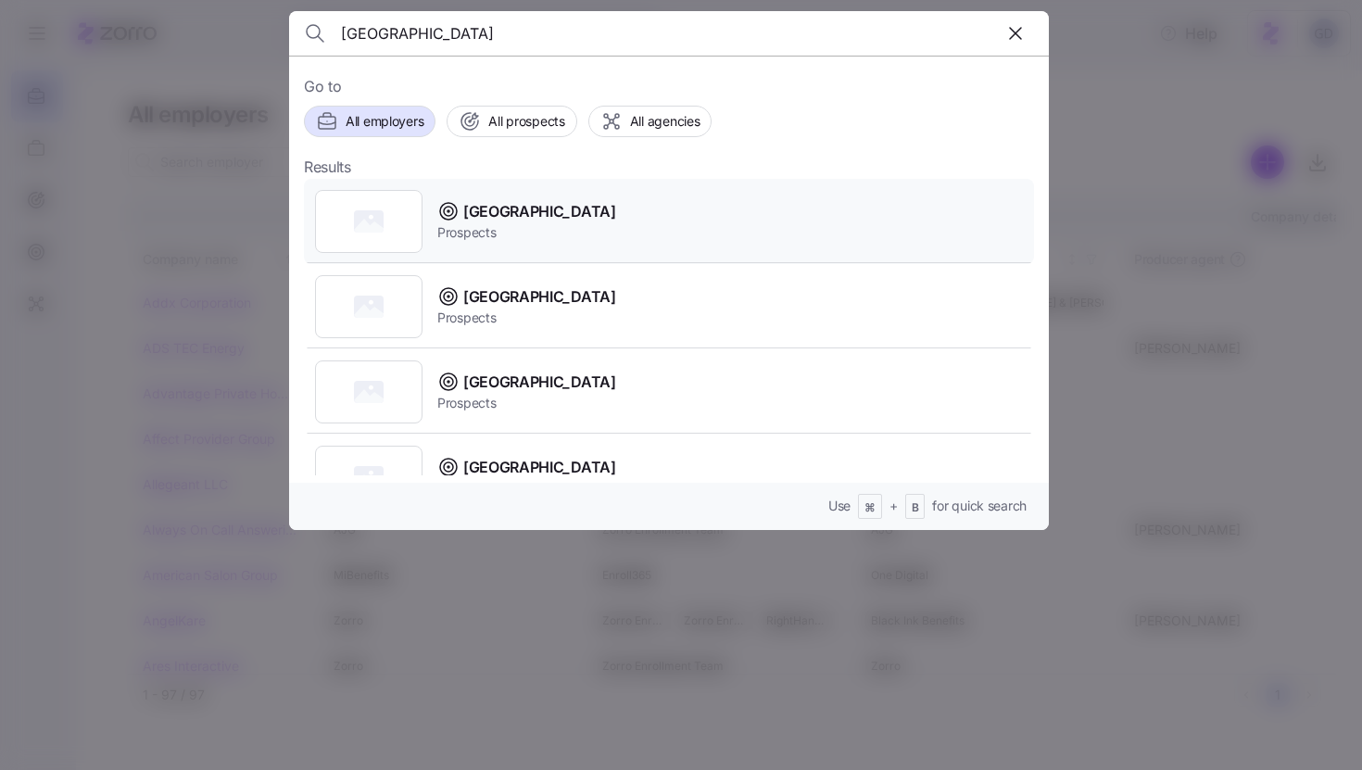
type input "Boone County"
click at [505, 203] on span "Boone County" at bounding box center [539, 211] width 153 height 23
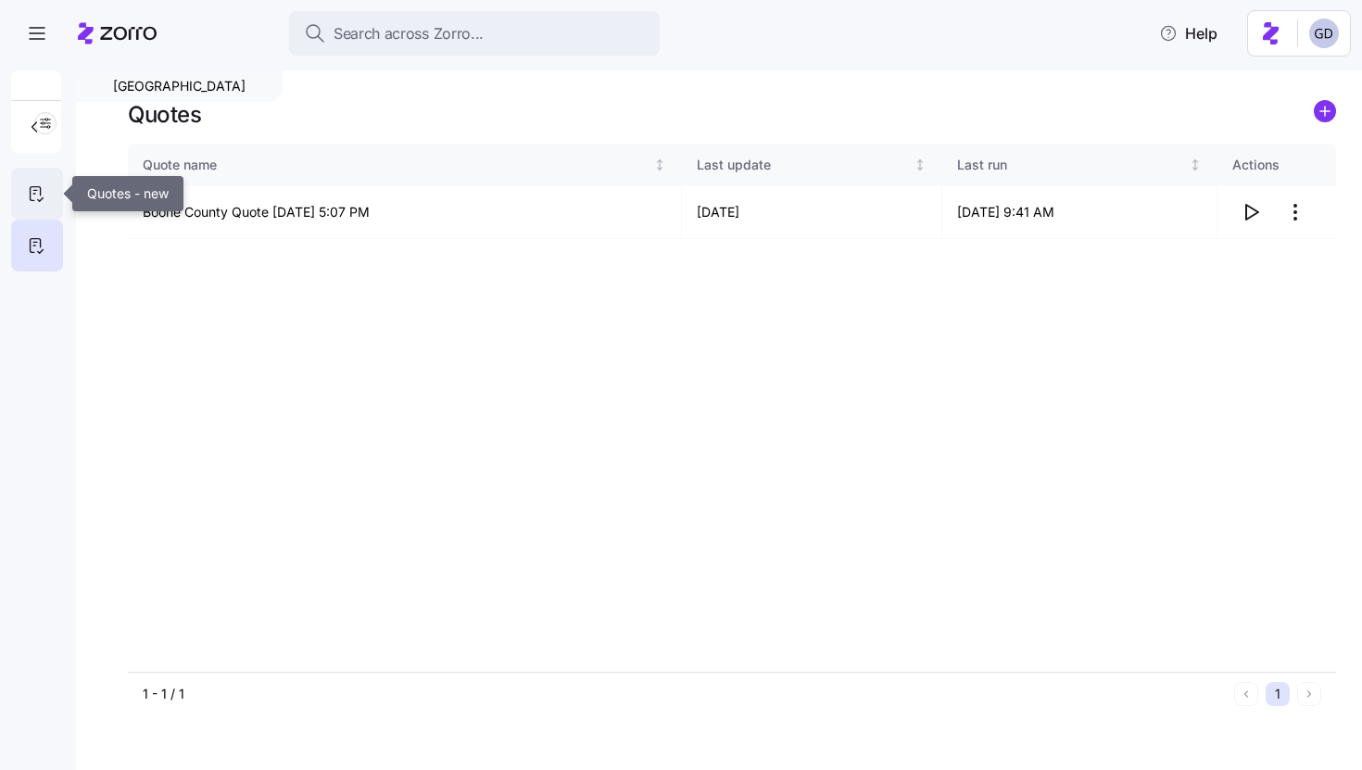
click at [28, 196] on icon at bounding box center [36, 194] width 20 height 22
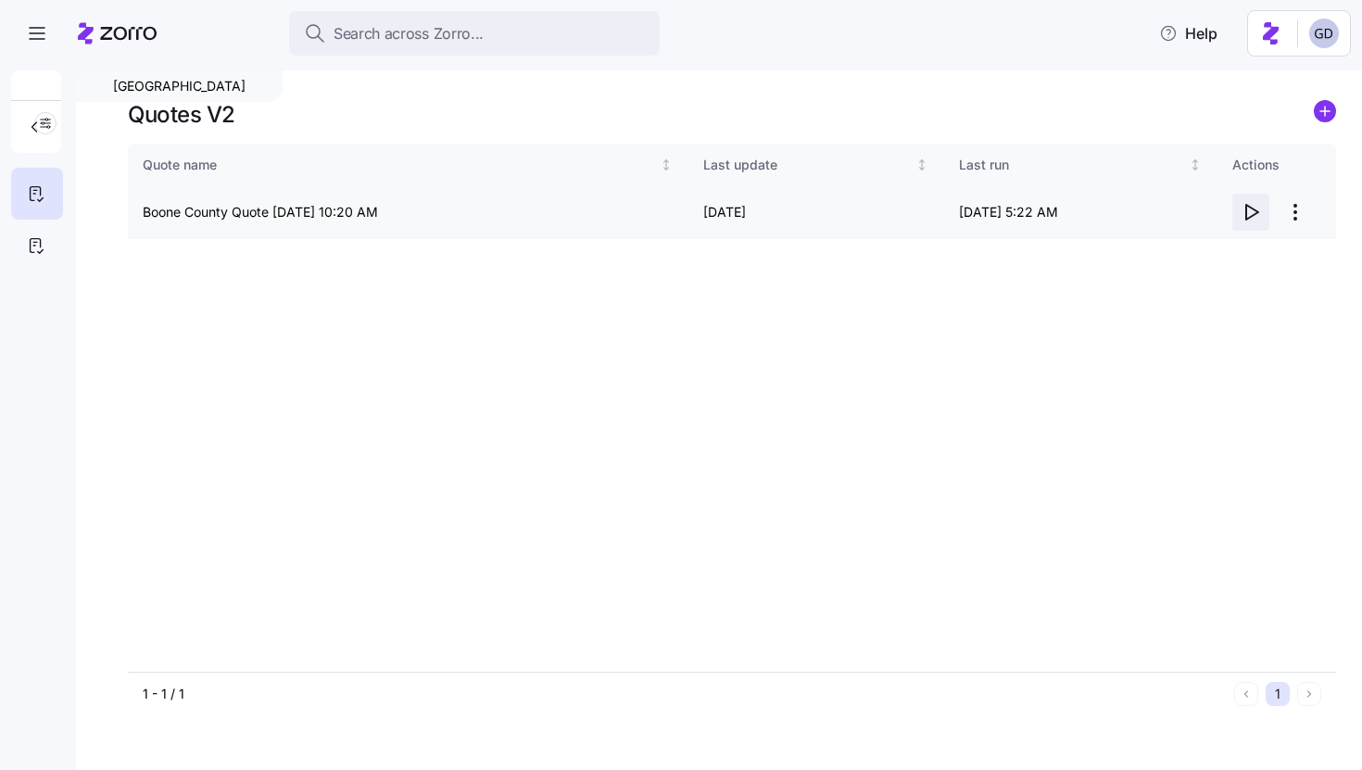
click at [1246, 213] on icon "button" at bounding box center [1252, 212] width 12 height 15
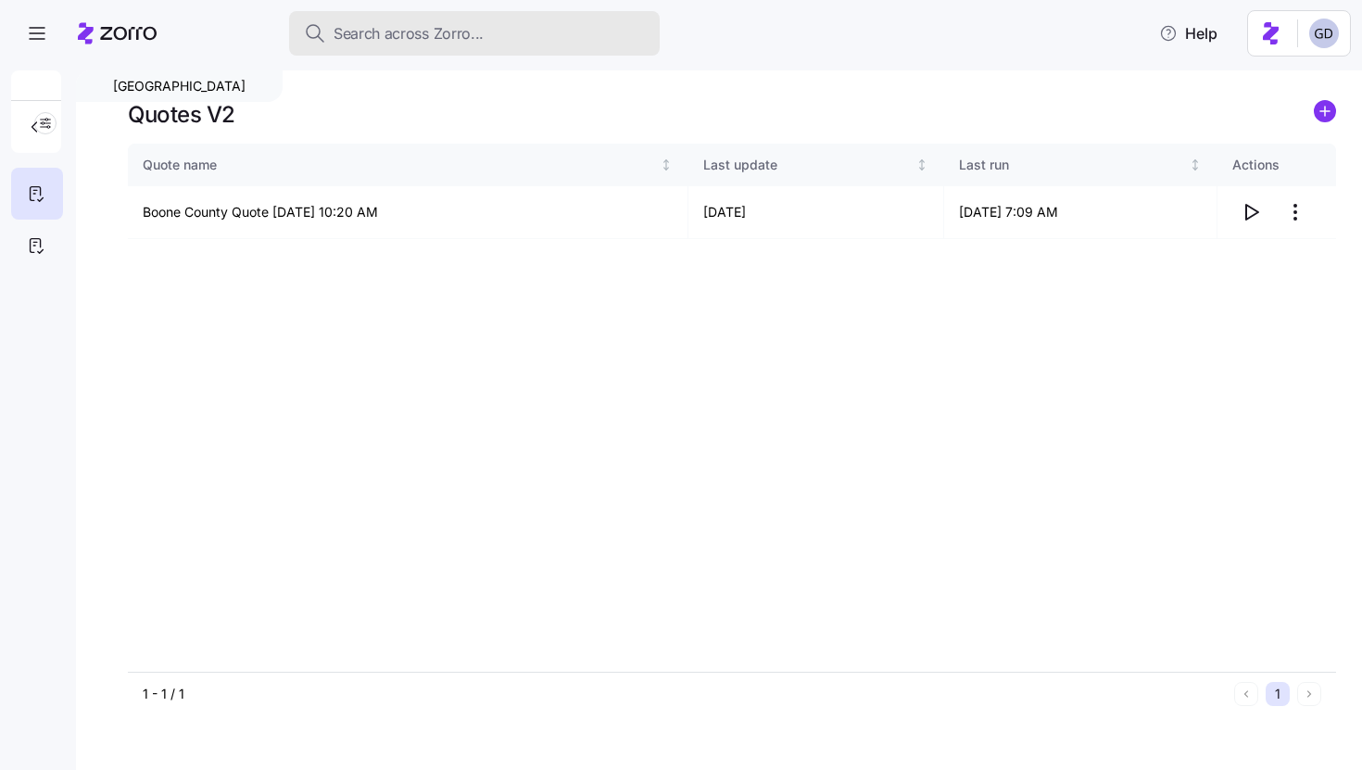
click at [456, 32] on span "Search across Zorro..." at bounding box center [409, 33] width 150 height 23
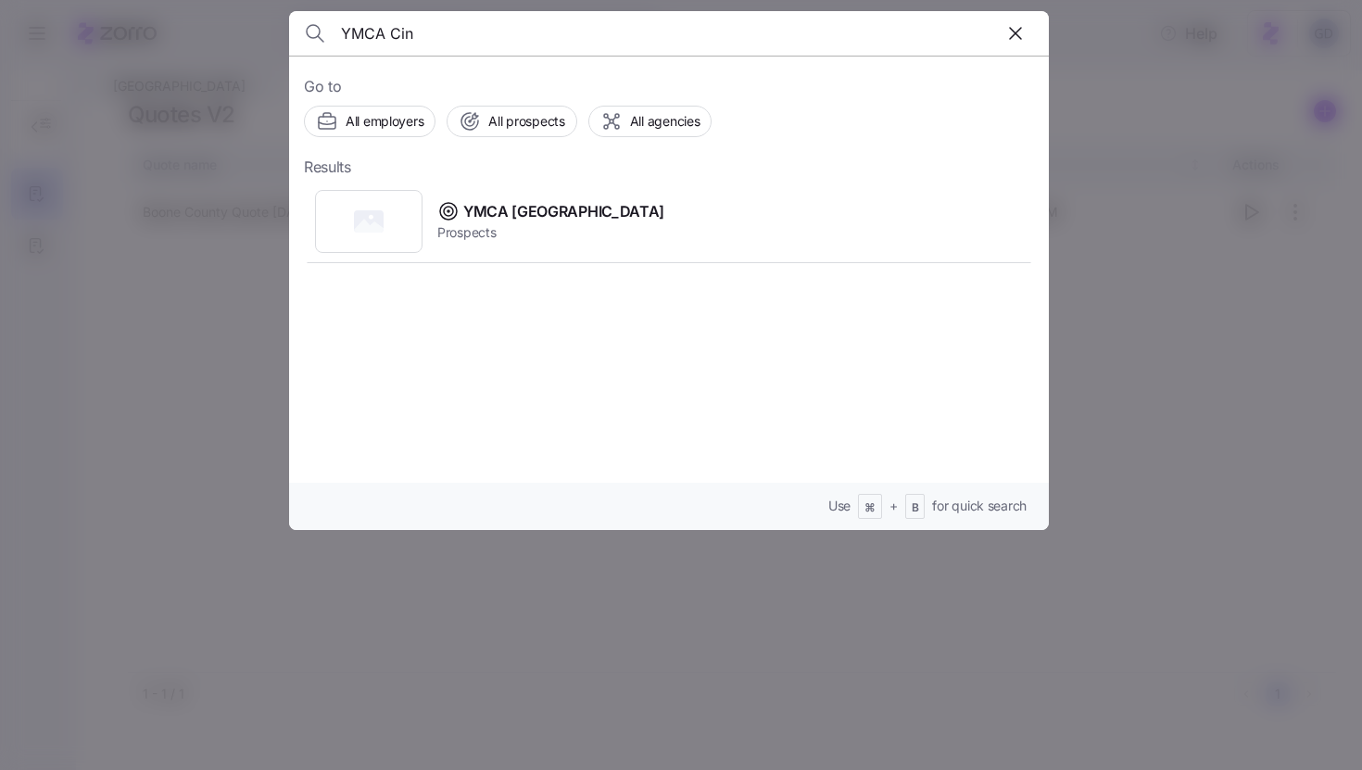
type input "YMCA Cin"
click at [472, 235] on span "Prospects" at bounding box center [550, 232] width 227 height 19
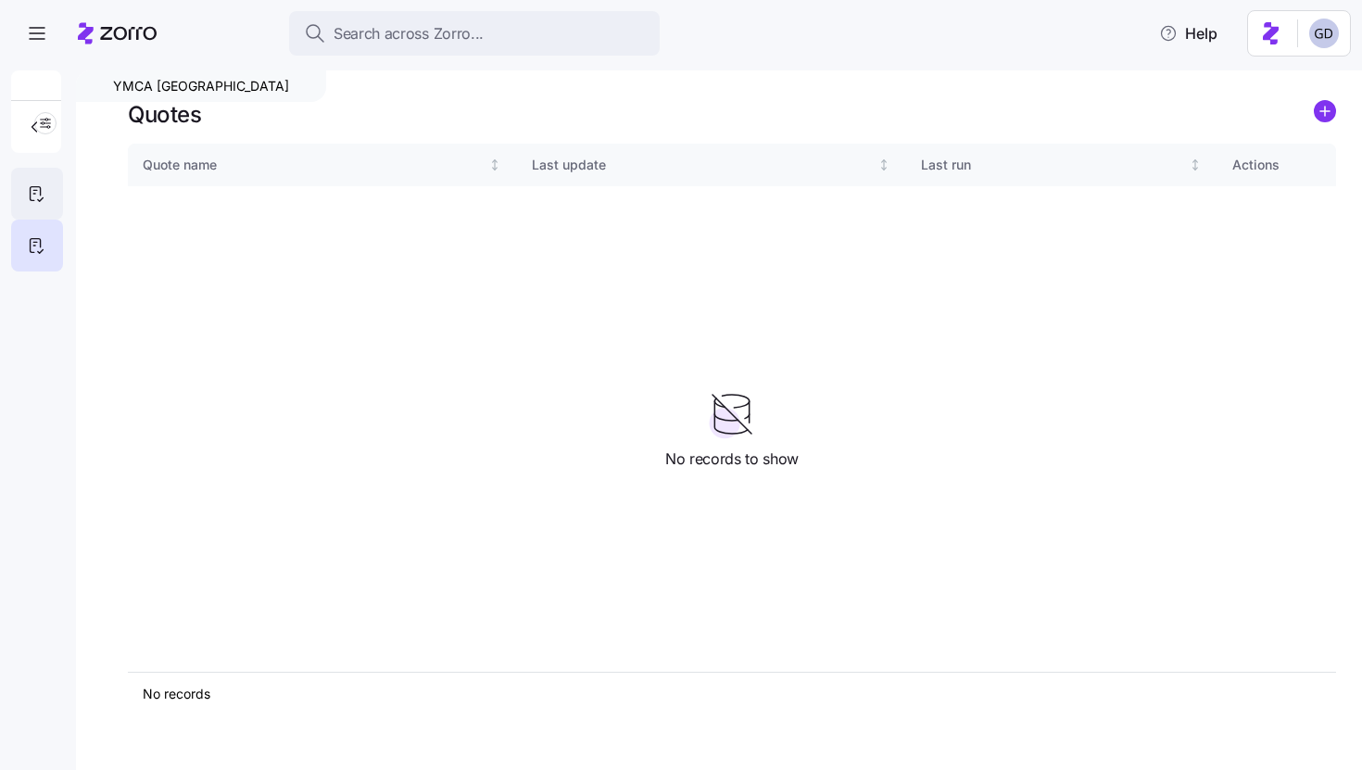
click at [47, 187] on div at bounding box center [37, 194] width 52 height 52
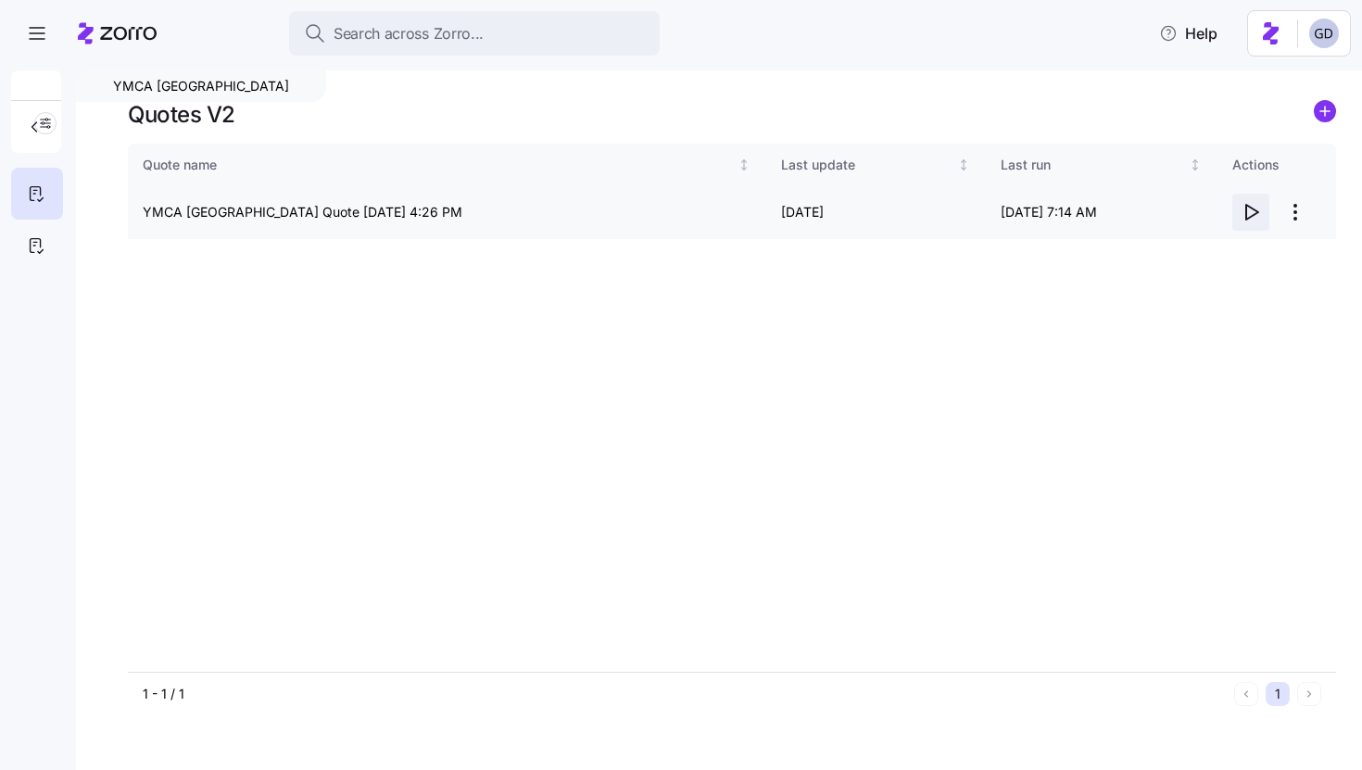
click at [1248, 214] on icon "button" at bounding box center [1251, 212] width 22 height 22
click at [1248, 213] on icon "button" at bounding box center [1251, 212] width 22 height 22
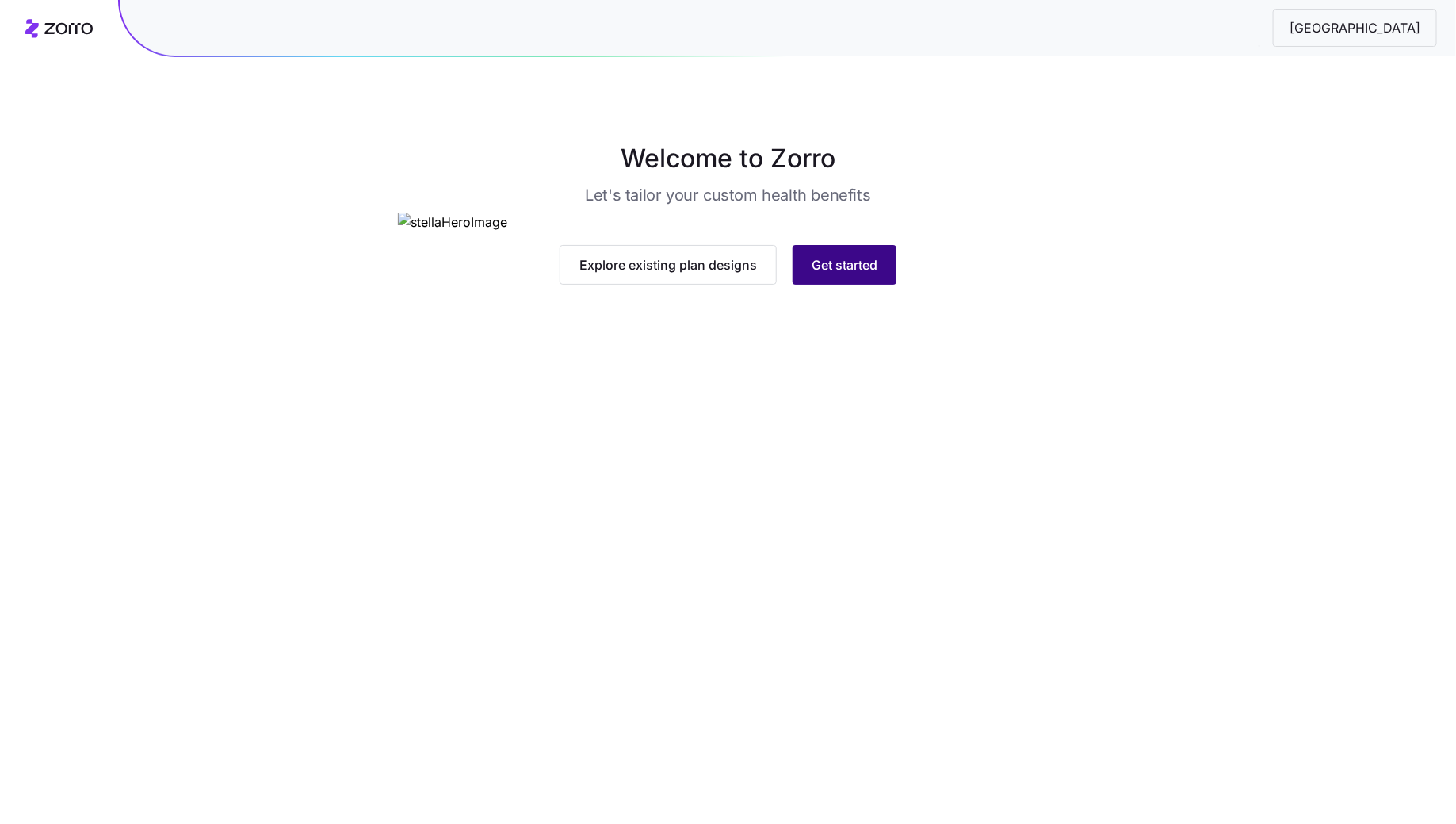
click at [836, 275] on span "Get started" at bounding box center [844, 264] width 66 height 19
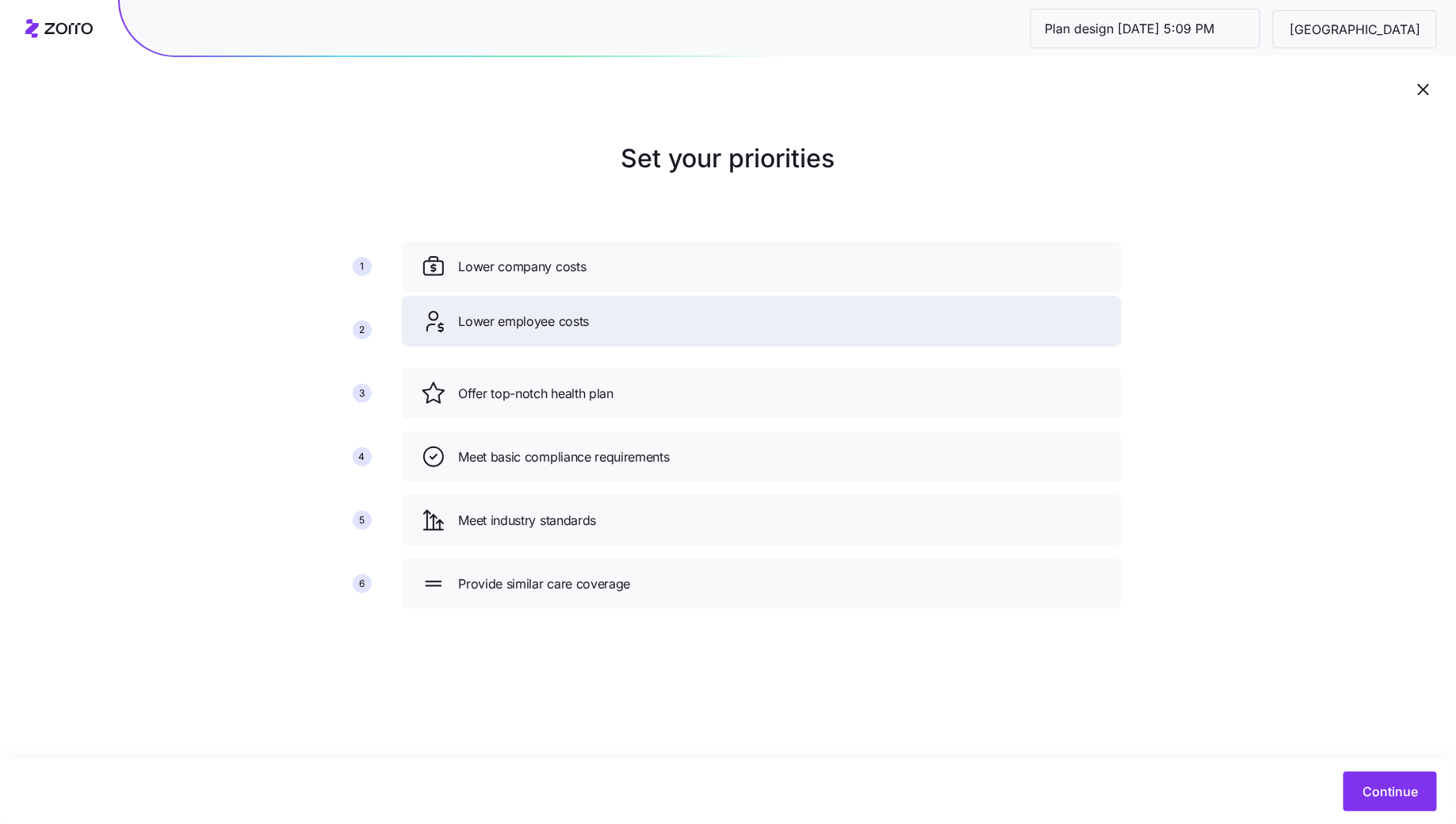
drag, startPoint x: 635, startPoint y: 397, endPoint x: 634, endPoint y: 322, distance: 75.0
click at [634, 322] on div "Lower employee costs" at bounding box center [761, 321] width 682 height 26
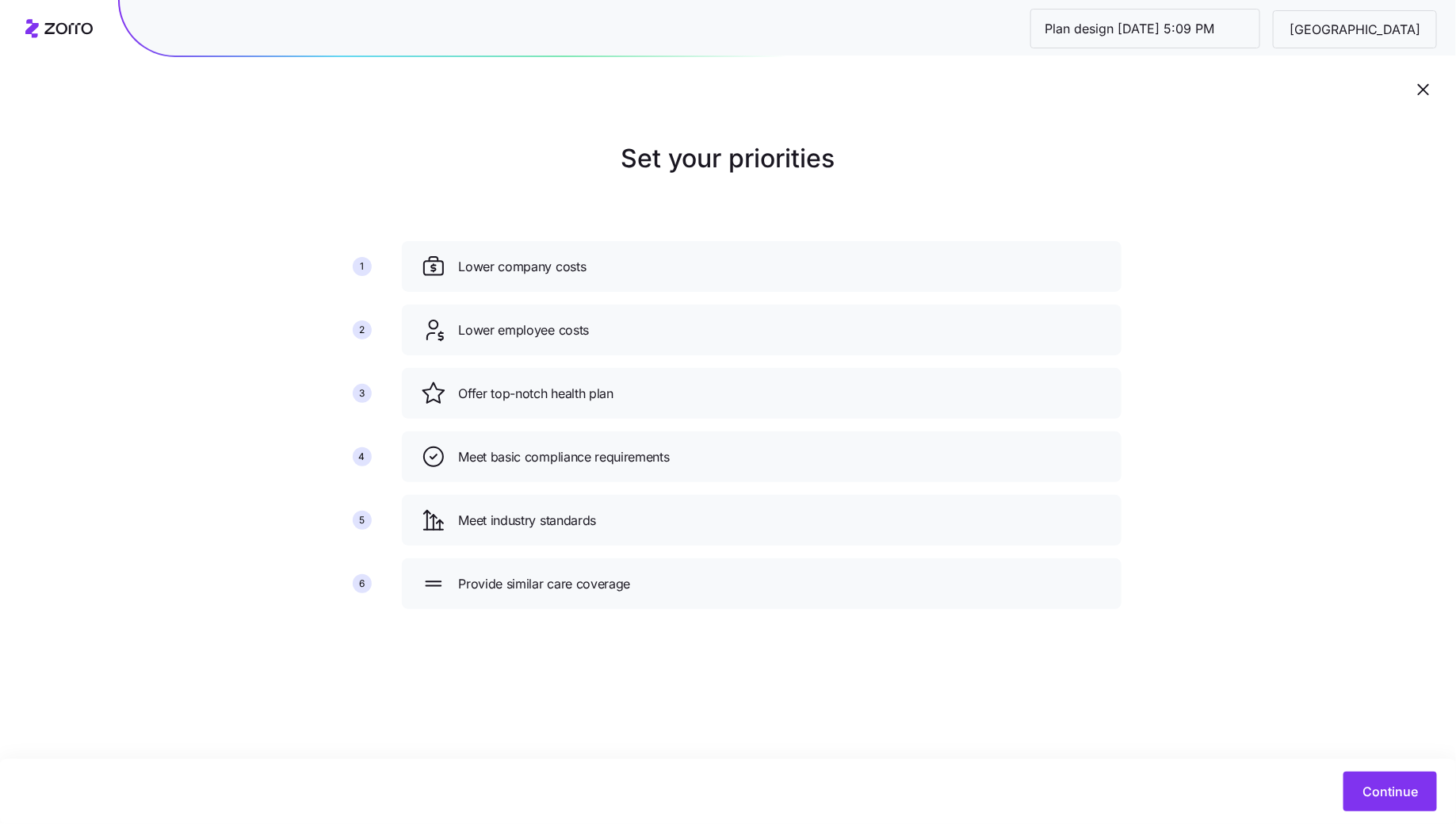
click at [666, 610] on div "Lower company costs Lower employee costs Offer top-notch health plan Meet basic…" at bounding box center [761, 431] width 732 height 394
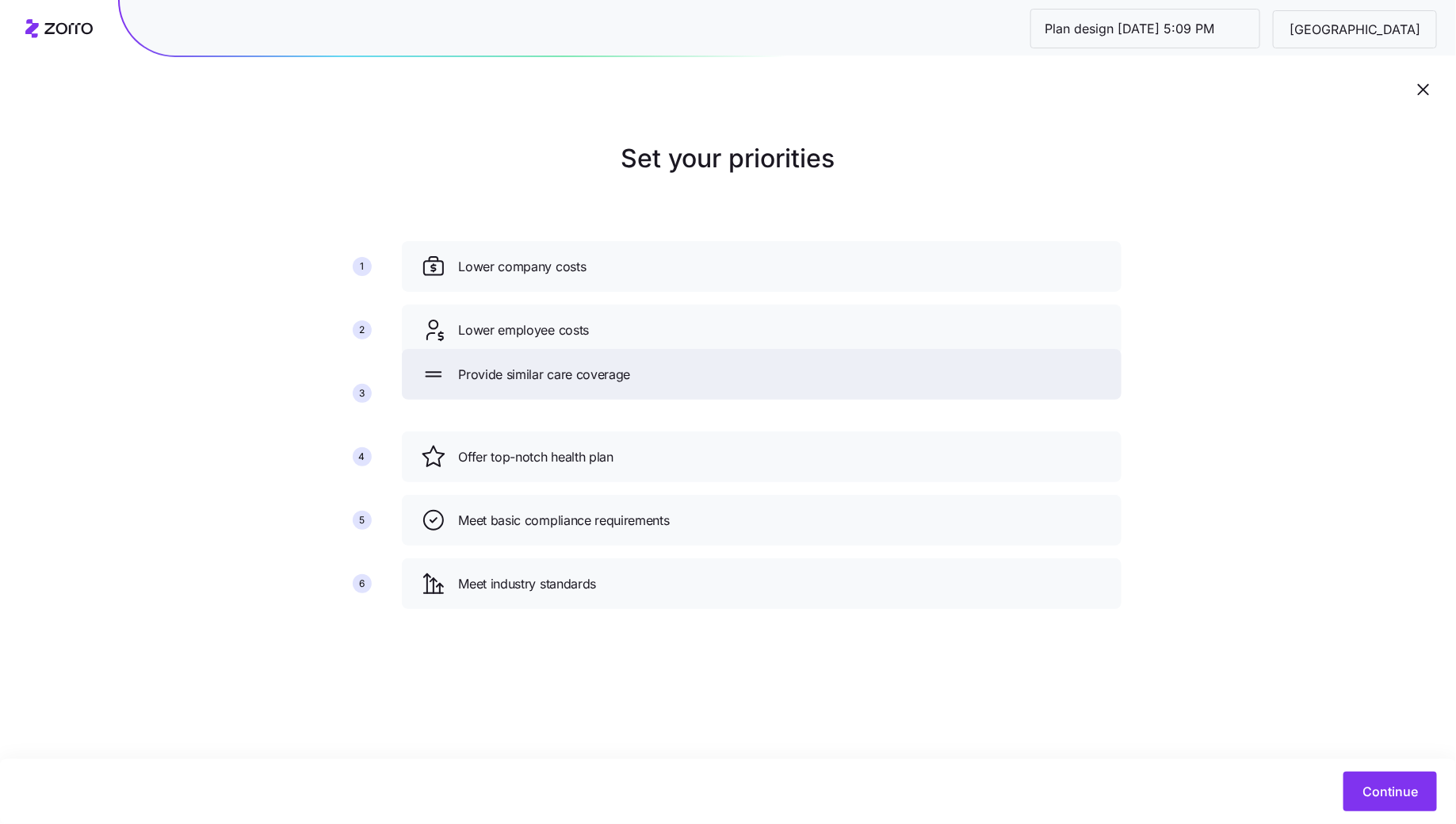
drag, startPoint x: 668, startPoint y: 587, endPoint x: 669, endPoint y: 374, distance: 213.0
click at [669, 374] on div "Provide similar care coverage" at bounding box center [761, 375] width 682 height 26
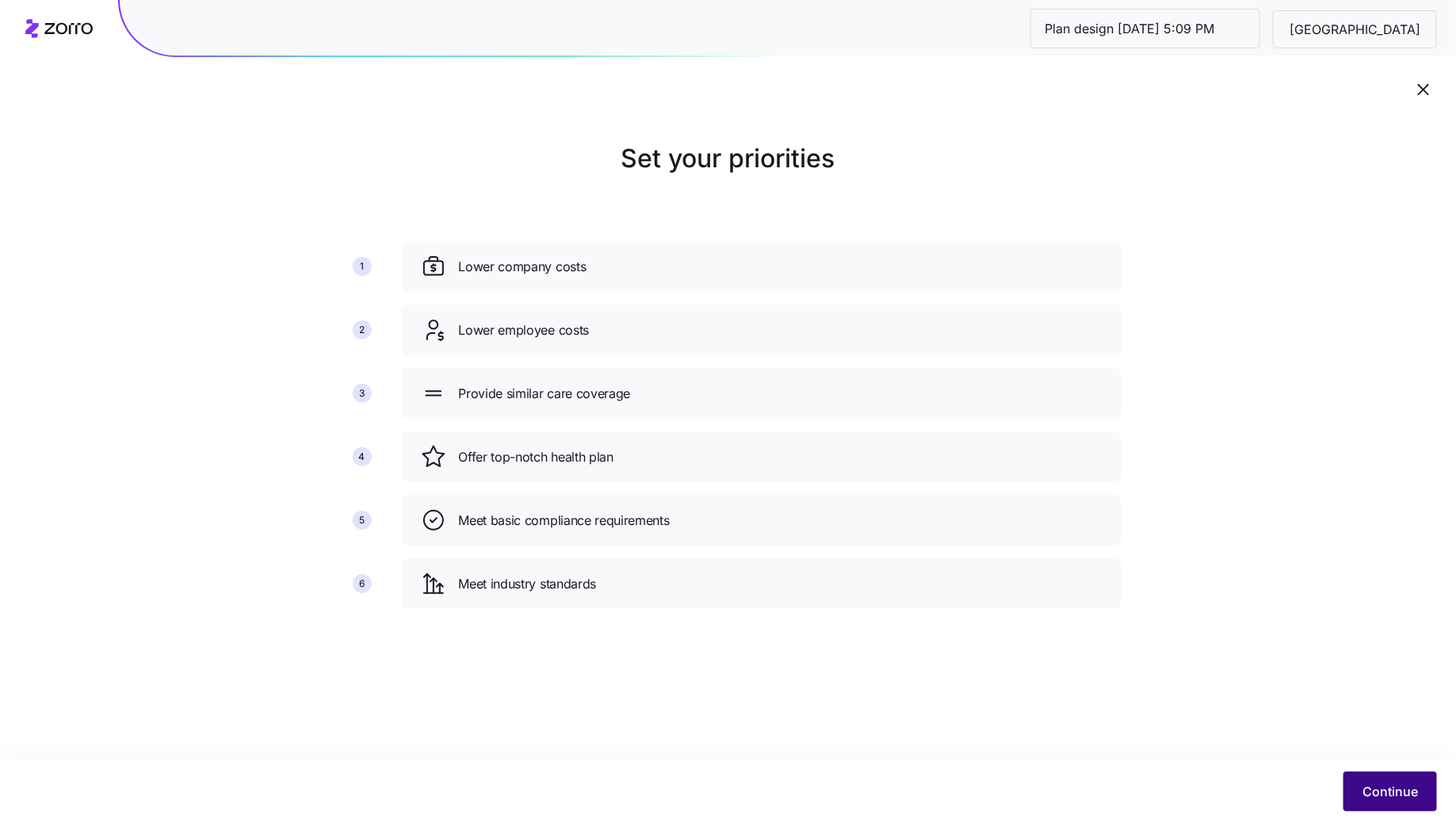
click at [1381, 795] on span "Continue" at bounding box center [1390, 791] width 56 height 19
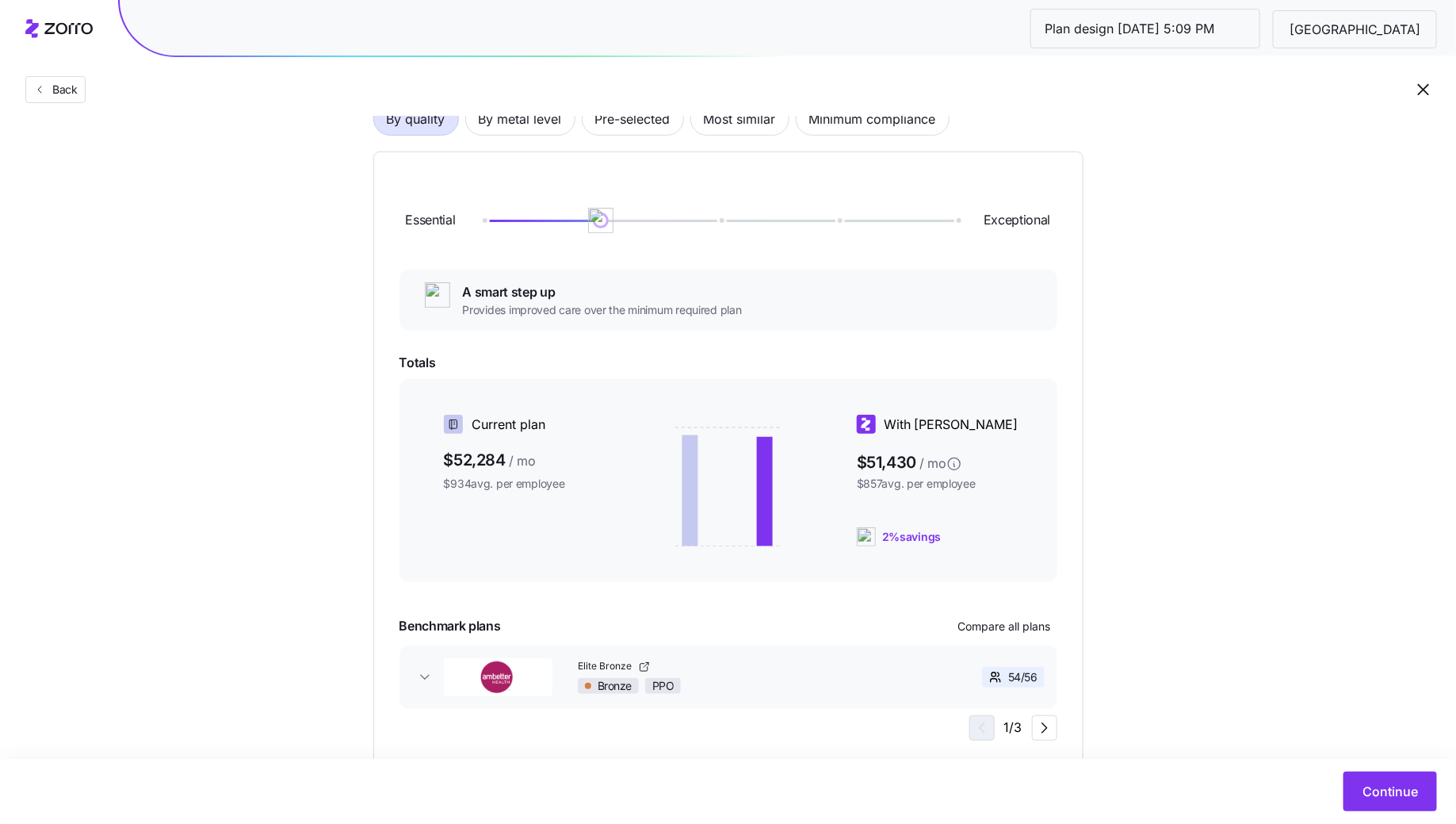
scroll to position [140, 0]
click at [508, 131] on span "By metal level" at bounding box center [520, 117] width 83 height 32
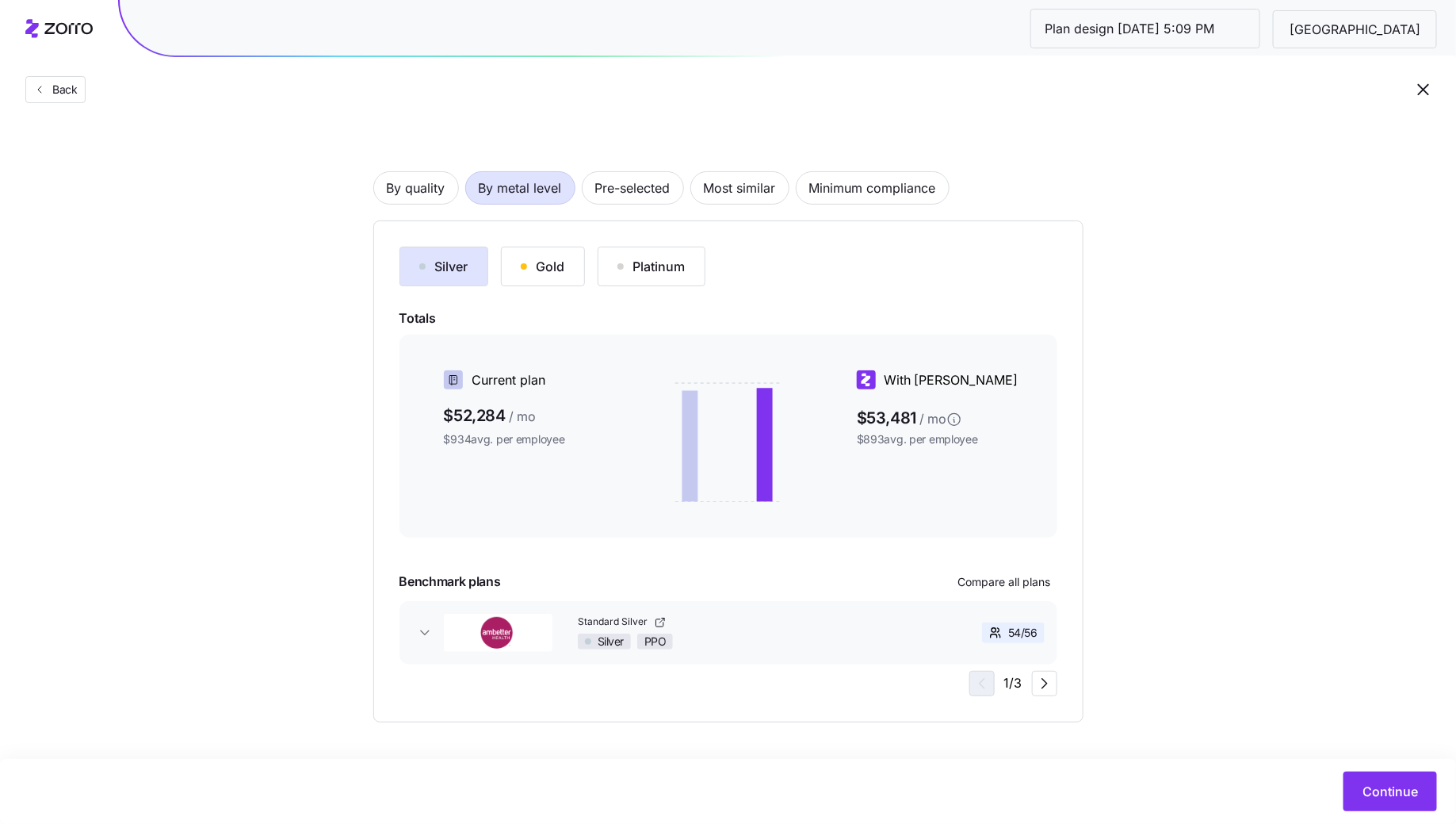
scroll to position [69, 0]
click at [911, 185] on span "Minimum compliance" at bounding box center [873, 188] width 127 height 32
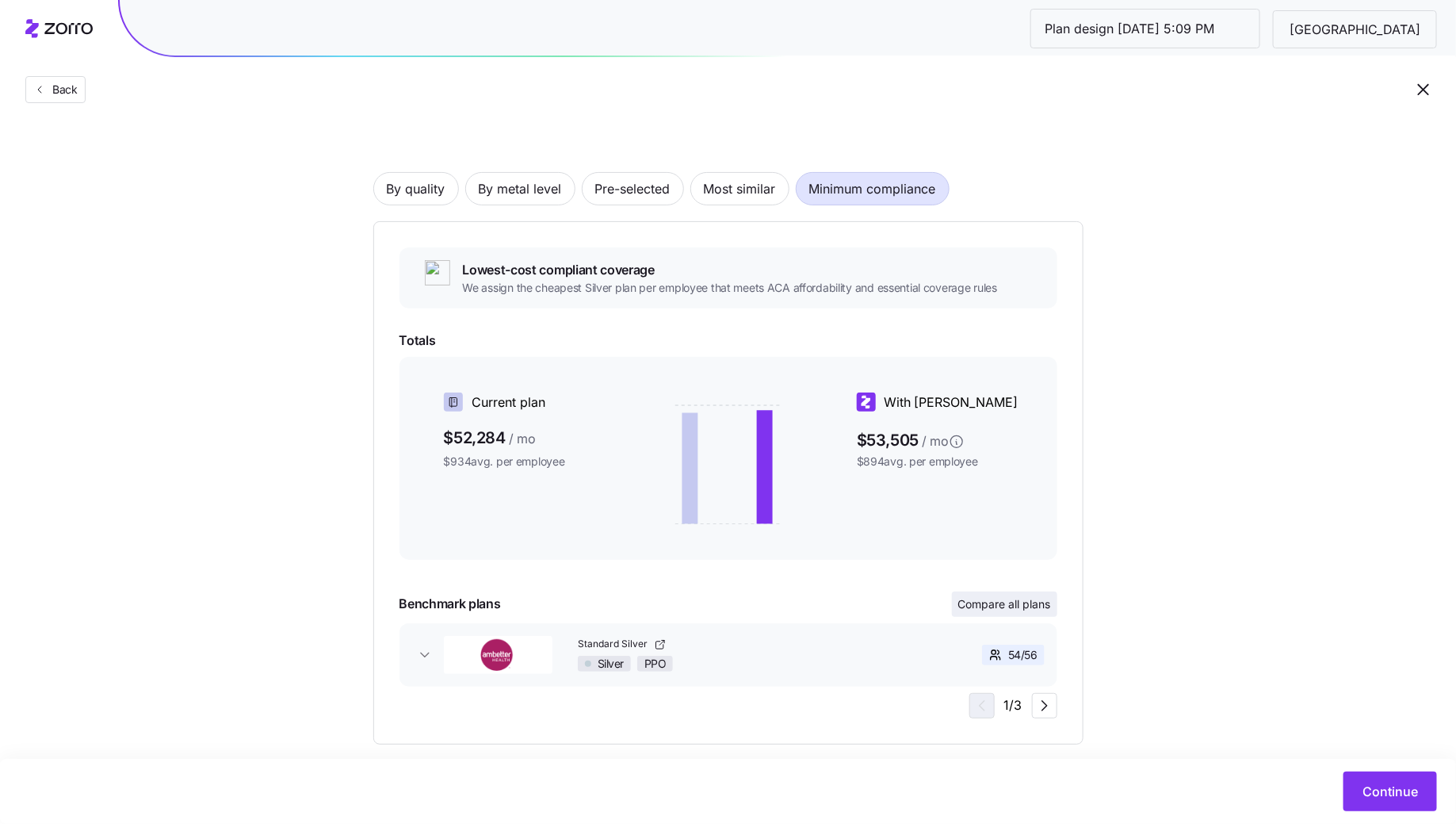
click at [995, 613] on button "Compare all plans" at bounding box center [1004, 604] width 105 height 26
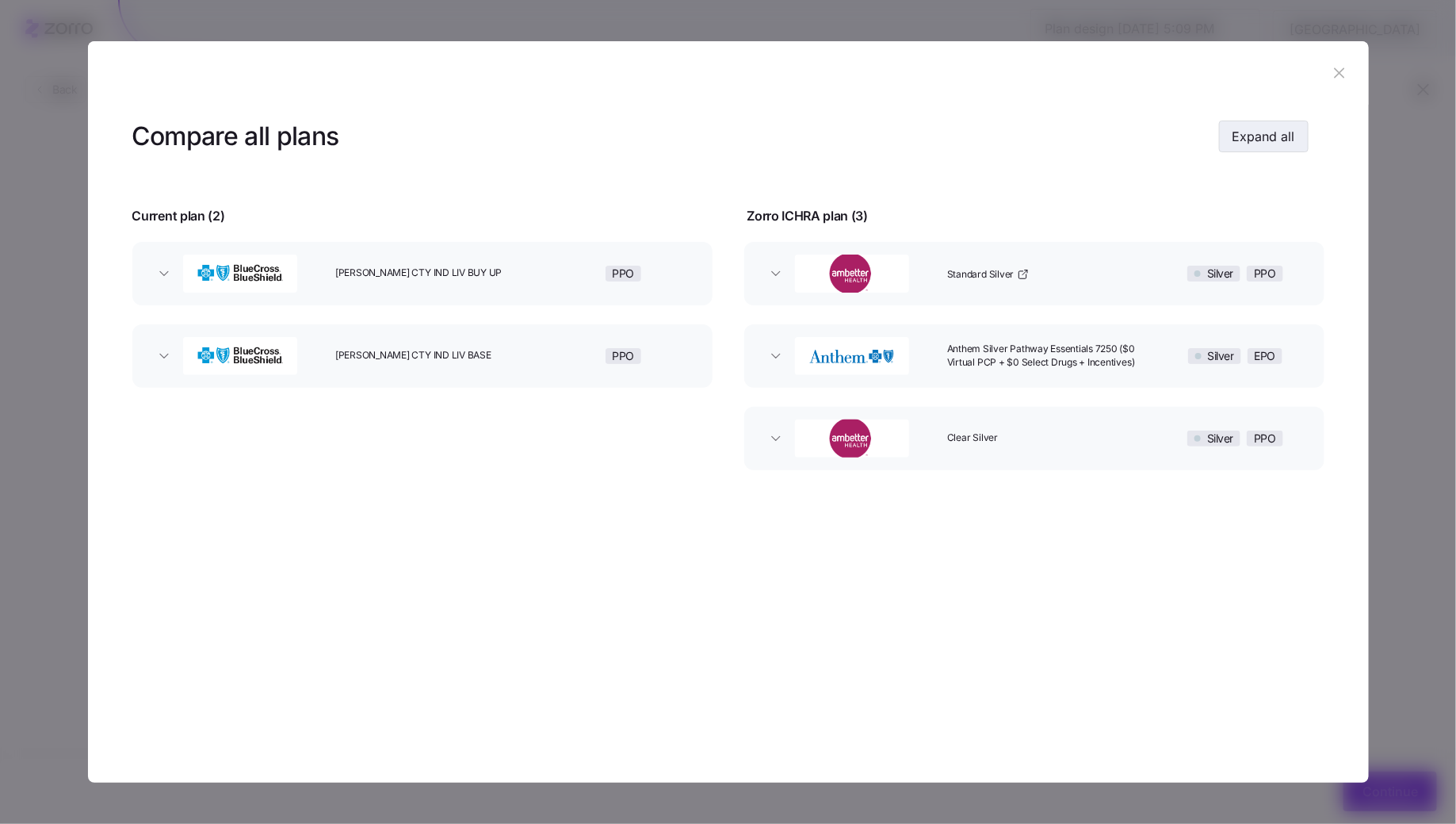
click at [1259, 133] on span "Expand all" at bounding box center [1264, 136] width 62 height 19
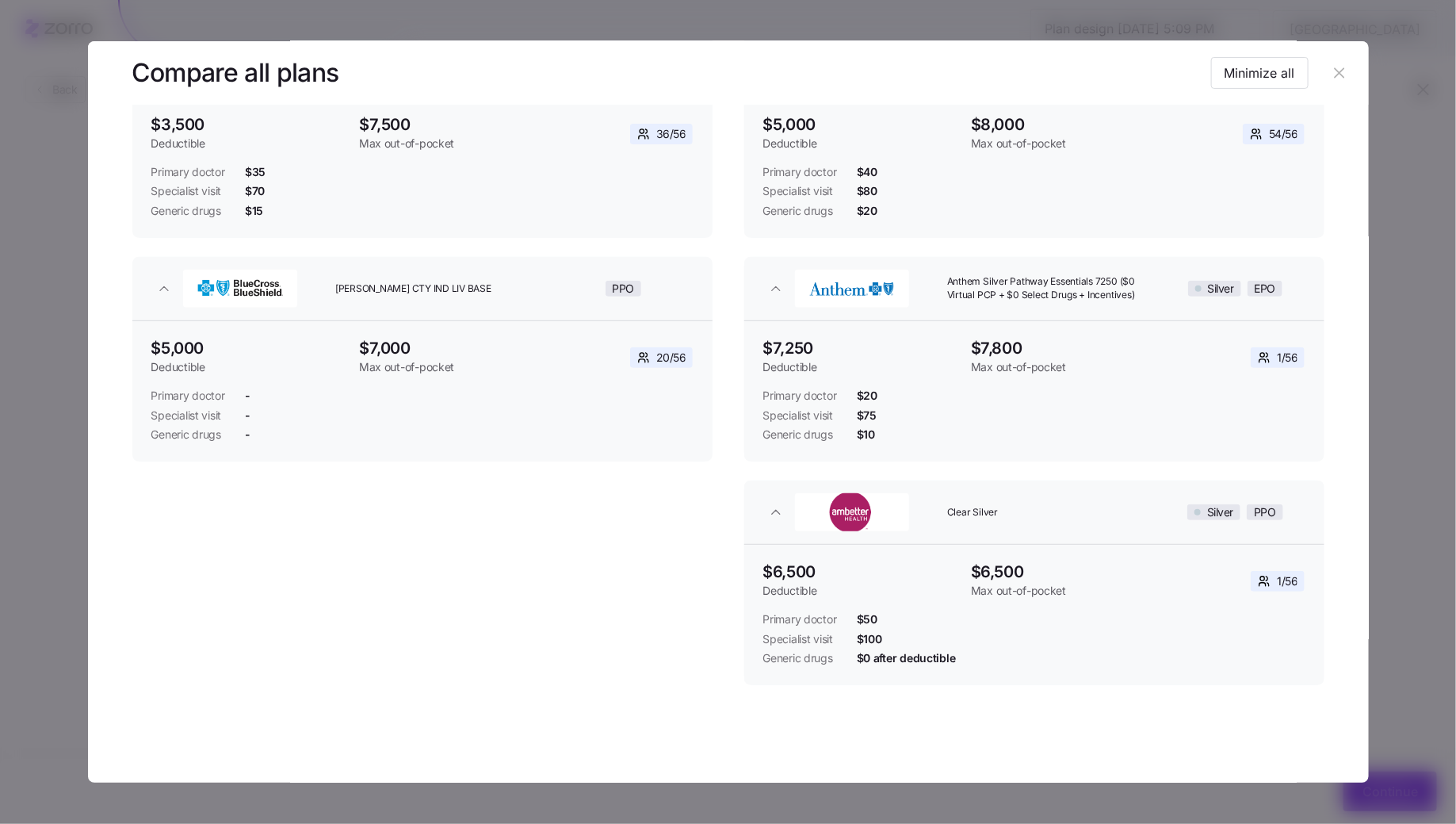
scroll to position [0, 0]
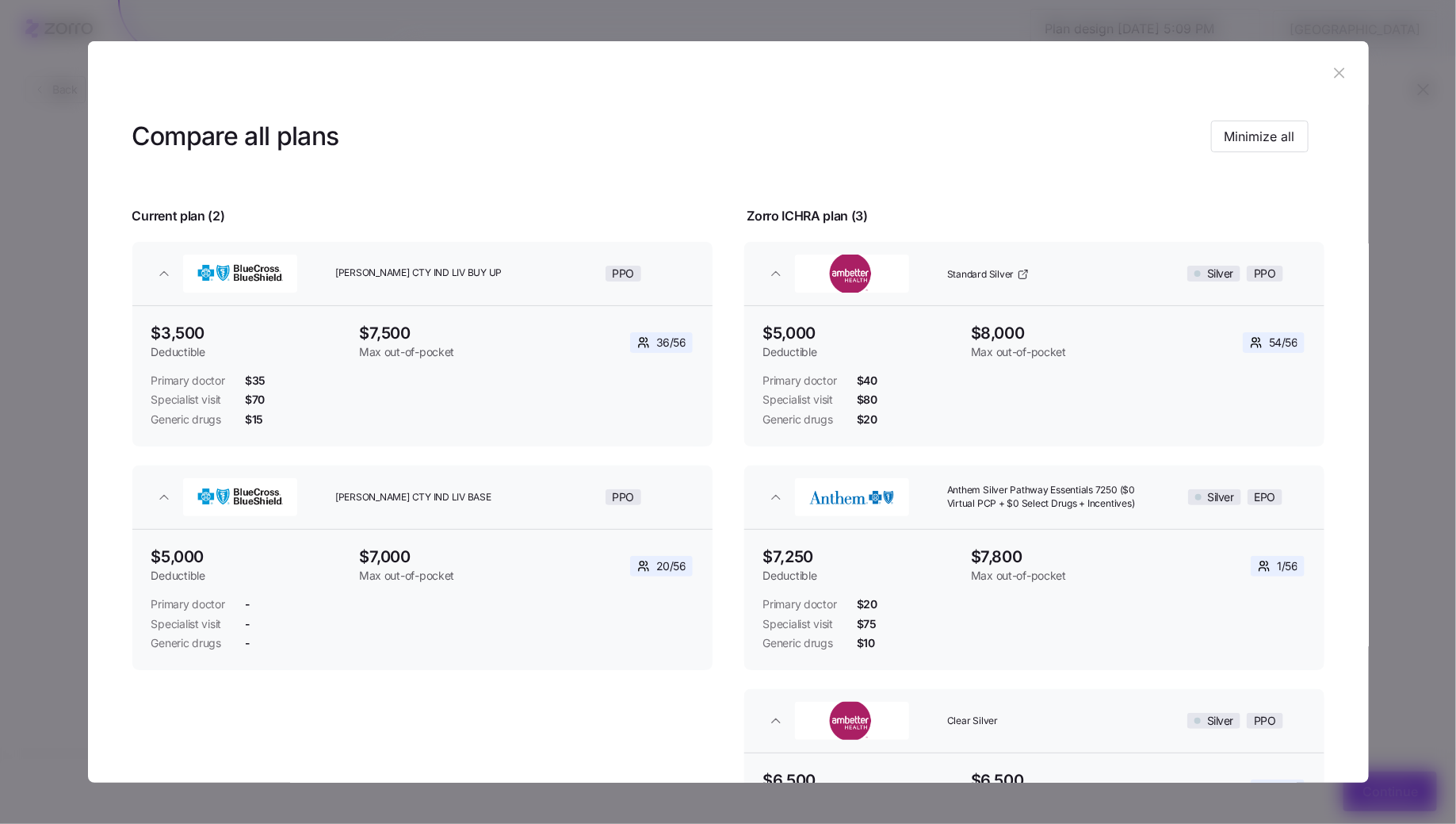
click at [1335, 71] on icon "button" at bounding box center [1340, 73] width 10 height 10
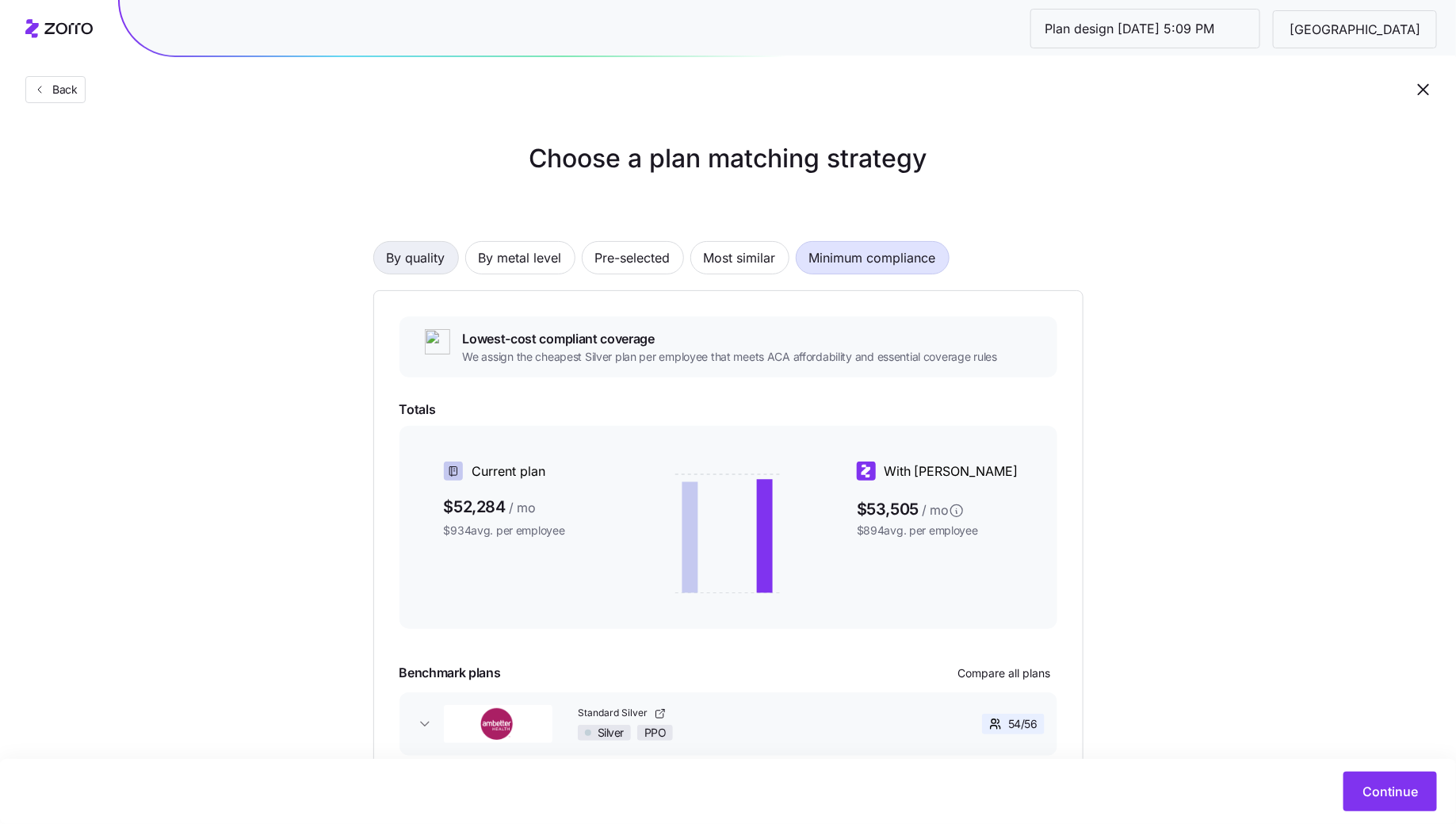
click at [411, 259] on span "By quality" at bounding box center [416, 258] width 59 height 32
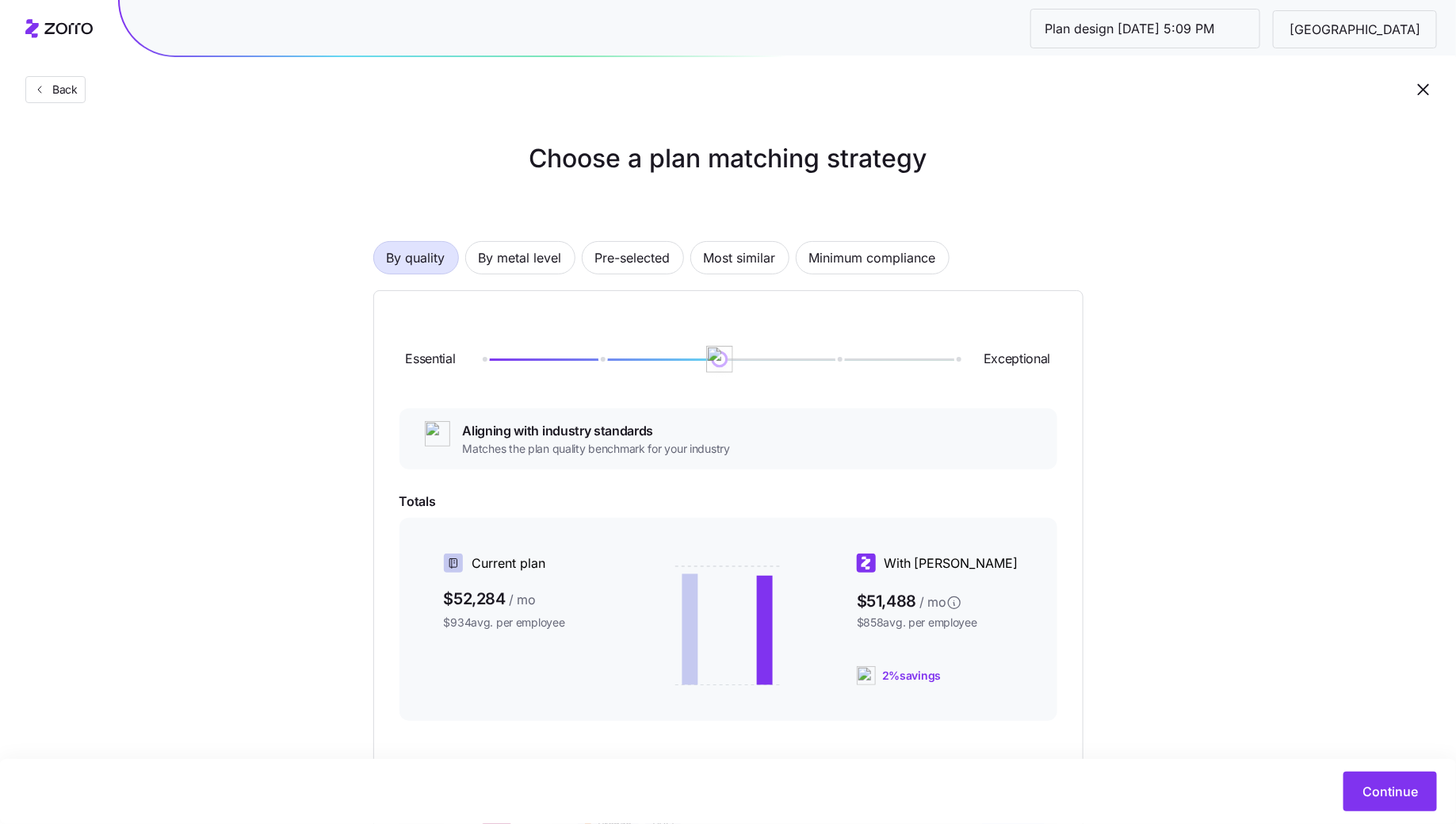
drag, startPoint x: 605, startPoint y: 362, endPoint x: 701, endPoint y: 361, distance: 96.0
click at [701, 361] on div at bounding box center [719, 359] width 474 height 9
drag, startPoint x: 701, startPoint y: 361, endPoint x: 837, endPoint y: 360, distance: 136.0
click at [837, 360] on div at bounding box center [719, 359] width 474 height 9
drag, startPoint x: 839, startPoint y: 357, endPoint x: 709, endPoint y: 357, distance: 130.0
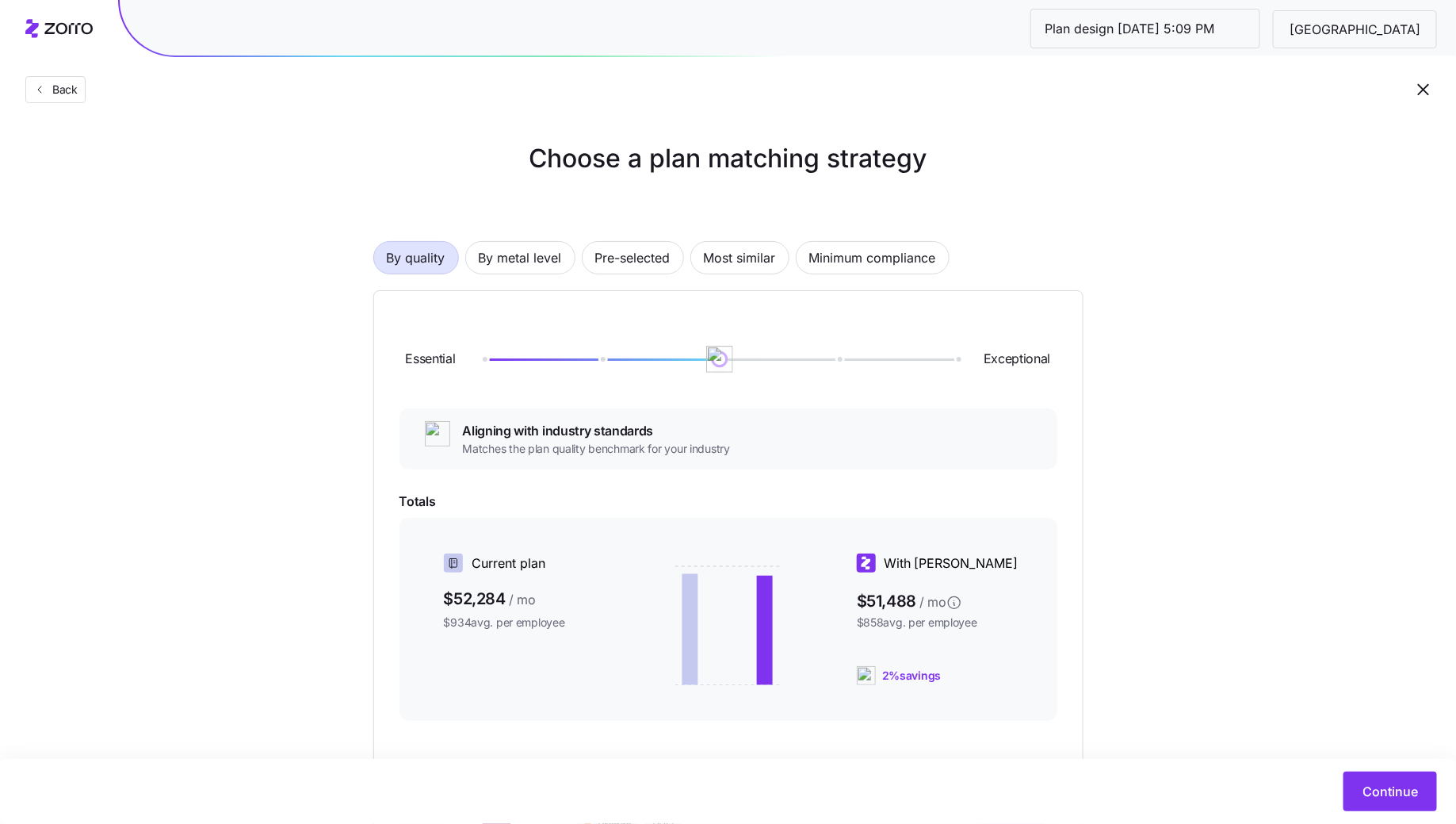
click at [709, 357] on img at bounding box center [720, 359] width 27 height 27
click at [540, 256] on span "By metal level" at bounding box center [520, 258] width 83 height 32
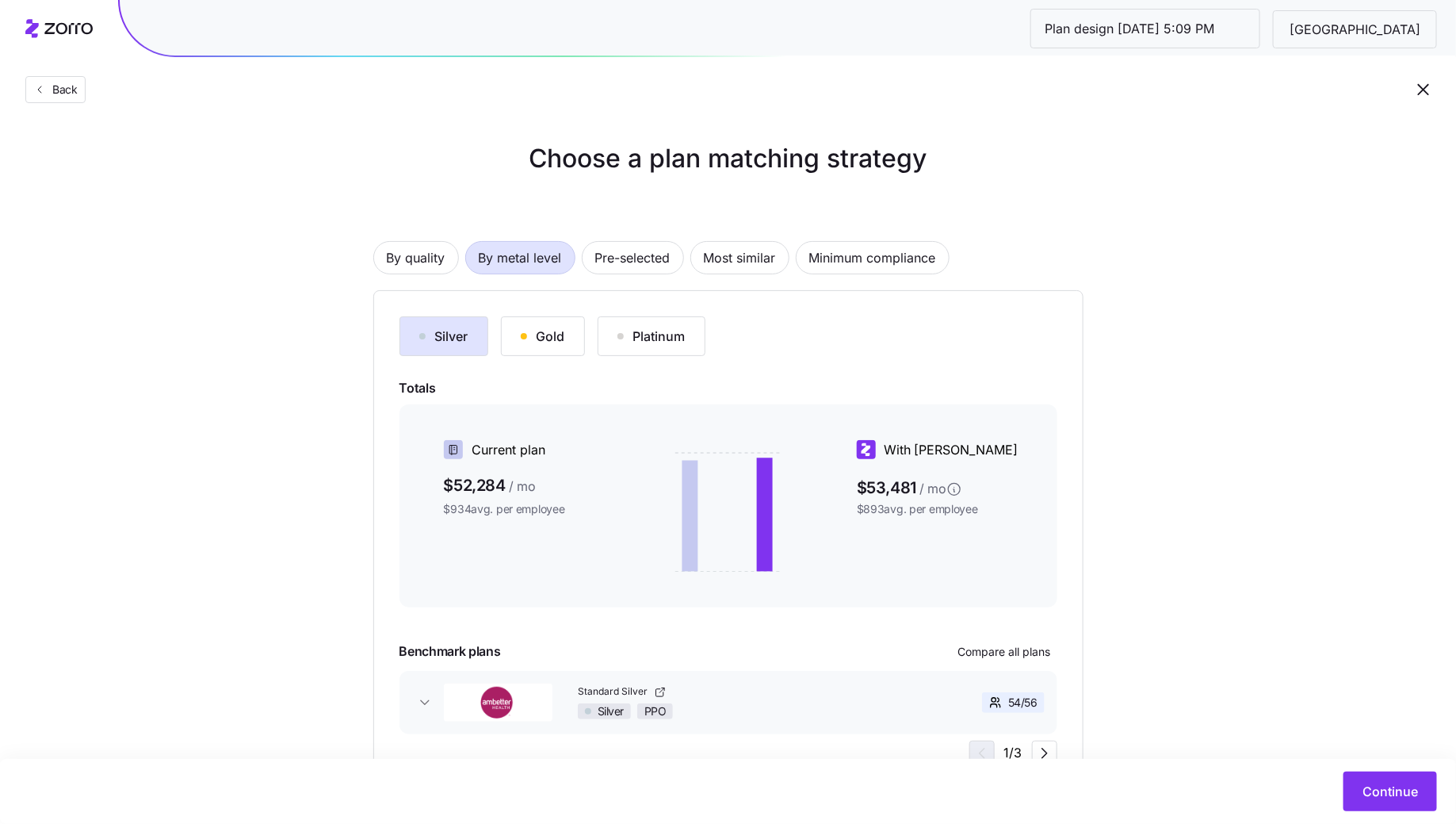
click at [551, 355] on button "Gold" at bounding box center [543, 336] width 84 height 39
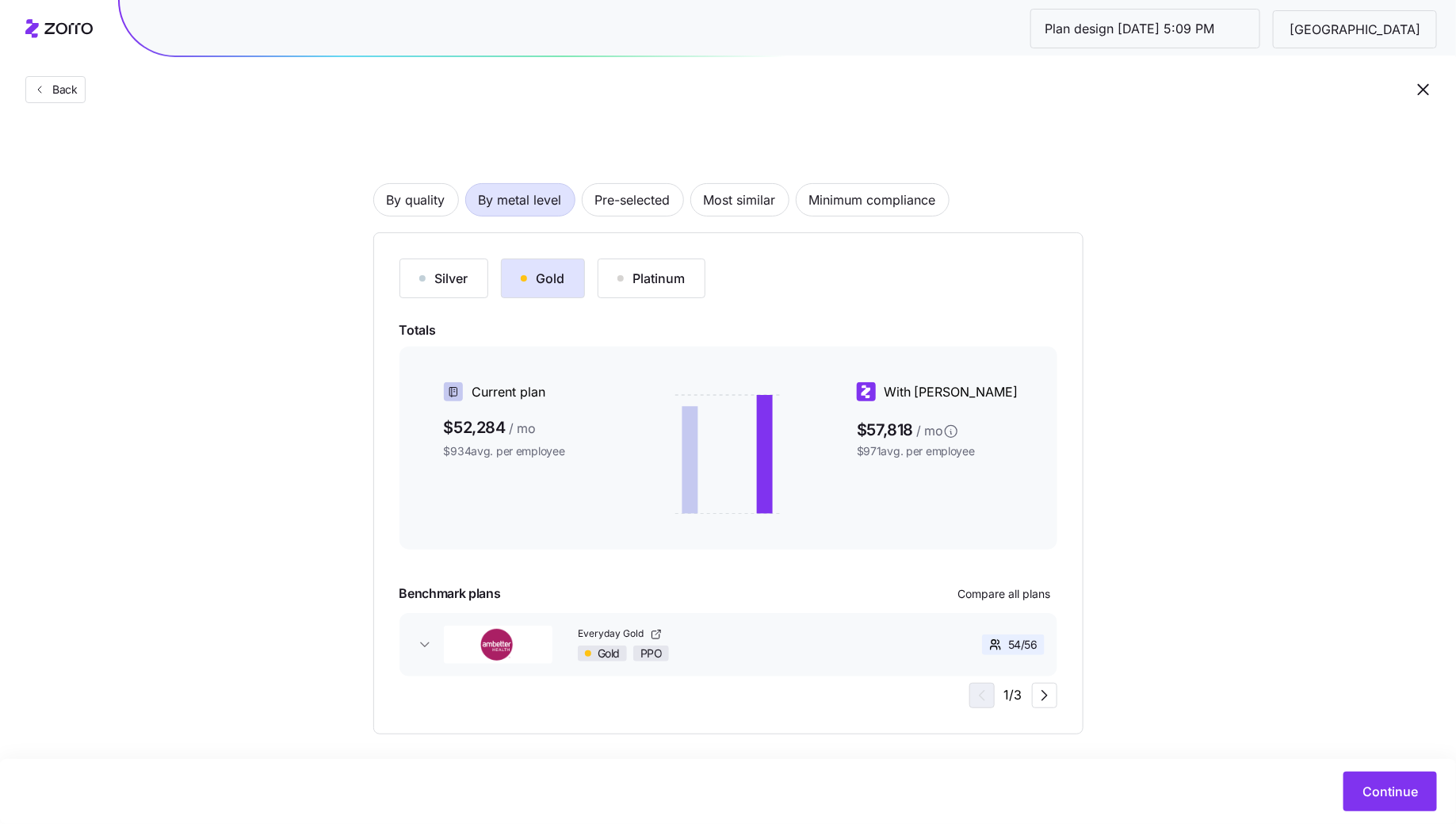
scroll to position [69, 0]
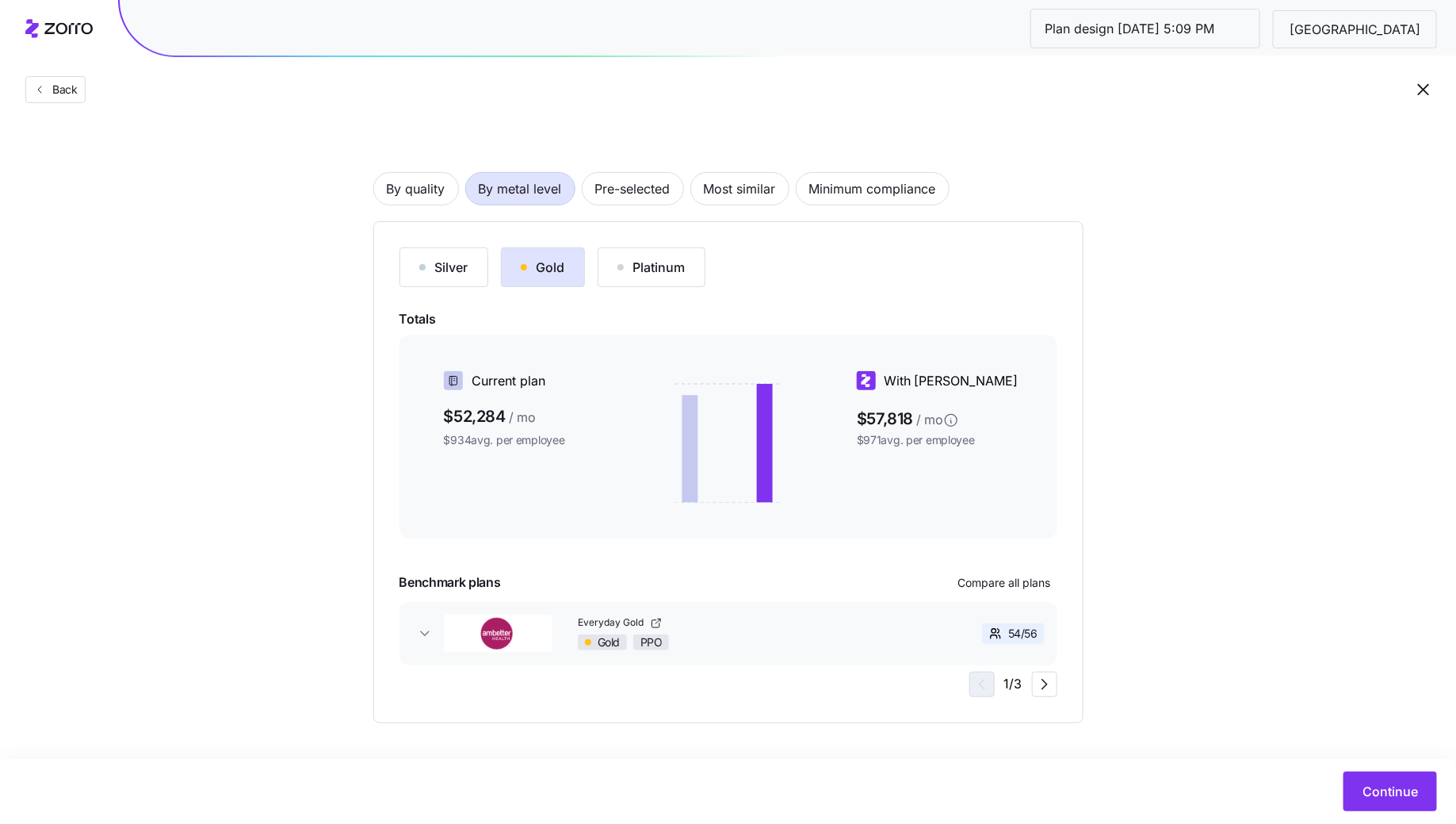
click at [468, 276] on div "Silver" at bounding box center [443, 267] width 49 height 19
click at [1382, 784] on span "Continue" at bounding box center [1390, 791] width 56 height 19
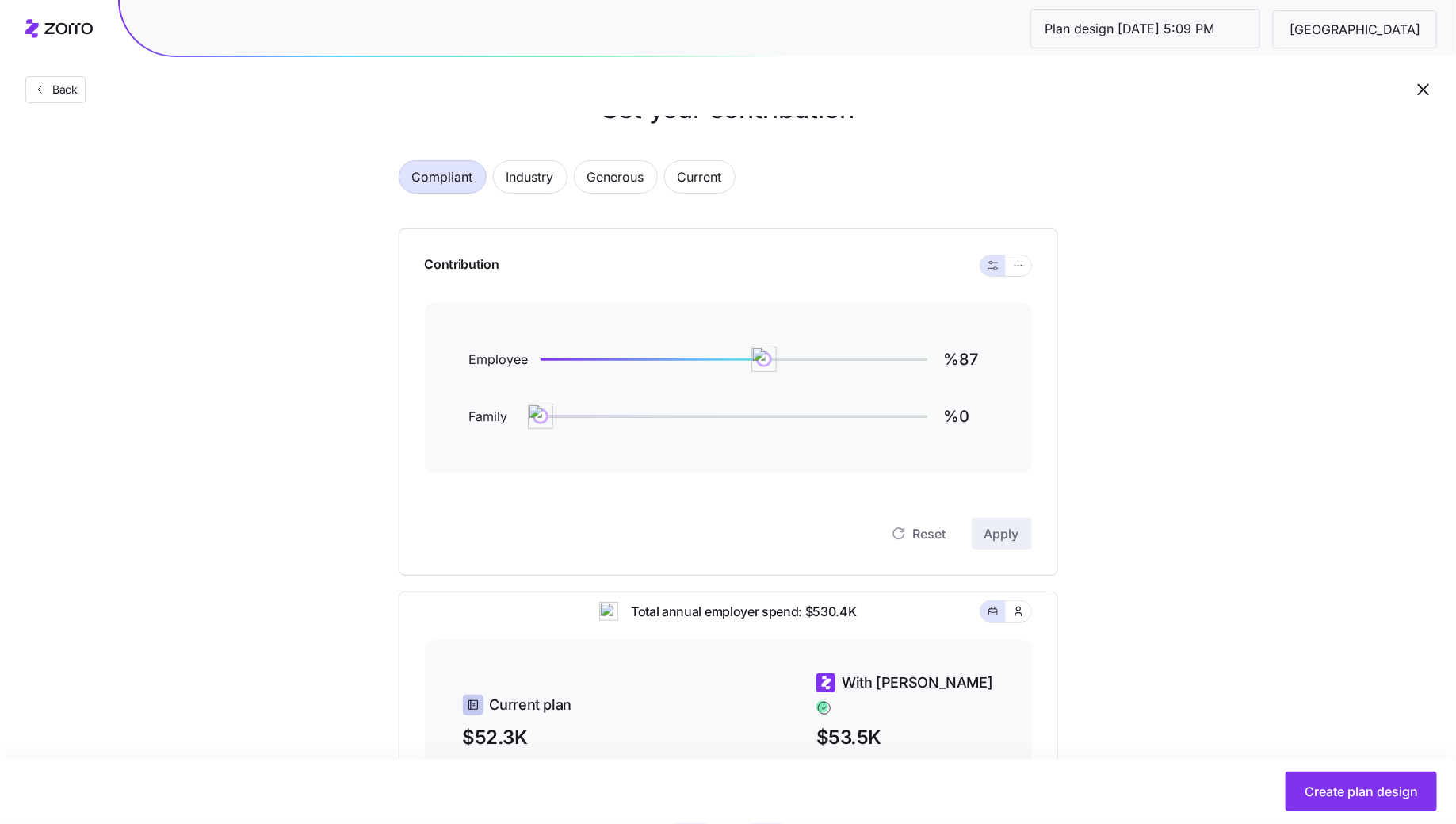
scroll to position [33, 0]
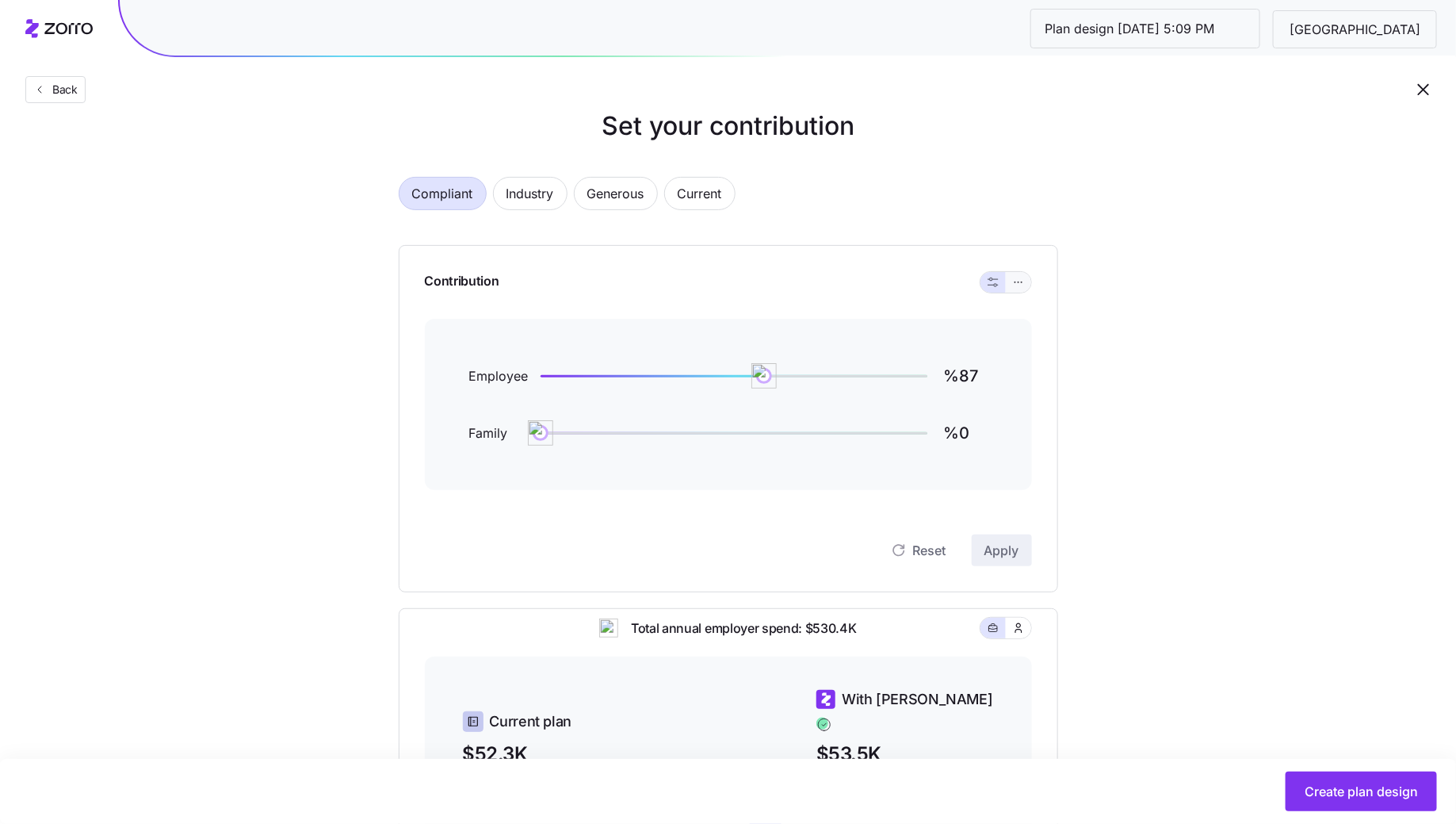
click at [1023, 282] on icon "button" at bounding box center [1018, 282] width 11 height 19
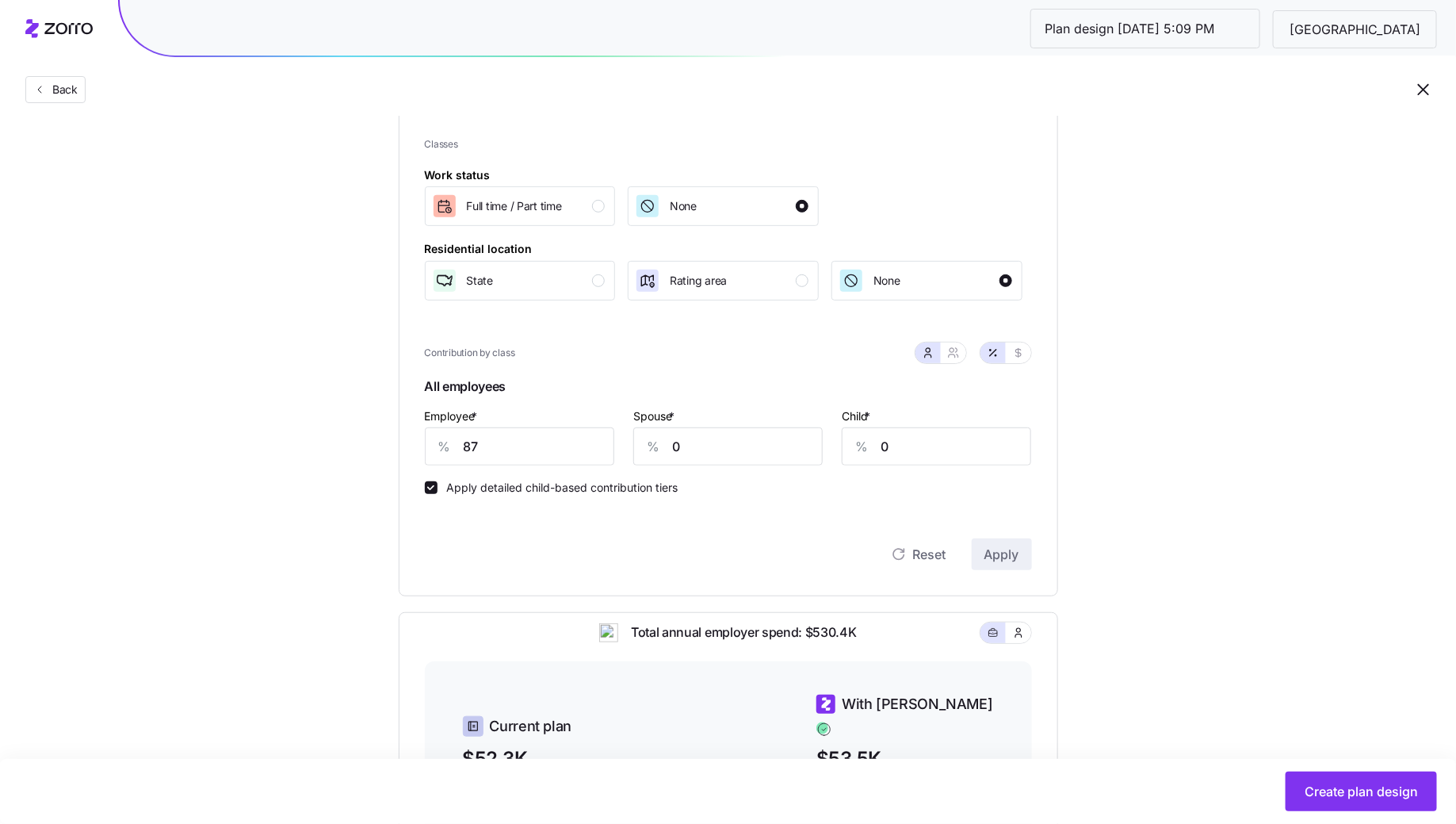
scroll to position [216, 0]
click at [518, 446] on input "87" at bounding box center [519, 445] width 189 height 38
type input "80"
click at [1018, 563] on button "Apply" at bounding box center [1002, 552] width 60 height 32
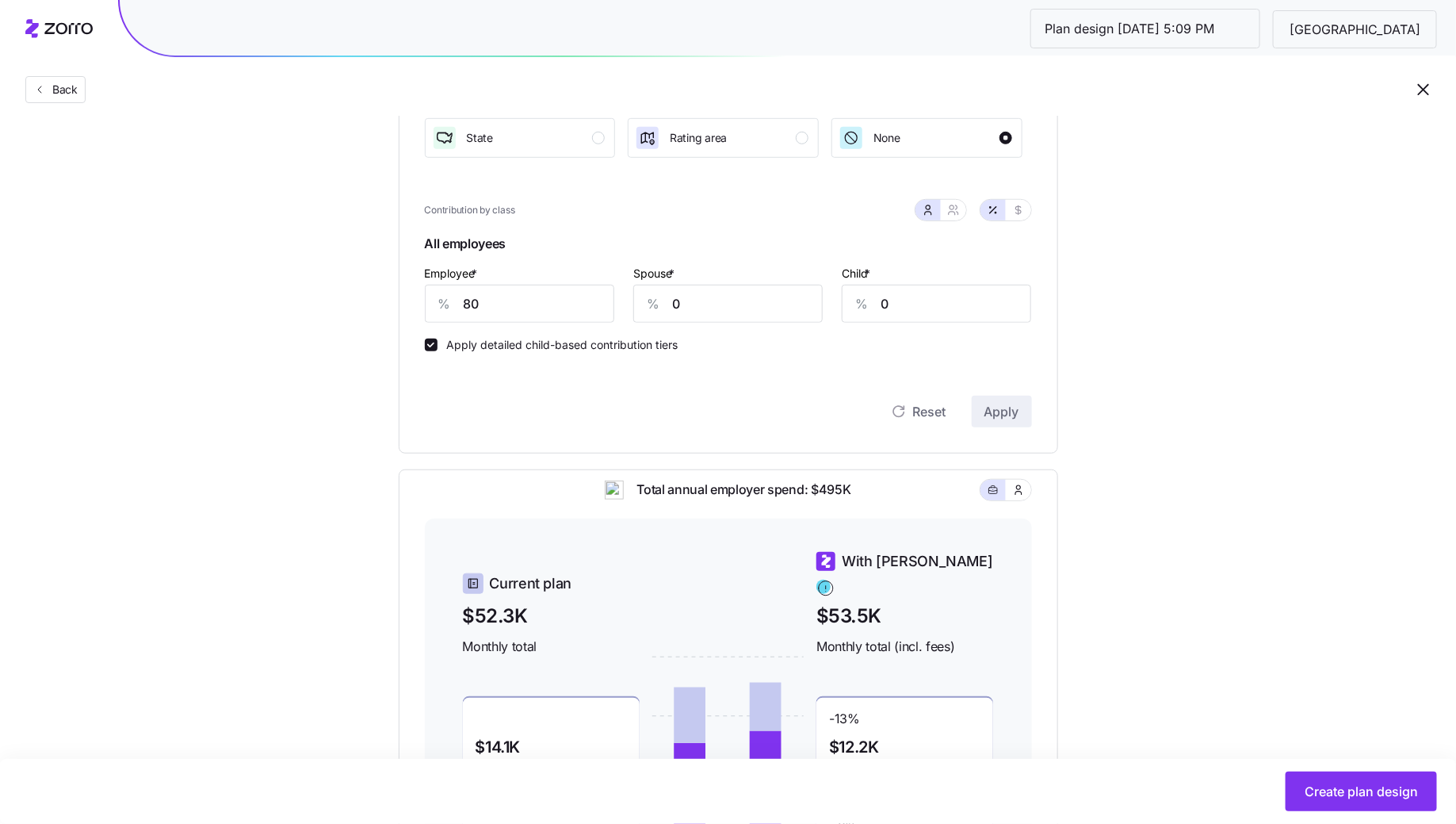
scroll to position [323, 0]
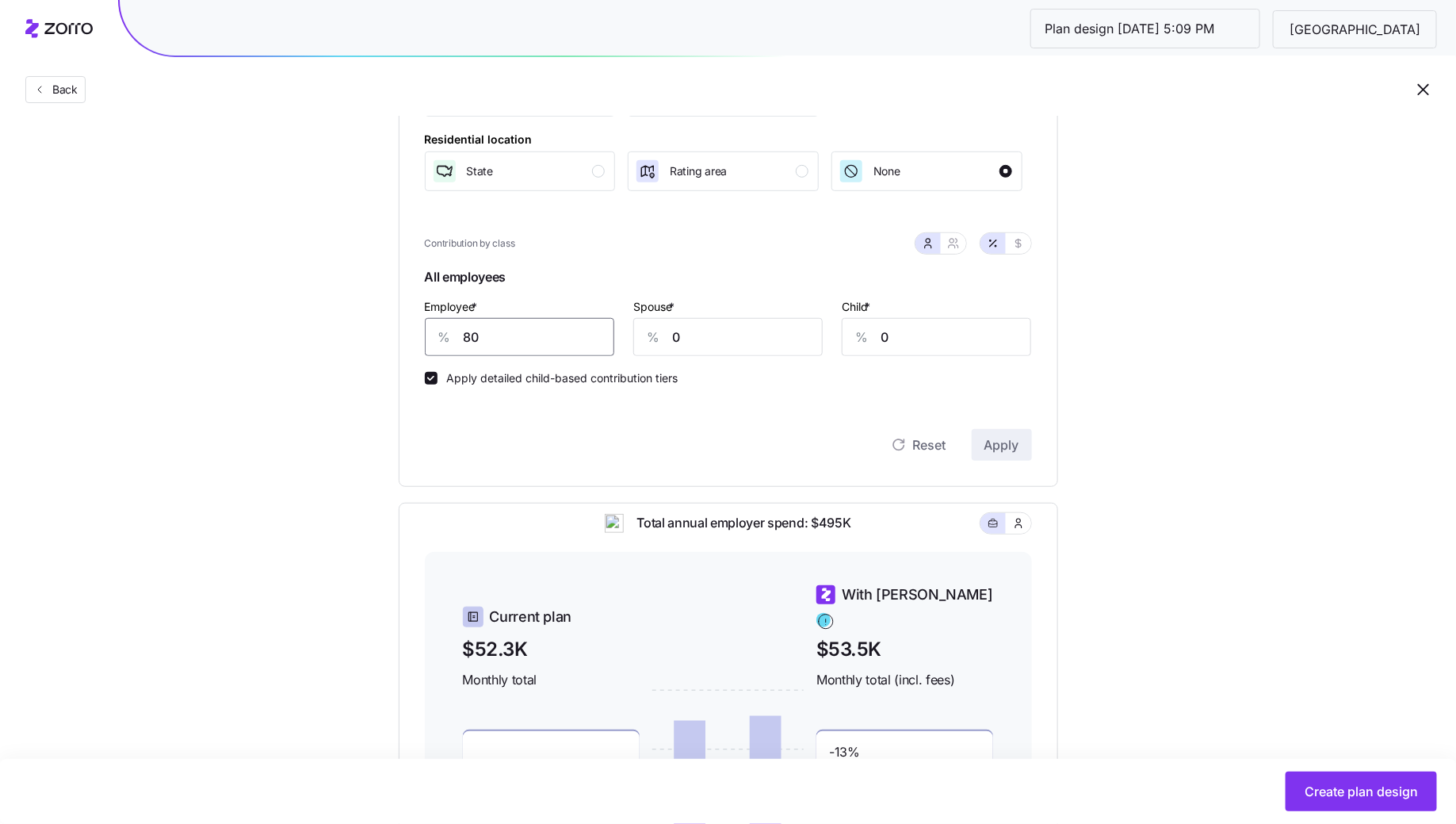
click at [511, 335] on input "80" at bounding box center [519, 337] width 189 height 38
type input "85"
click at [997, 447] on span "Apply" at bounding box center [1002, 445] width 35 height 19
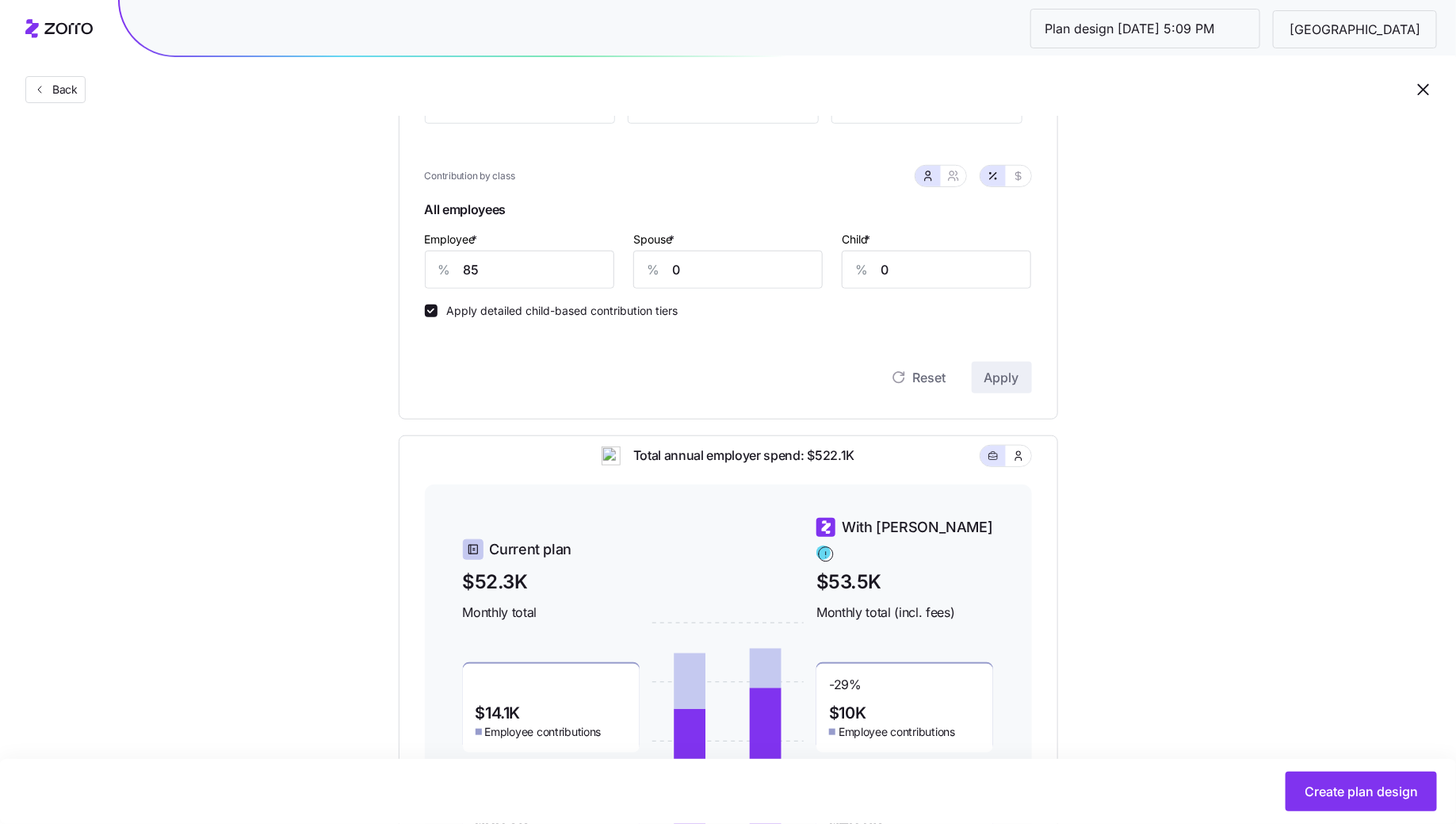
scroll to position [389, 0]
click at [498, 270] on input "85" at bounding box center [519, 271] width 189 height 38
type input "87"
click at [1021, 373] on button "Apply" at bounding box center [1002, 378] width 60 height 32
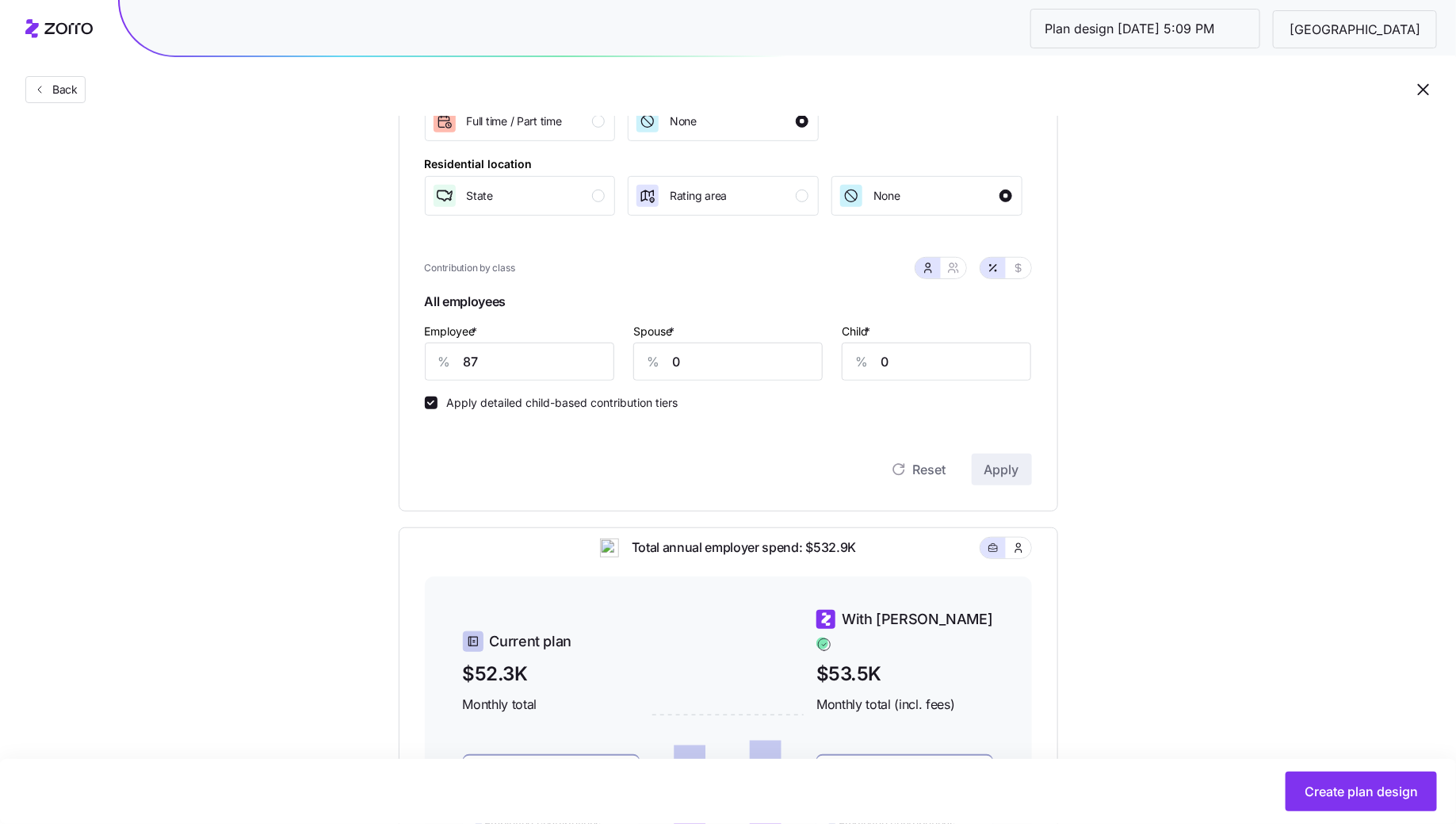
scroll to position [295, 0]
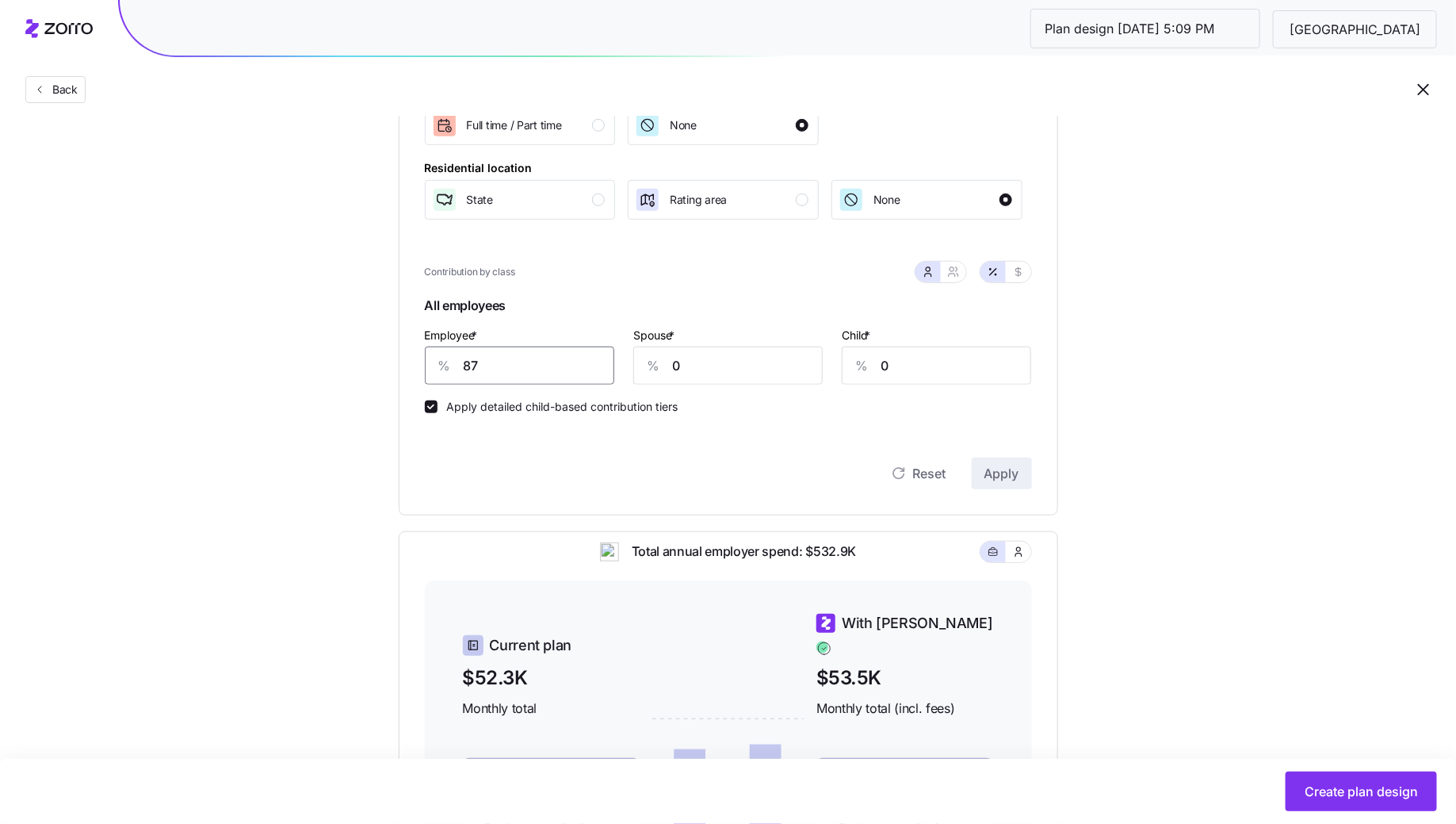
click at [533, 371] on input "87" at bounding box center [519, 365] width 189 height 38
type input "80"
click at [979, 470] on button "Apply" at bounding box center [1002, 473] width 60 height 32
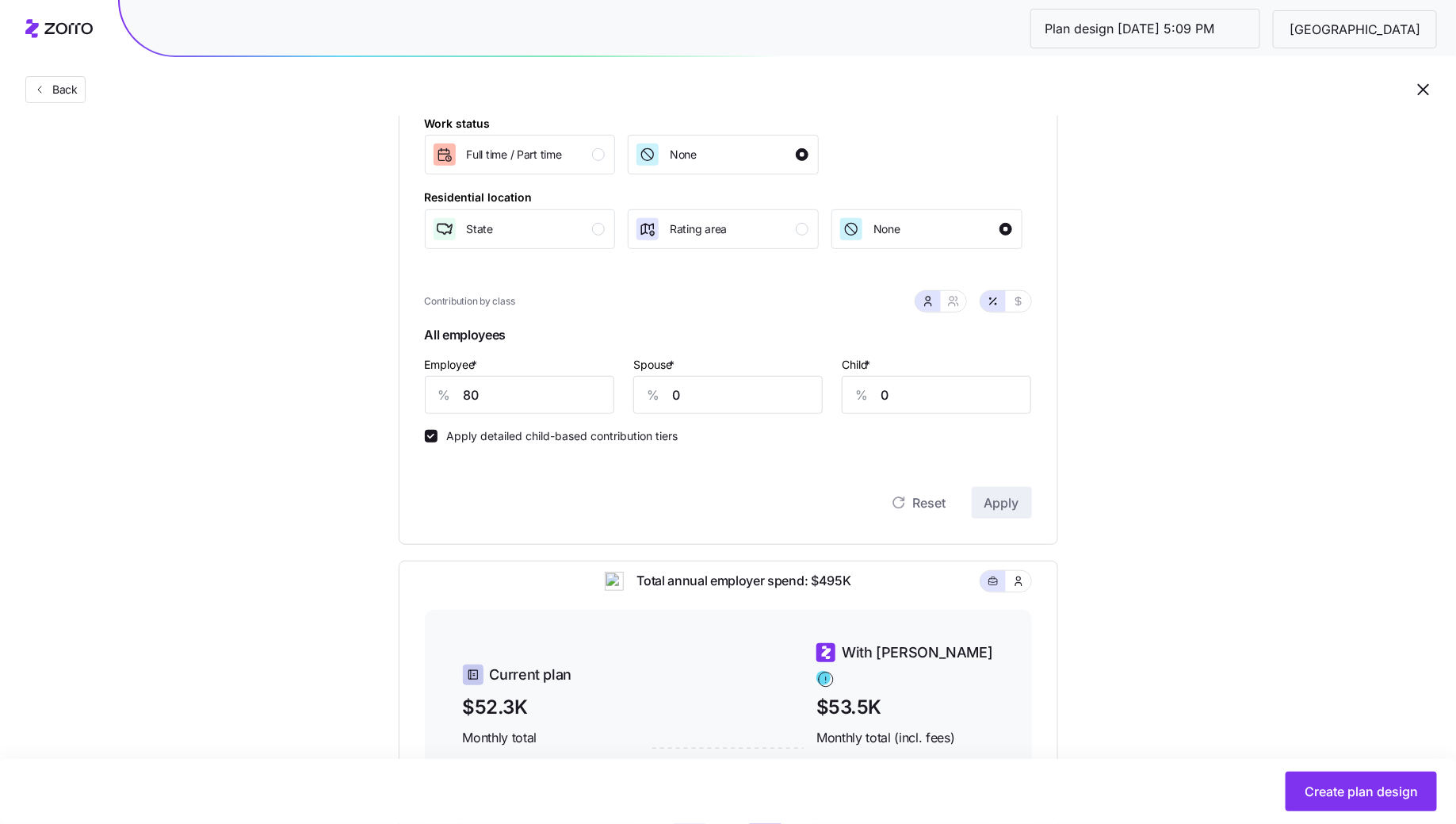
scroll to position [248, 0]
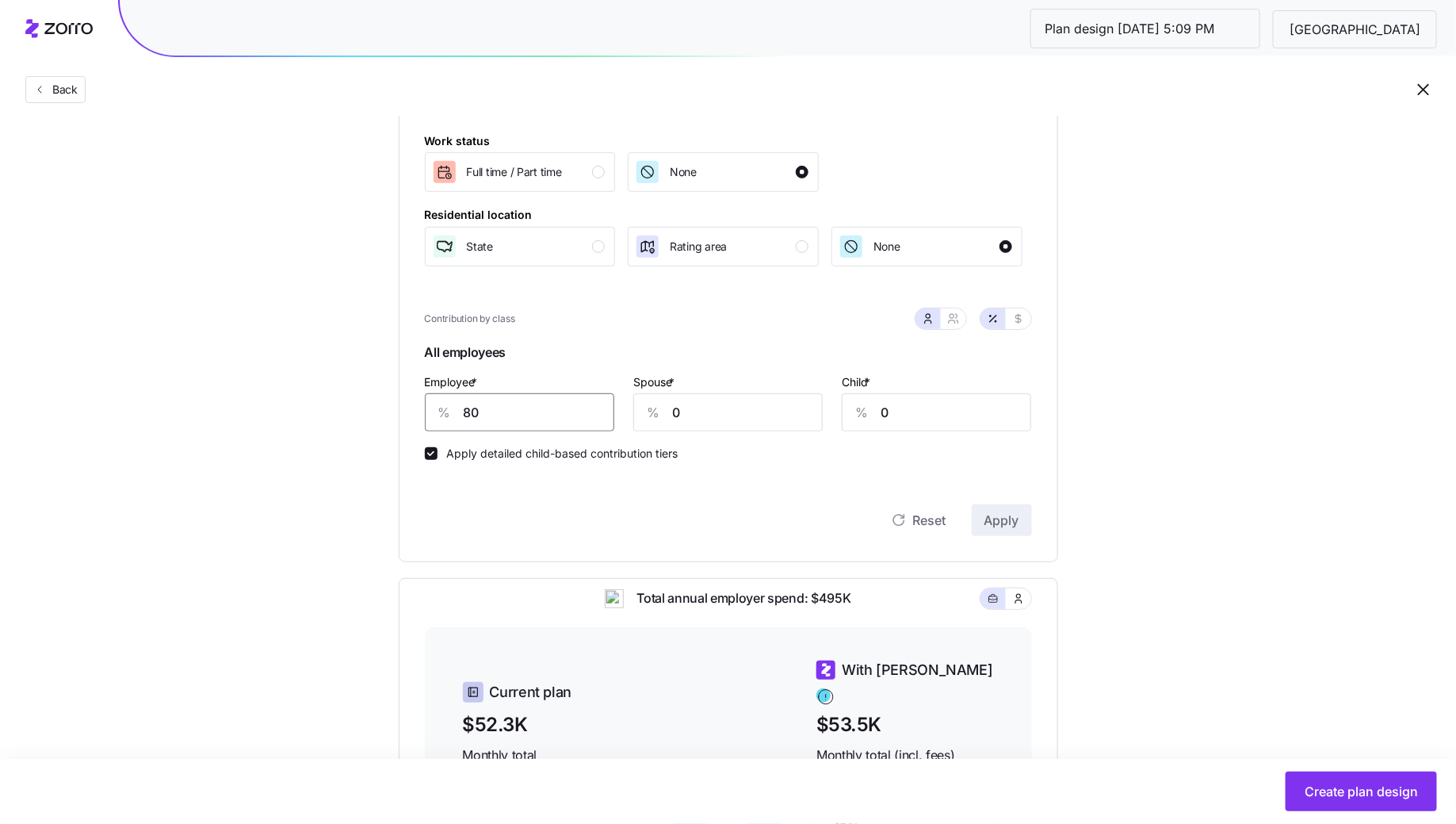
click at [502, 412] on input "80" at bounding box center [519, 412] width 189 height 38
type input "75"
click at [1024, 525] on button "Apply" at bounding box center [1002, 519] width 60 height 32
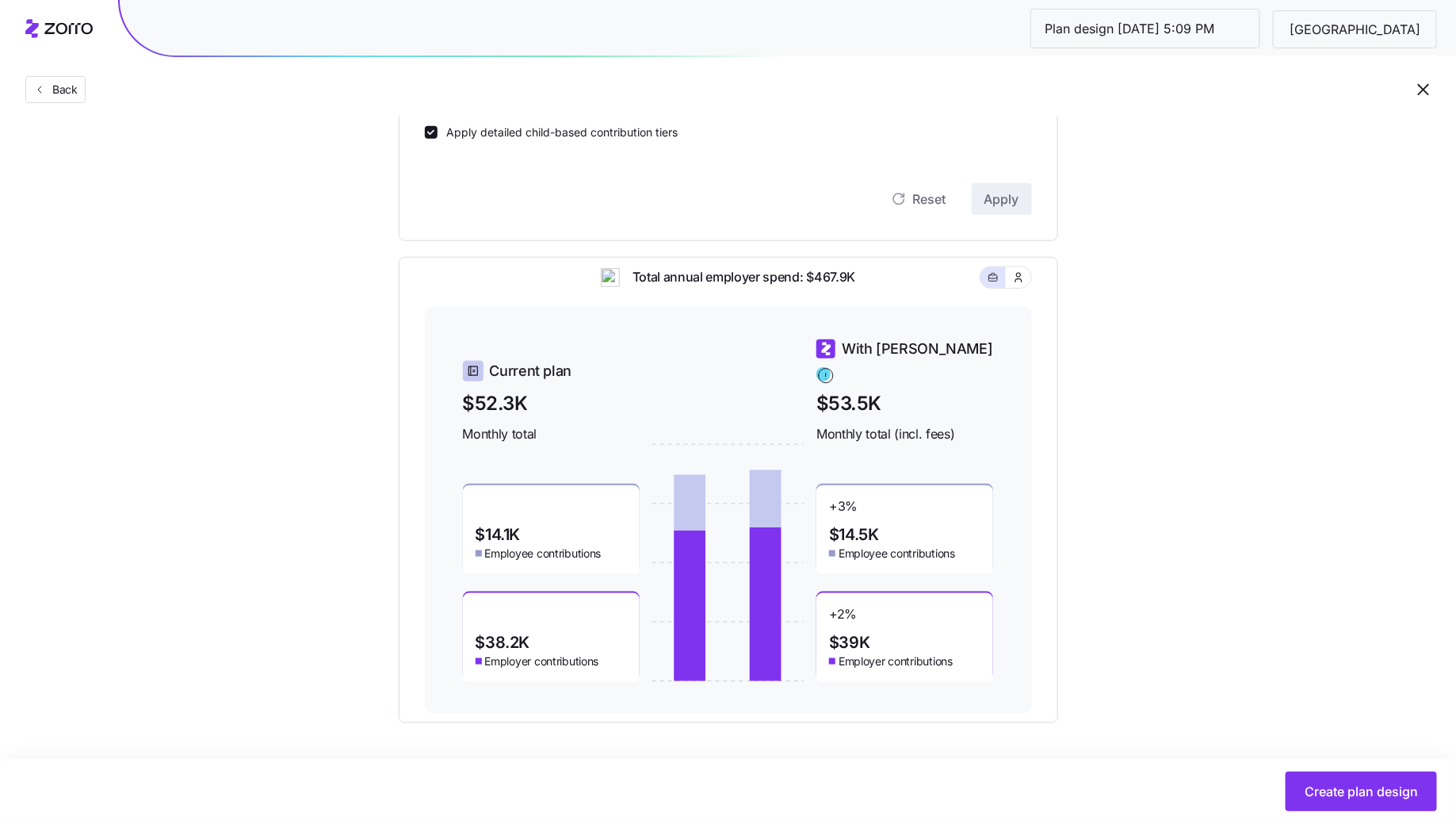
scroll to position [0, 0]
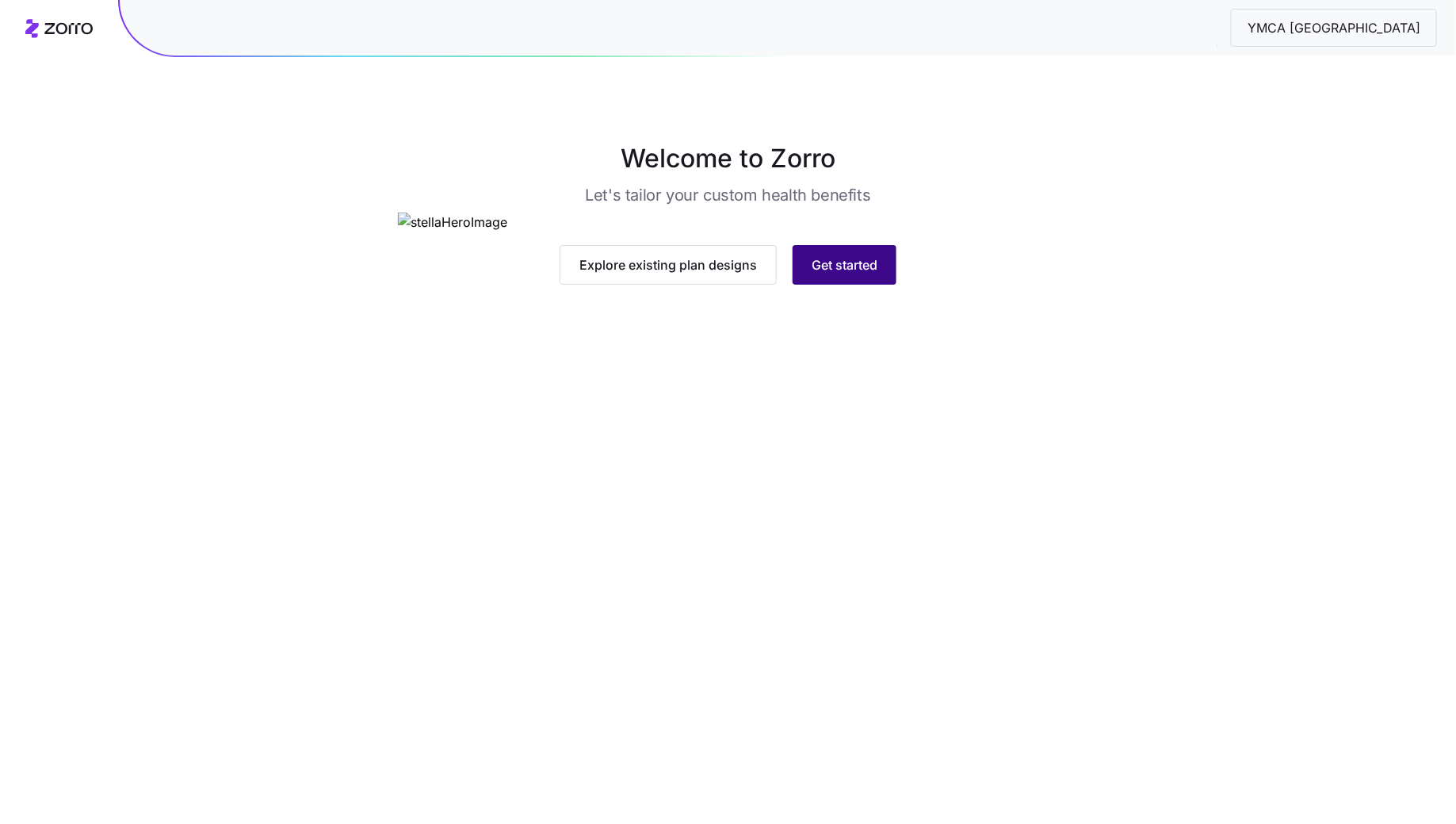
click at [834, 285] on button "Get started" at bounding box center [844, 264] width 104 height 39
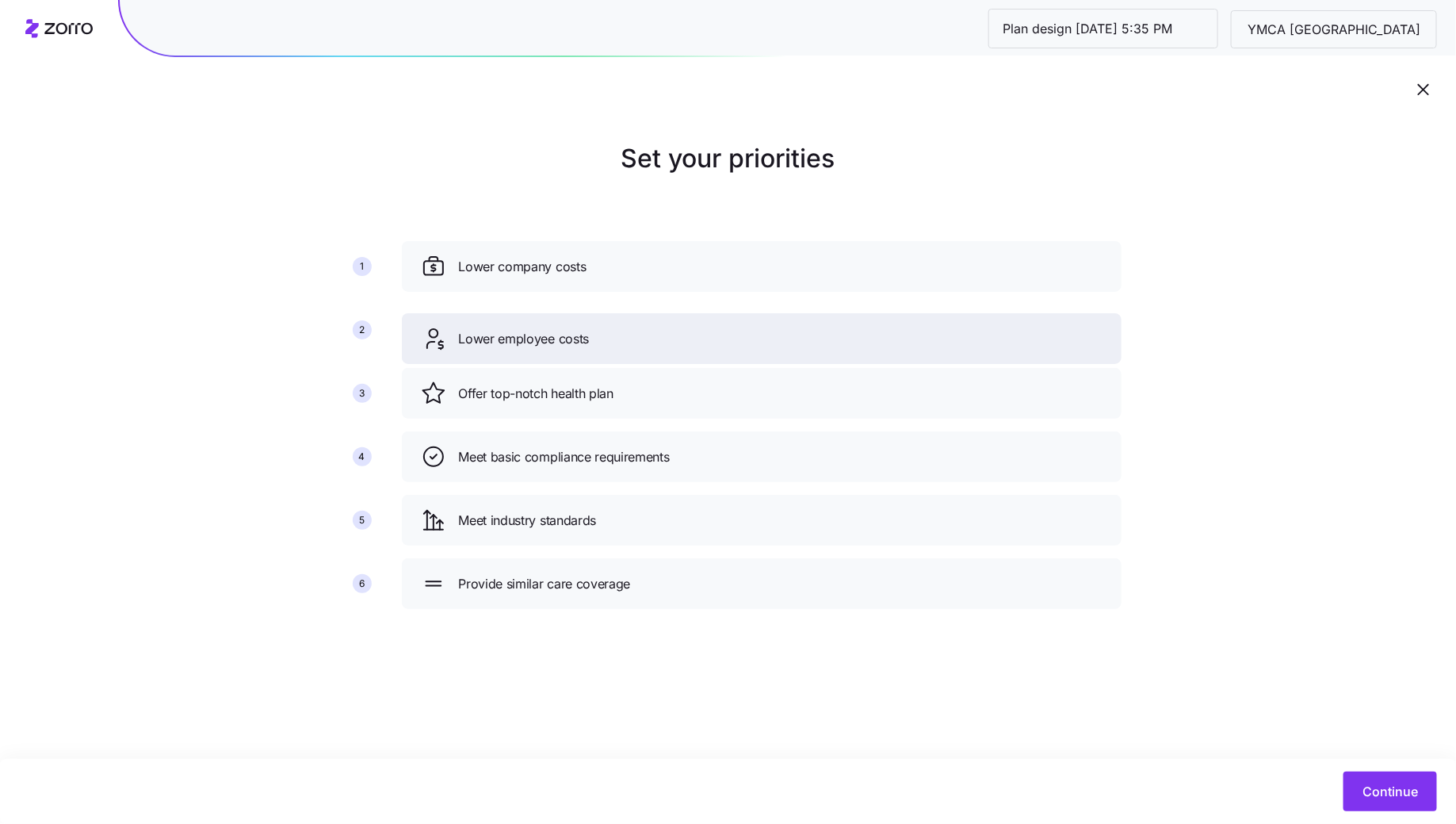
drag, startPoint x: 600, startPoint y: 409, endPoint x: 600, endPoint y: 349, distance: 60.0
click at [600, 349] on div "Lower employee costs" at bounding box center [761, 338] width 719 height 50
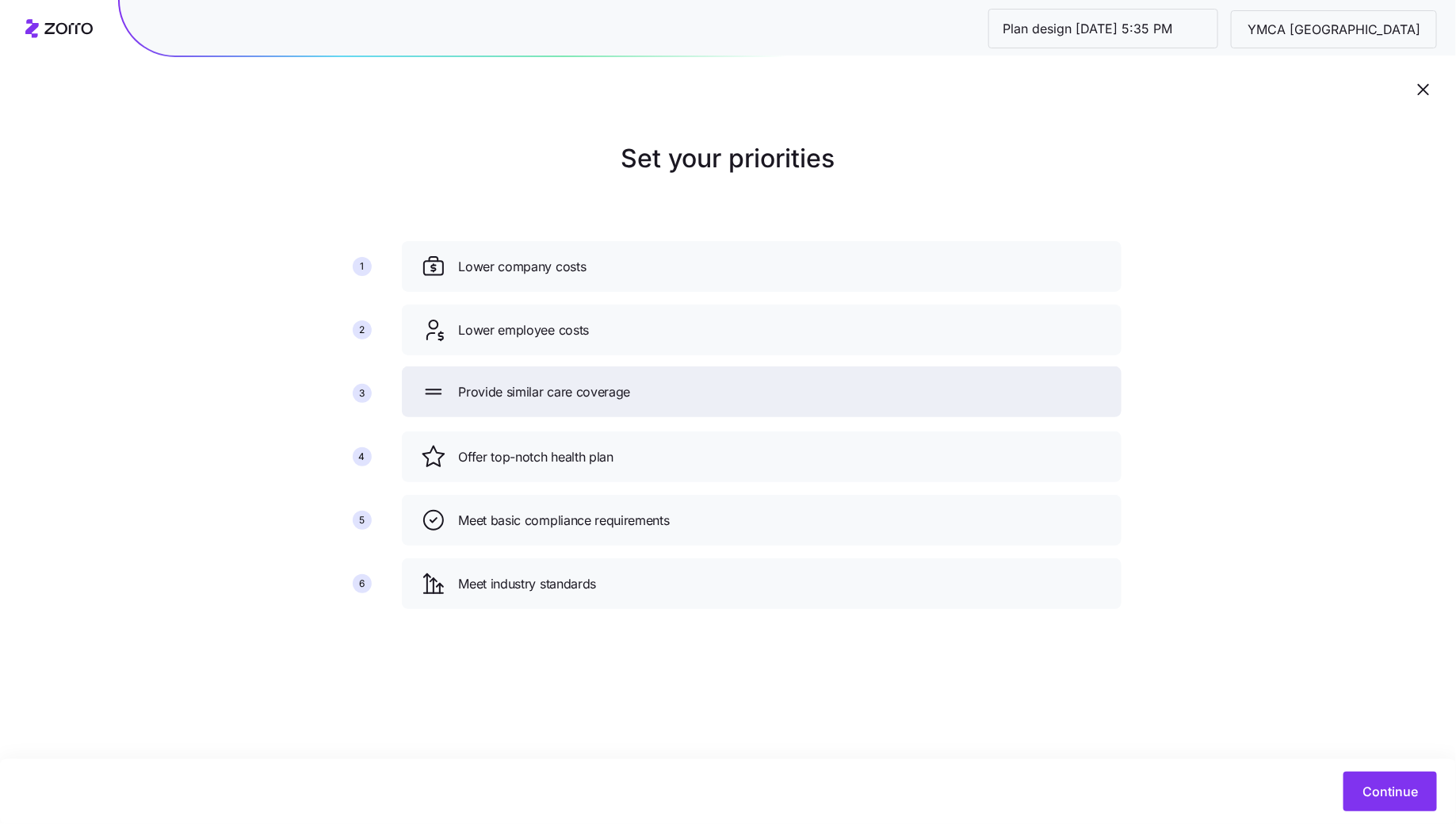
drag, startPoint x: 599, startPoint y: 590, endPoint x: 599, endPoint y: 398, distance: 192.0
click at [599, 398] on span "Provide similar care coverage" at bounding box center [545, 392] width 172 height 20
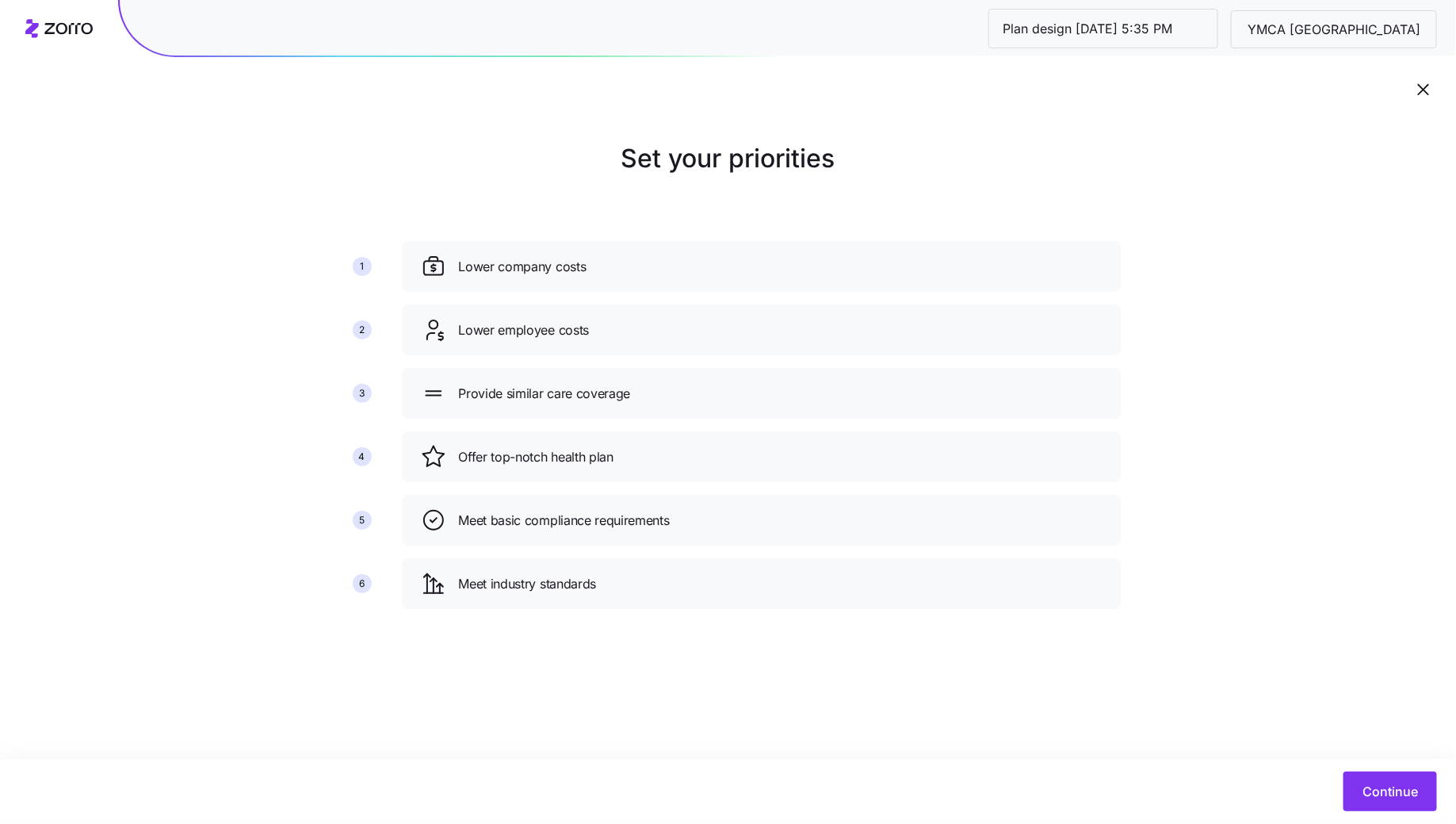
click at [1388, 770] on div "Continue" at bounding box center [728, 791] width 1456 height 65
click at [1383, 793] on span "Continue" at bounding box center [1390, 791] width 56 height 19
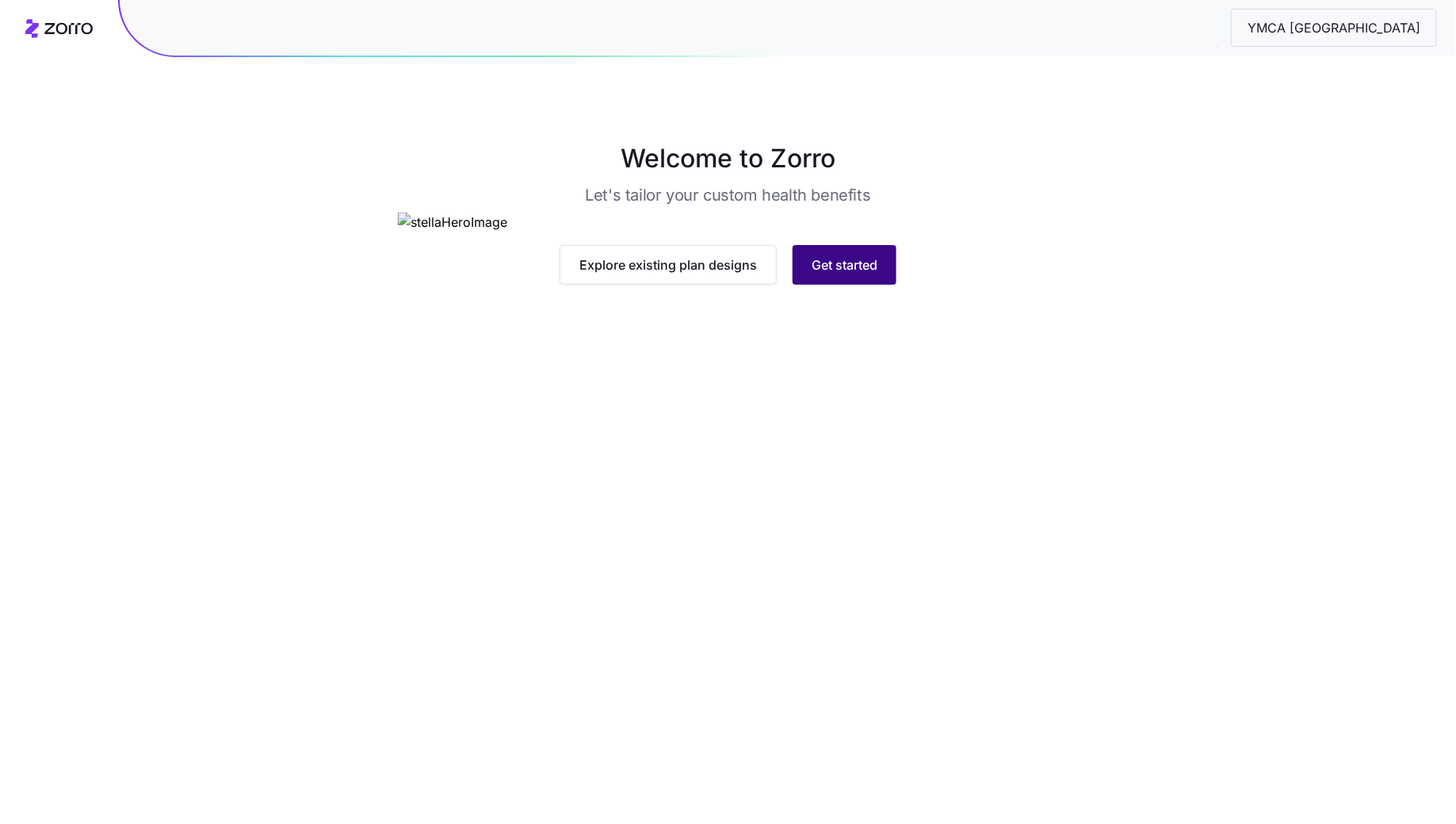
click at [862, 275] on span "Get started" at bounding box center [844, 264] width 66 height 19
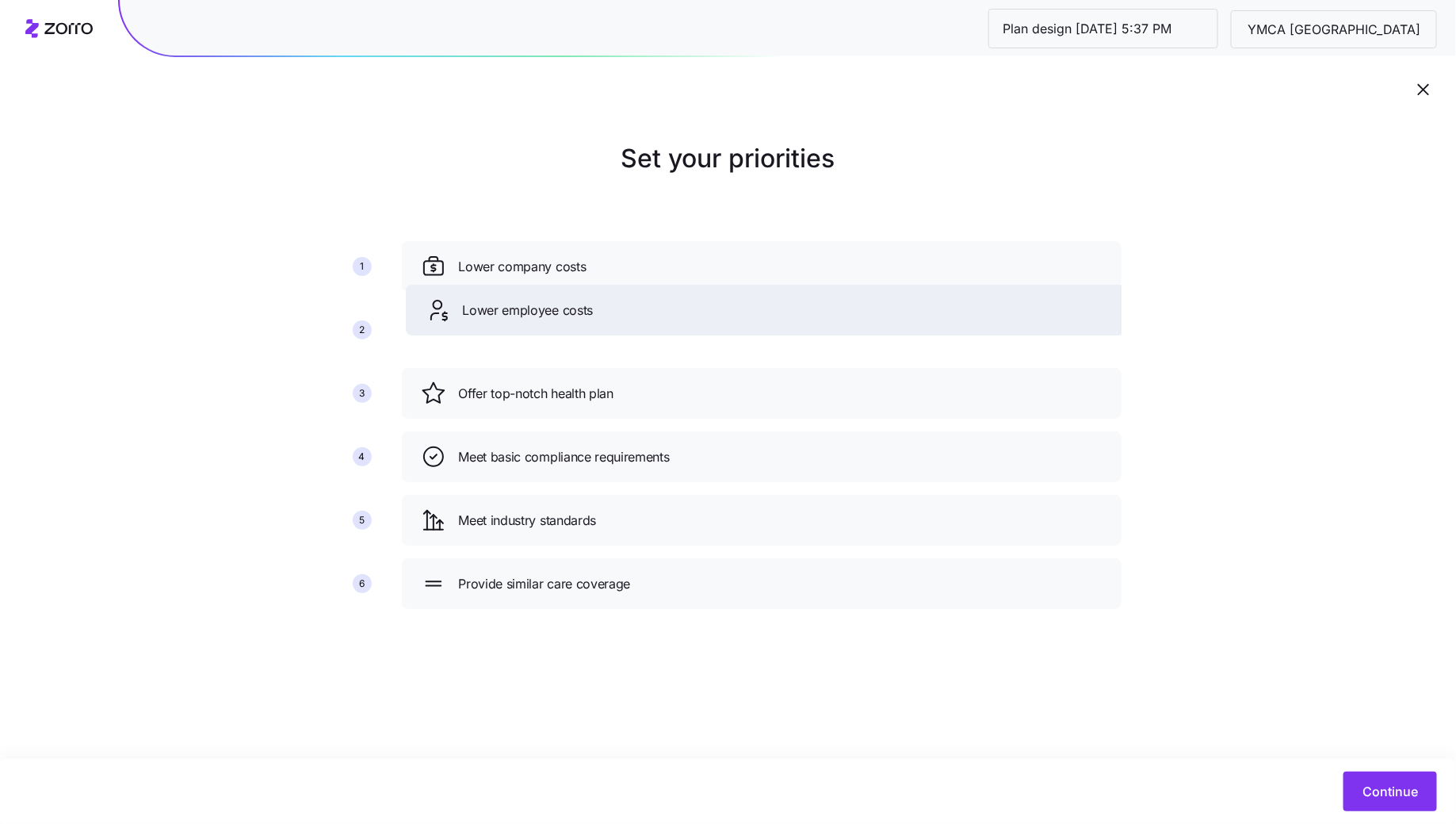
drag, startPoint x: 607, startPoint y: 399, endPoint x: 612, endPoint y: 316, distance: 83.2
click at [612, 315] on div "Lower employee costs" at bounding box center [766, 310] width 682 height 26
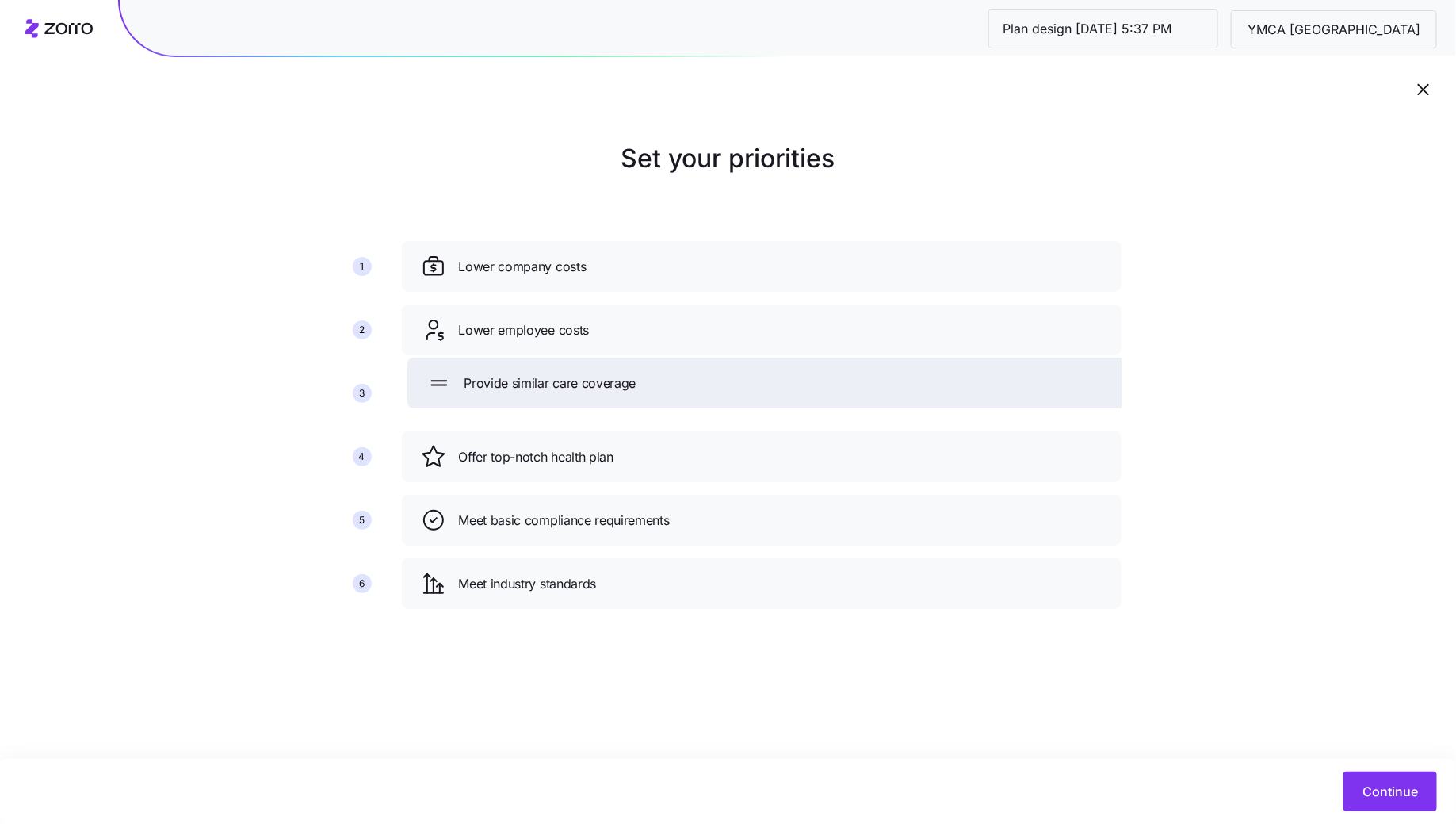
drag, startPoint x: 594, startPoint y: 590, endPoint x: 600, endPoint y: 390, distance: 200.1
click at [600, 390] on span "Provide similar care coverage" at bounding box center [550, 382] width 172 height 20
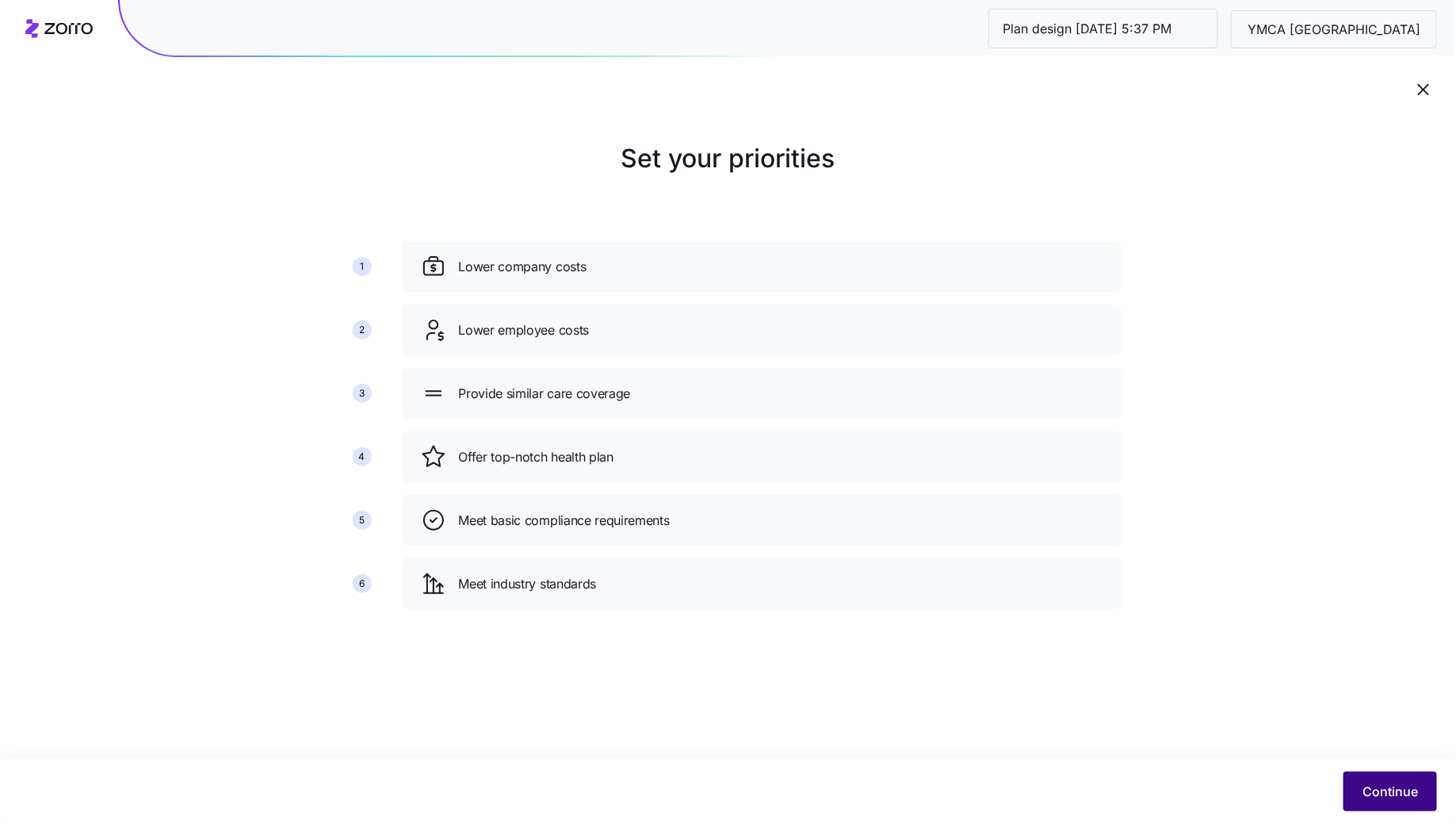
click at [1400, 788] on span "Continue" at bounding box center [1390, 791] width 56 height 19
